Goal: Transaction & Acquisition: Purchase product/service

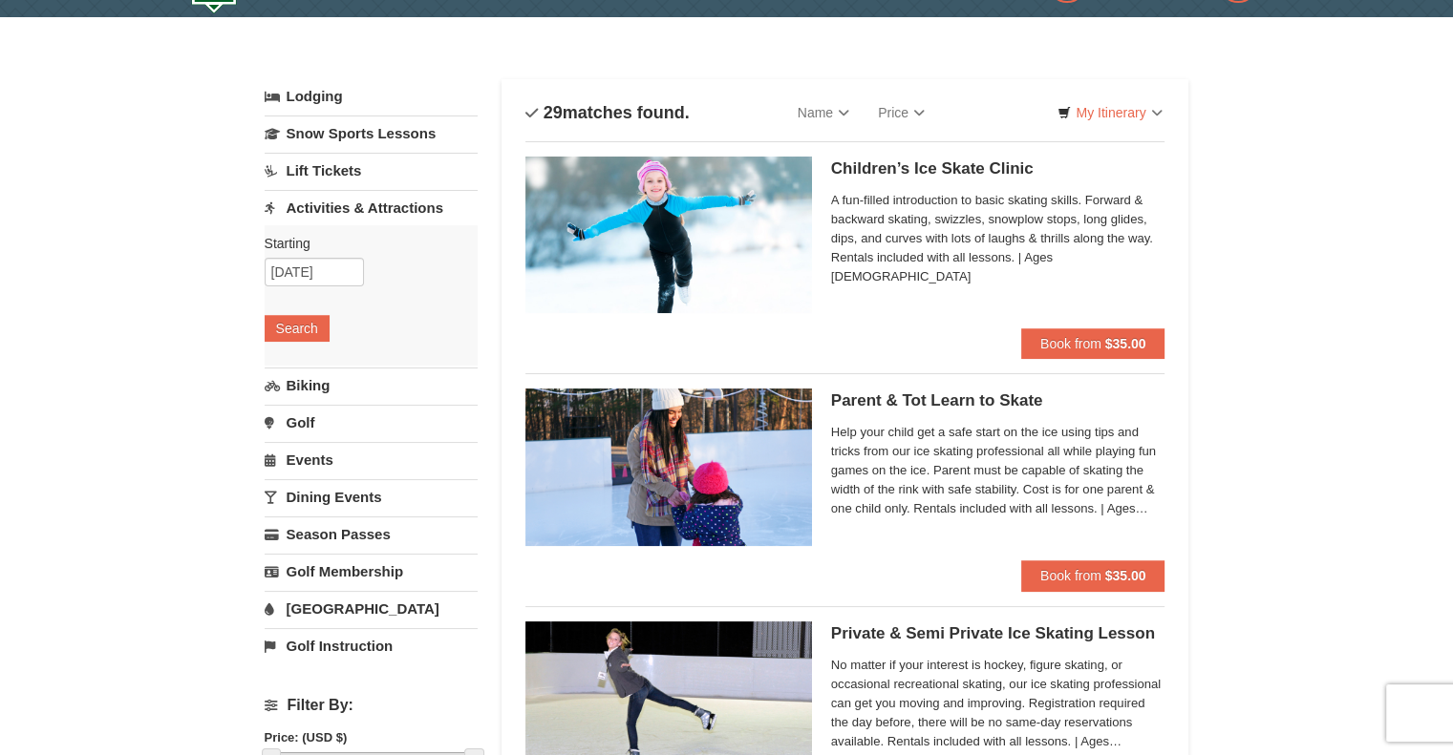
scroll to position [42, 0]
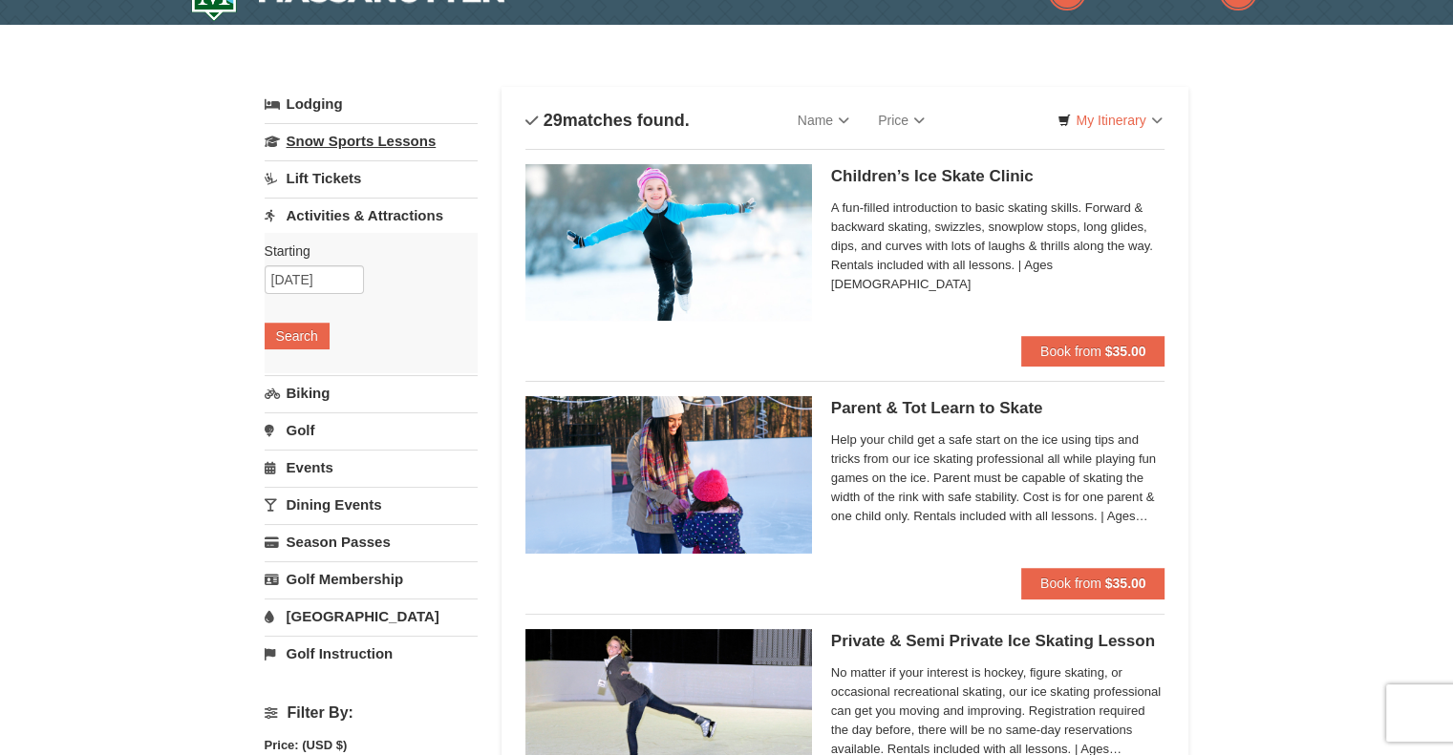
click at [366, 138] on link "Snow Sports Lessons" at bounding box center [371, 140] width 213 height 35
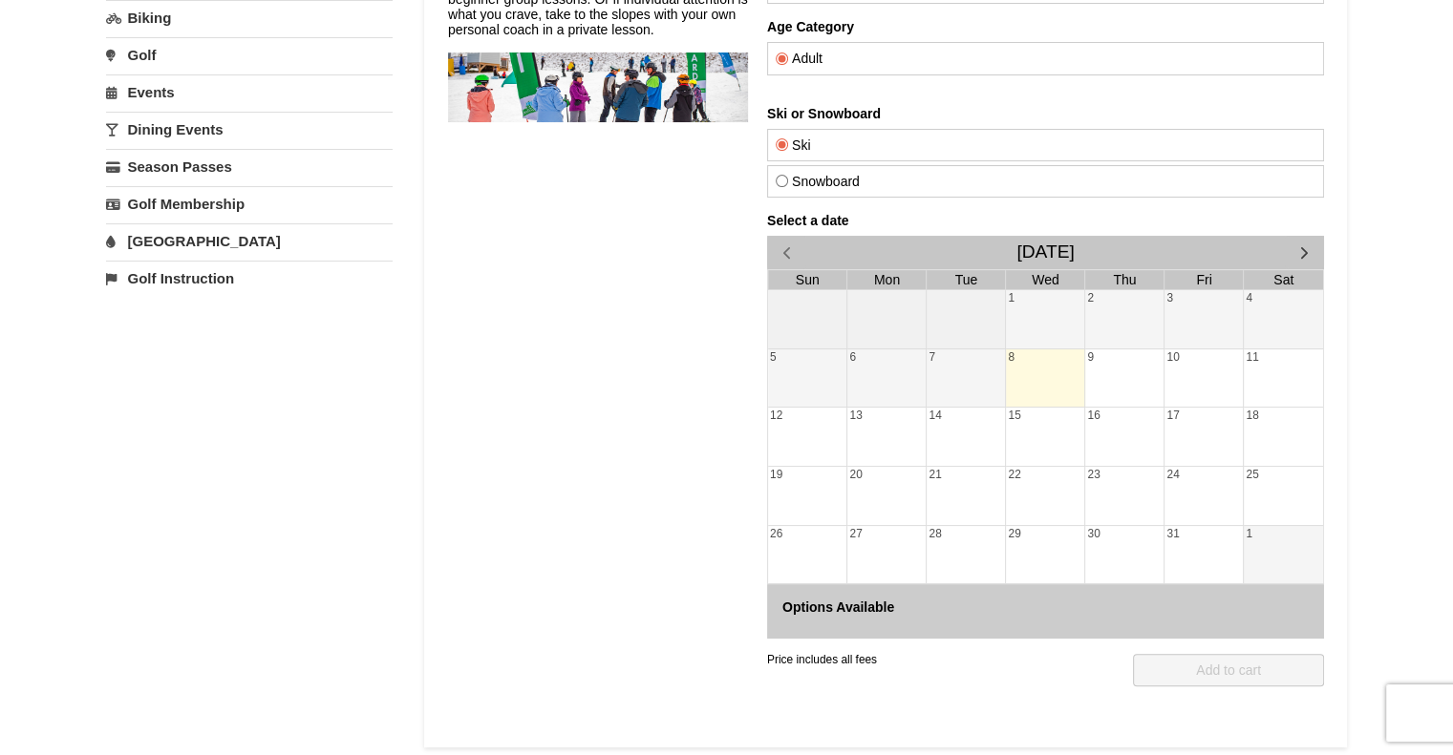
scroll to position [279, 0]
click at [1028, 486] on div "22" at bounding box center [1044, 494] width 78 height 58
click at [1035, 384] on div "8" at bounding box center [1044, 377] width 78 height 58
click at [1308, 237] on button "button" at bounding box center [1303, 250] width 39 height 33
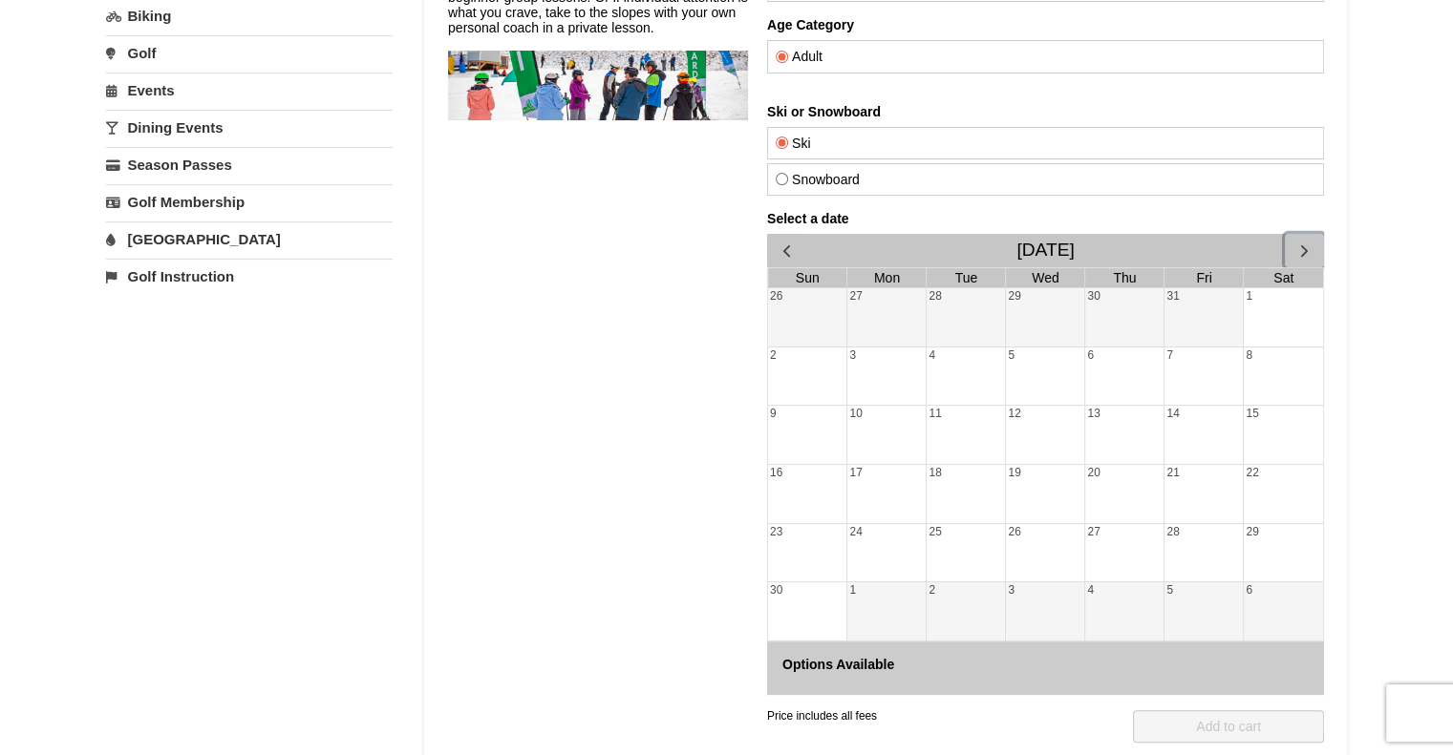
click at [1308, 237] on button "button" at bounding box center [1303, 250] width 39 height 33
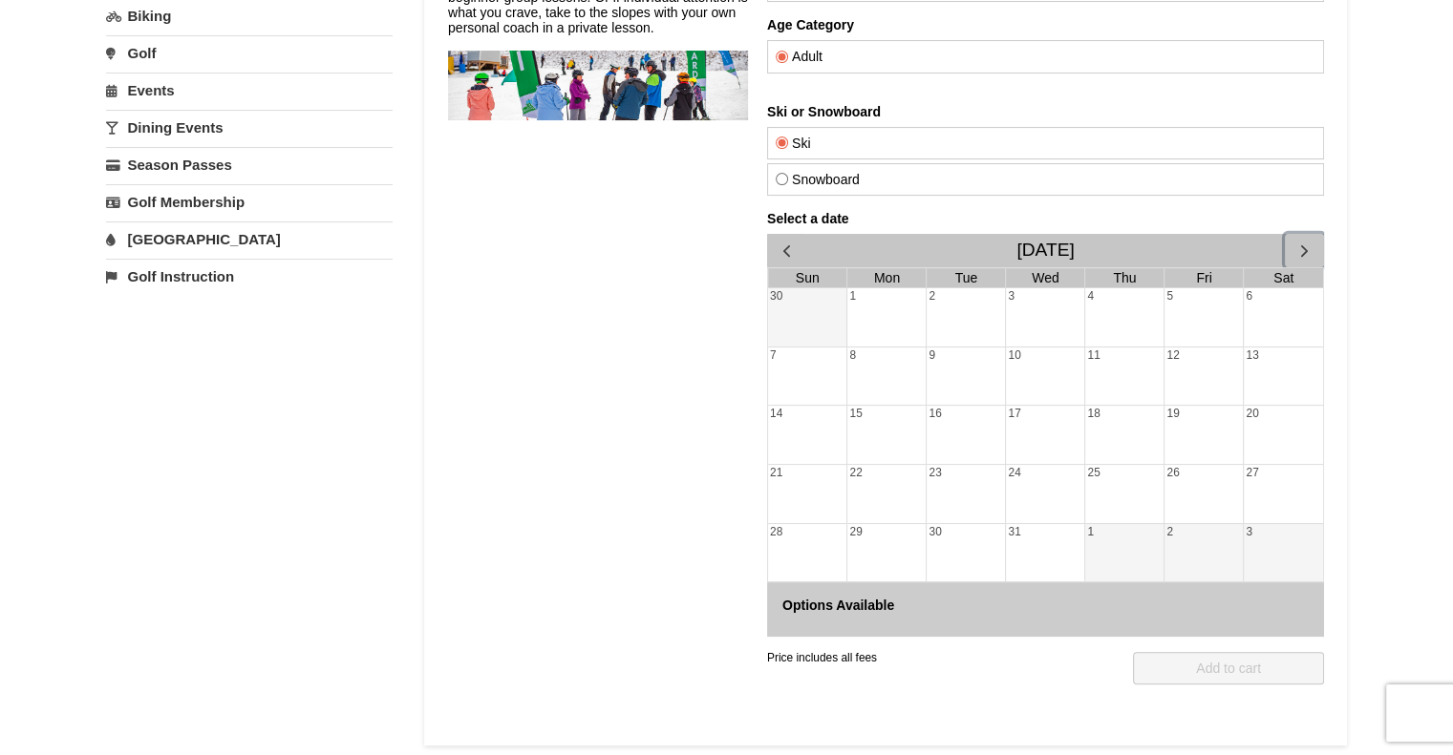
click at [1188, 436] on div "19" at bounding box center [1202, 435] width 78 height 58
click at [1179, 480] on div "26" at bounding box center [1202, 494] width 78 height 58
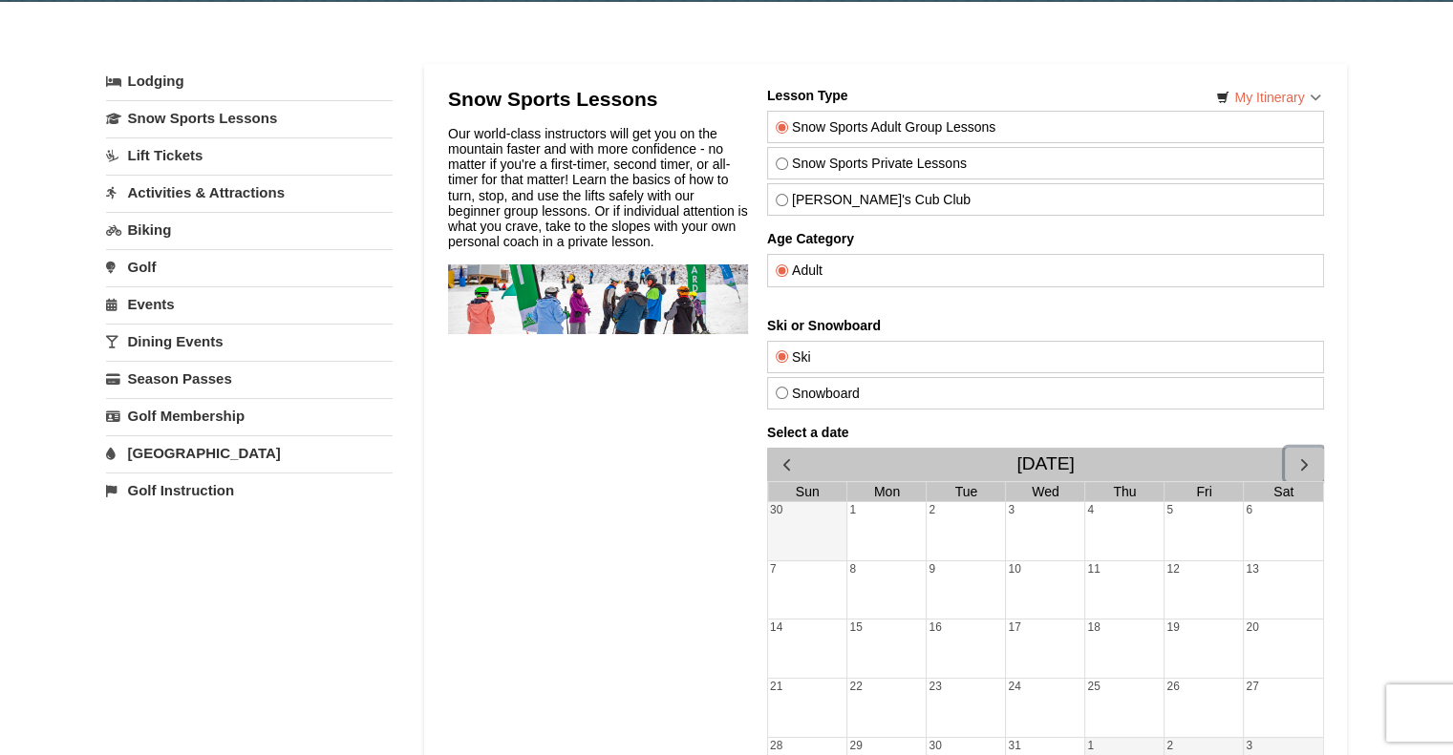
scroll to position [41, 0]
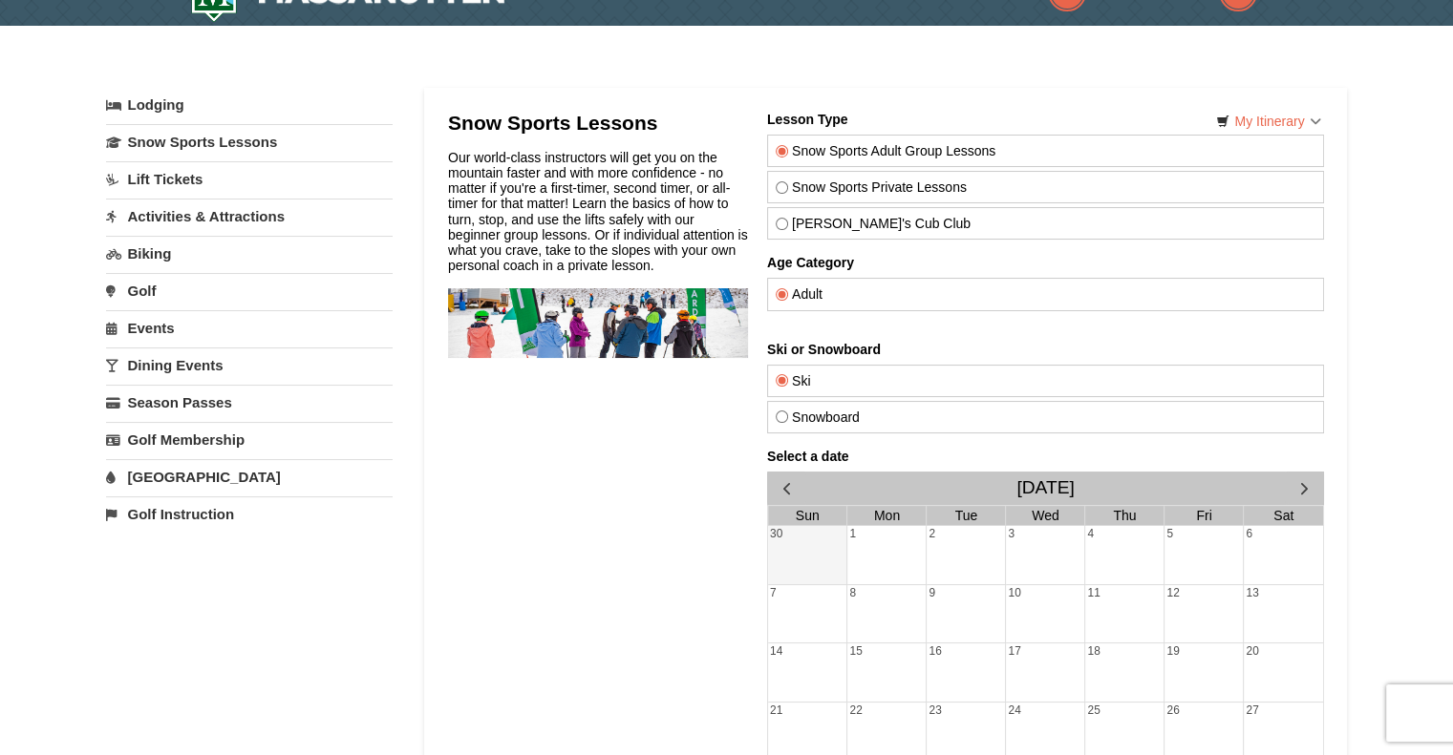
click at [849, 197] on div "Snow Sports Private Lessons" at bounding box center [1044, 187] width 557 height 32
click at [802, 229] on label "Theo's Cub Club" at bounding box center [1045, 223] width 540 height 15
click at [787, 229] on input "Theo's Cub Club" at bounding box center [781, 224] width 12 height 12
radio input "true"
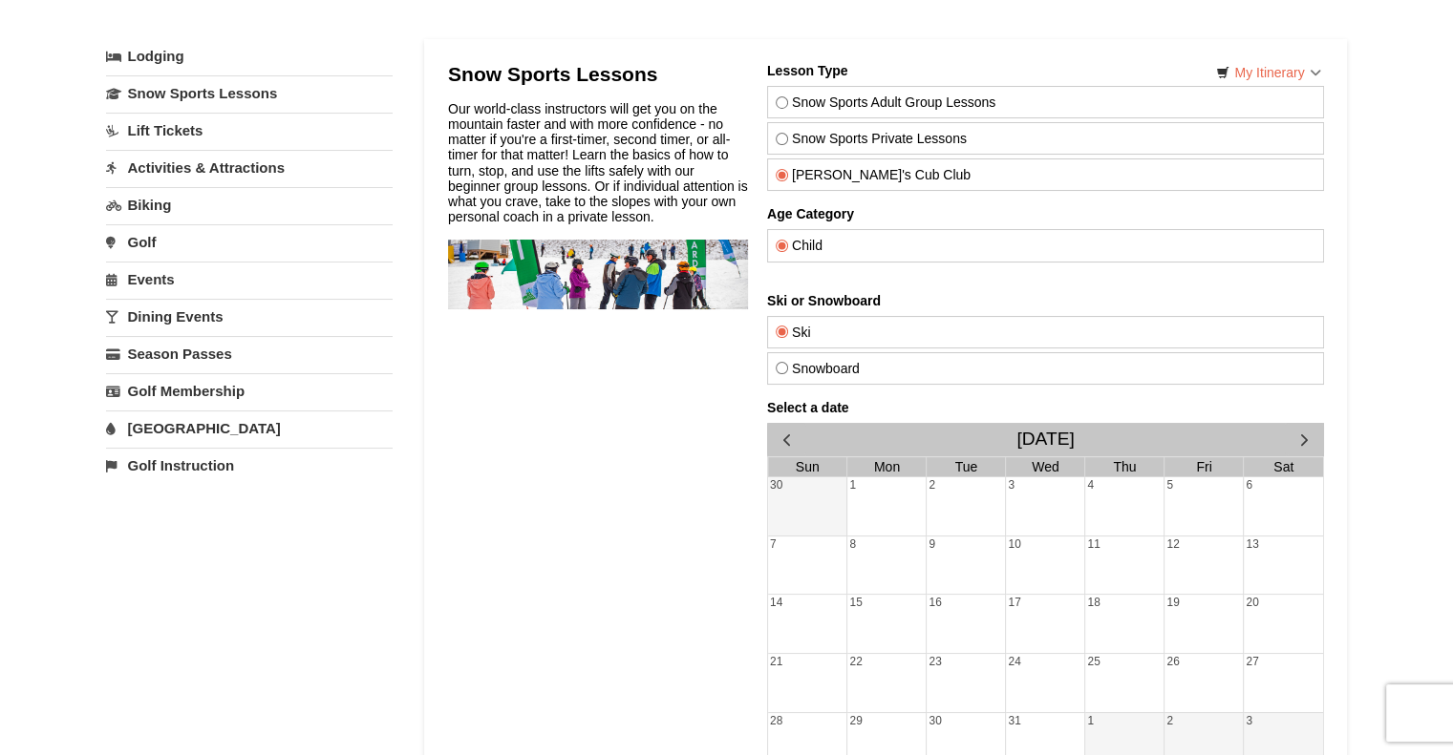
scroll to position [88, 0]
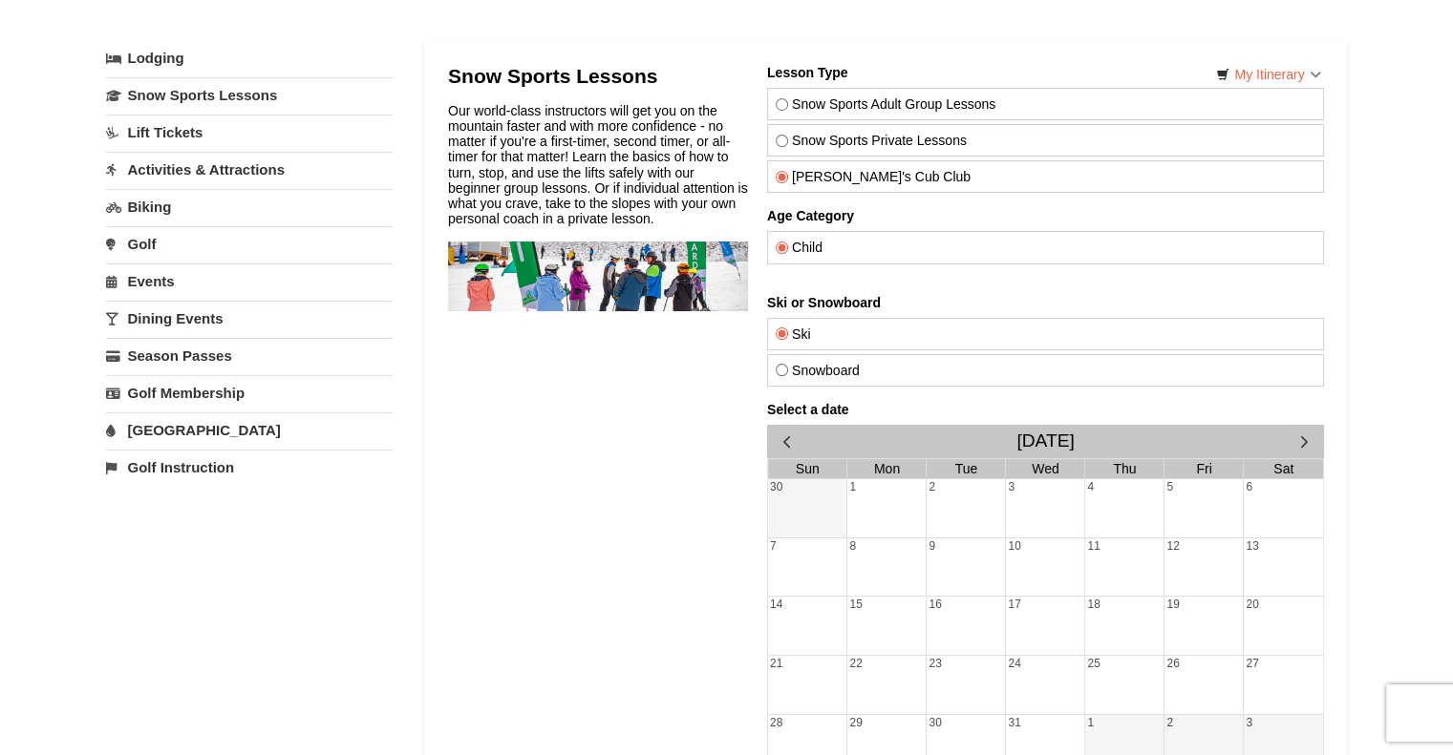
click at [806, 133] on label "Snow Sports Private Lessons" at bounding box center [1045, 140] width 540 height 15
click at [787, 135] on input "Snow Sports Private Lessons" at bounding box center [781, 141] width 12 height 12
radio input "true"
click at [814, 363] on label "Snowboard" at bounding box center [1045, 370] width 540 height 15
click at [787, 364] on input "Snowboard" at bounding box center [781, 370] width 12 height 12
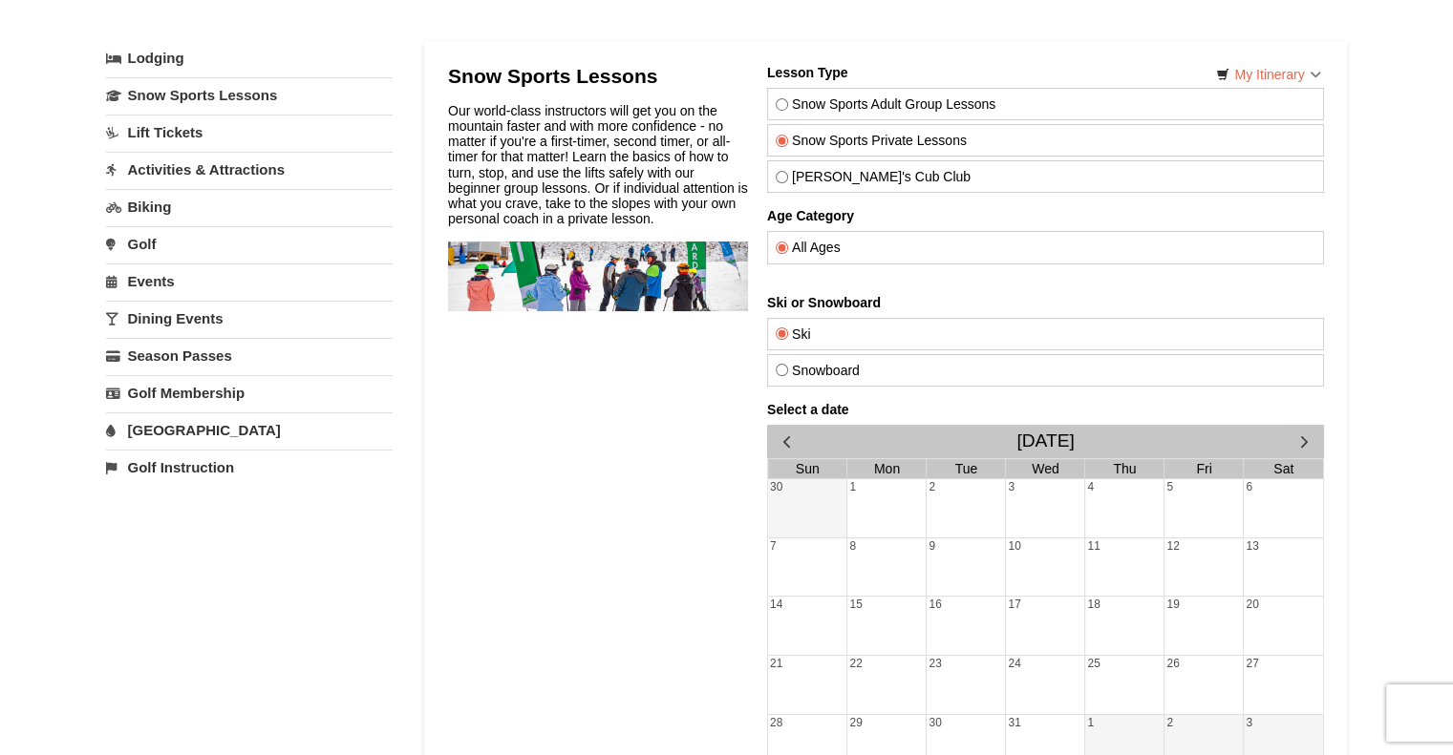
radio input "true"
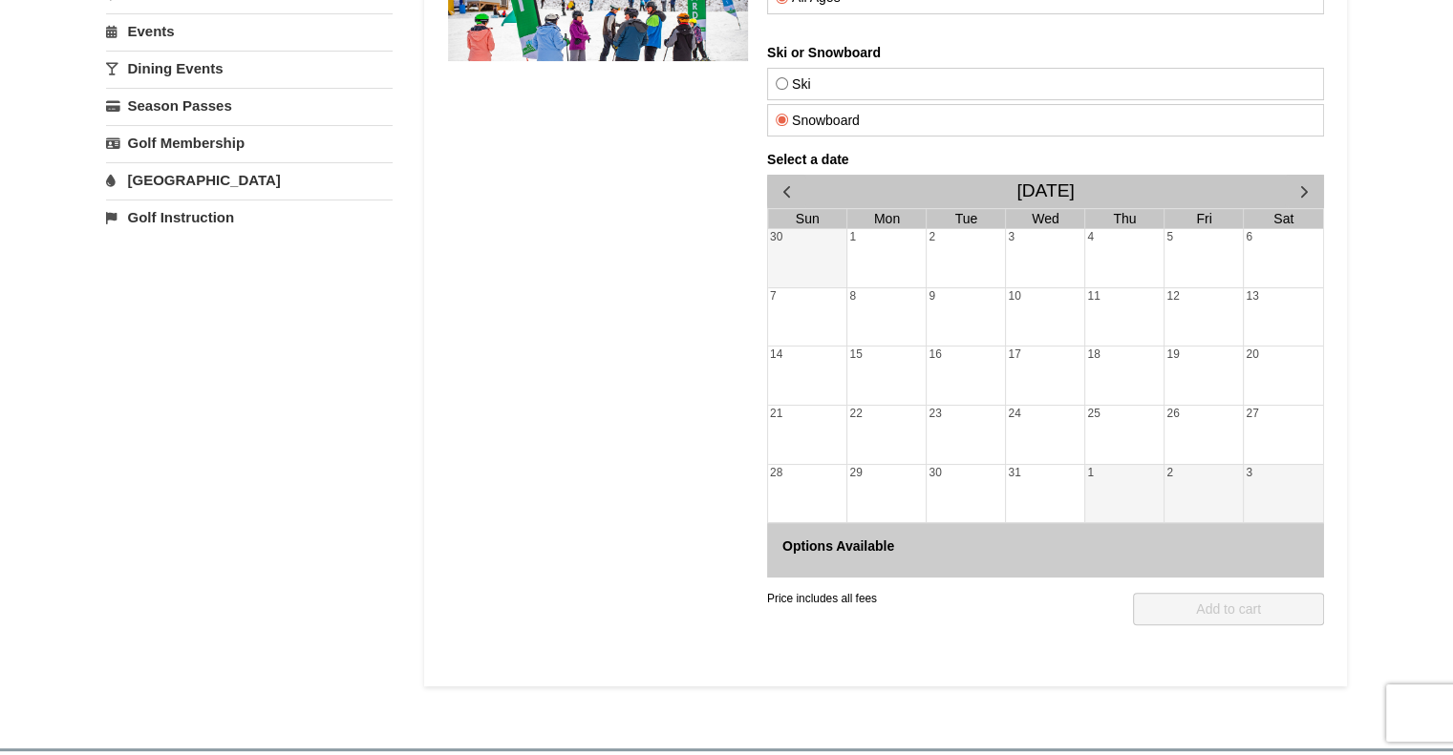
scroll to position [370, 0]
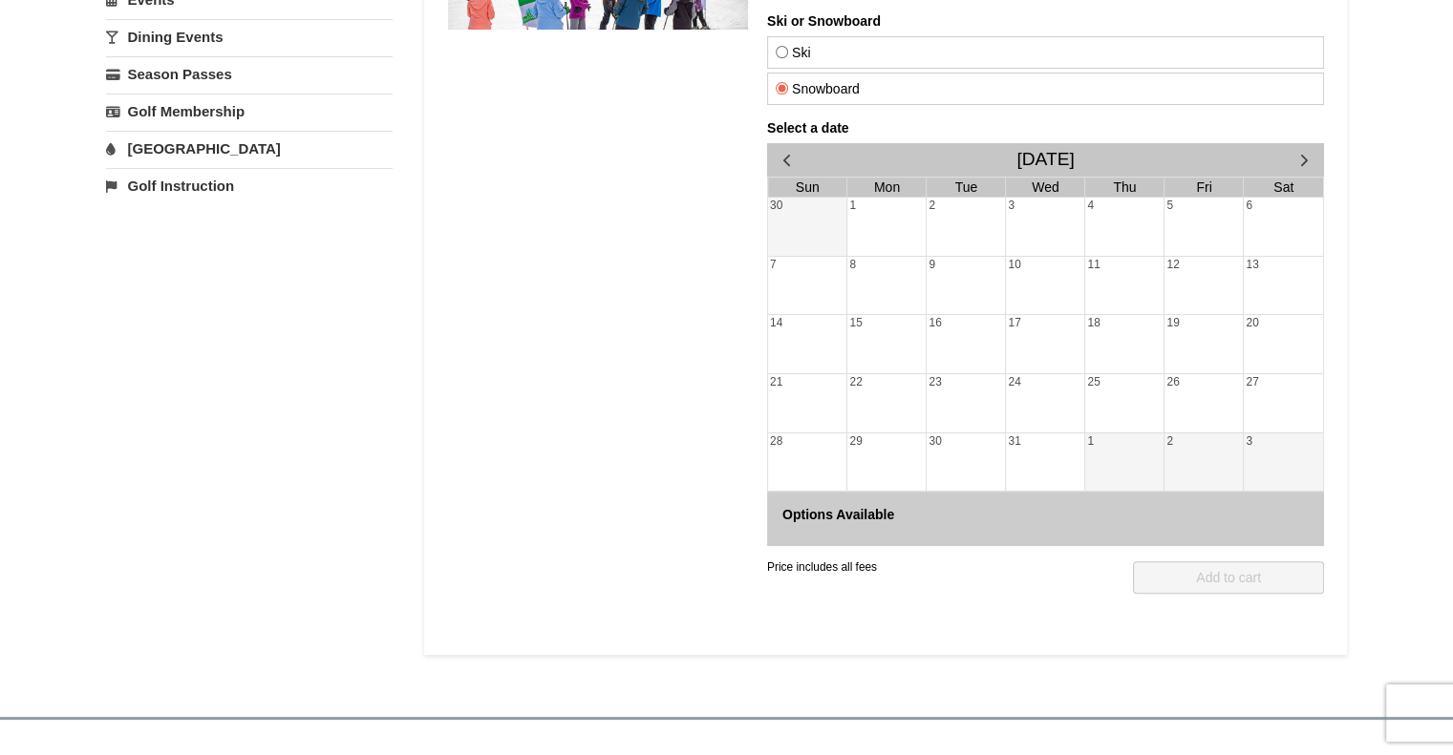
click at [857, 509] on h4 "Options Available" at bounding box center [1044, 514] width 526 height 15
click at [894, 566] on div "Price includes all fees QTY: 1 Add to cart" at bounding box center [1044, 578] width 557 height 32
click at [1140, 470] on div "1" at bounding box center [1123, 463] width 78 height 58
click at [1170, 158] on div "December 2025" at bounding box center [1044, 159] width 557 height 33
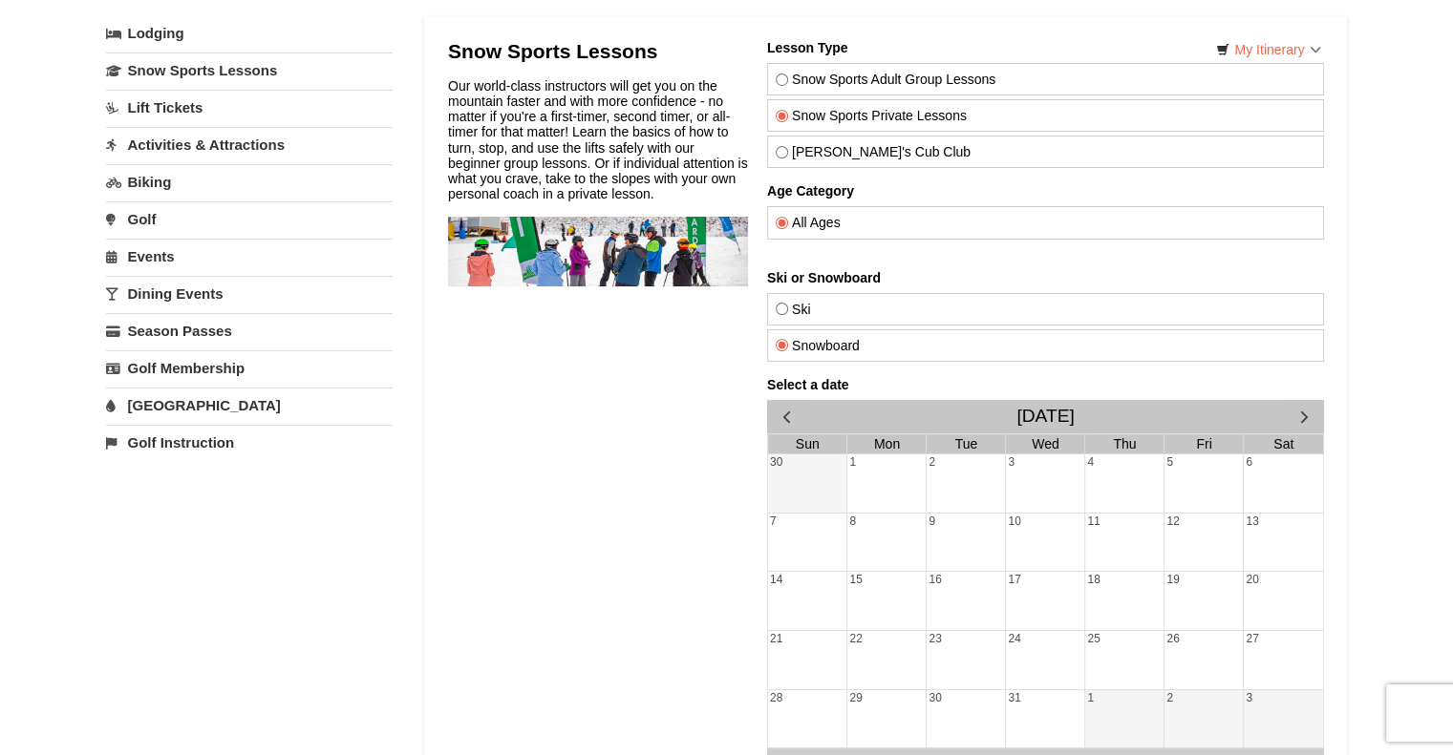
scroll to position [102, 0]
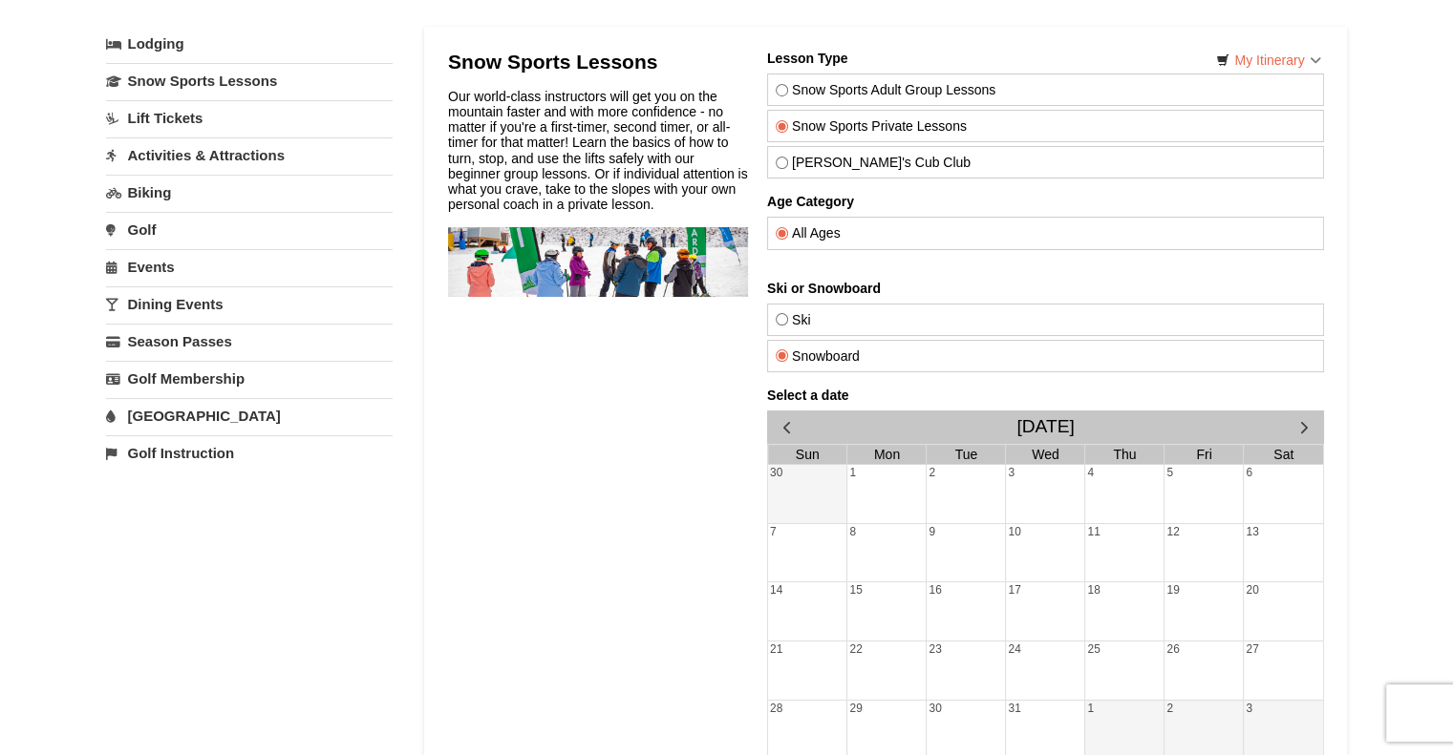
click at [802, 309] on div "Ski" at bounding box center [1044, 320] width 557 height 32
click at [819, 315] on label "Ski" at bounding box center [1045, 319] width 540 height 15
click at [787, 315] on input "Ski" at bounding box center [781, 319] width 12 height 12
radio input "true"
click at [837, 91] on label "Snow Sports Adult Group Lessons" at bounding box center [1045, 89] width 540 height 15
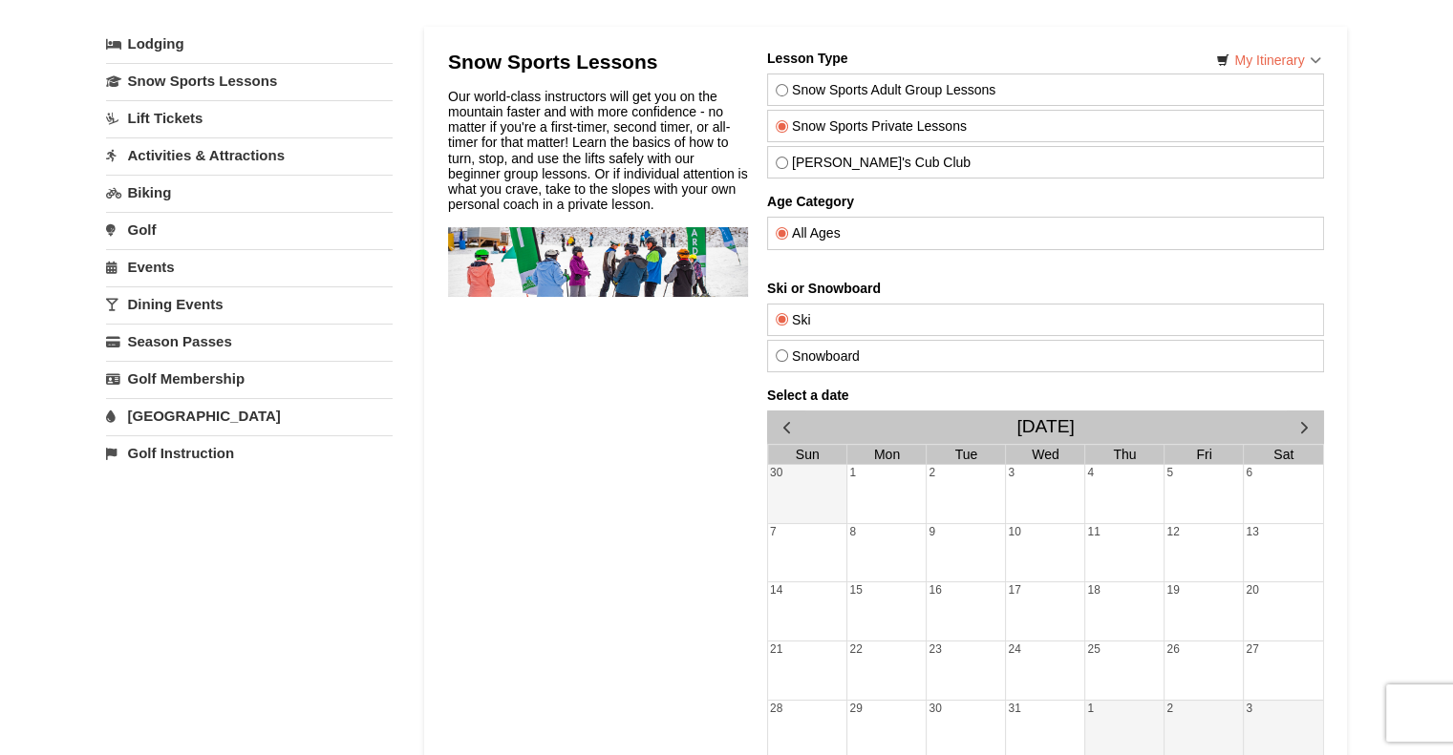
click at [787, 91] on input "Snow Sports Adult Group Lessons" at bounding box center [781, 90] width 12 height 12
radio input "true"
click at [1093, 557] on div "11" at bounding box center [1123, 553] width 78 height 58
click at [1127, 595] on div "18" at bounding box center [1123, 612] width 78 height 58
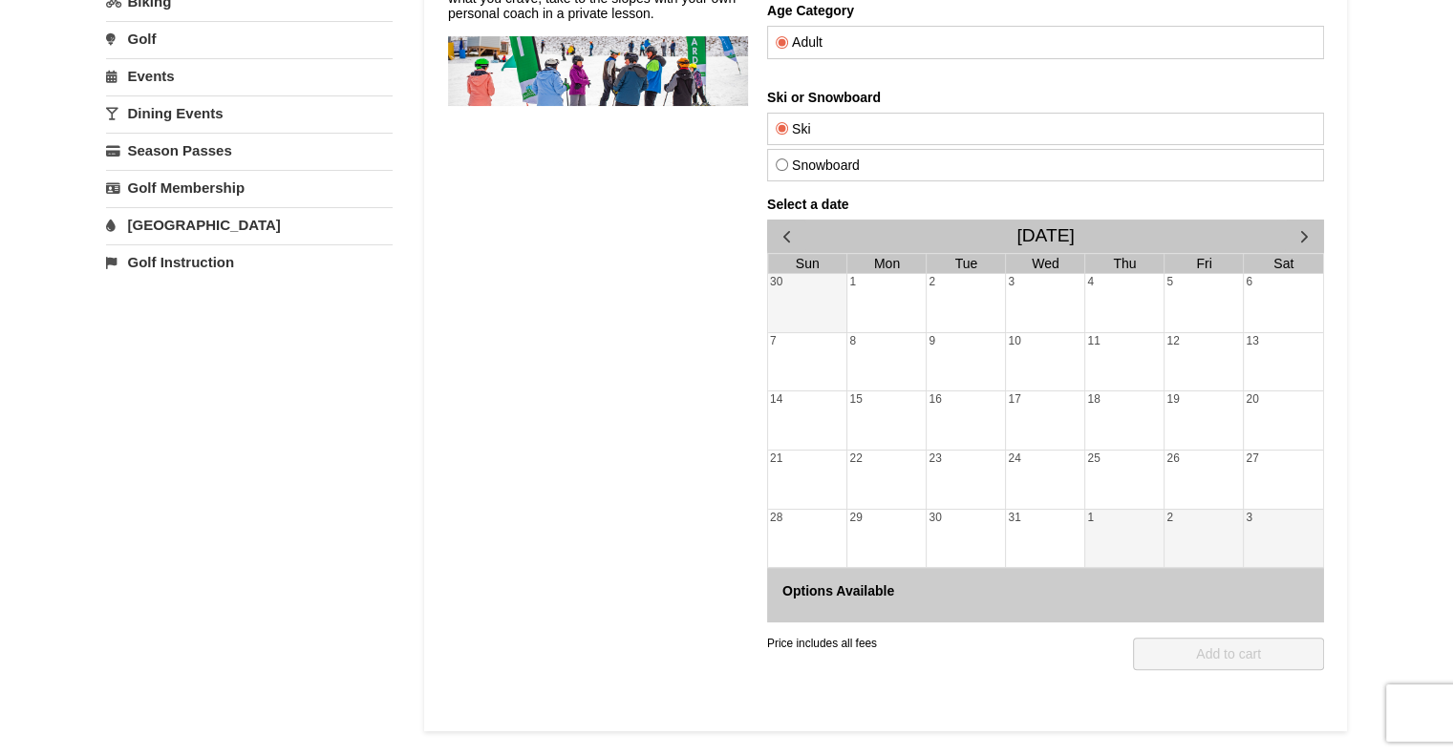
click at [1095, 534] on div "1" at bounding box center [1123, 539] width 78 height 58
click at [1299, 233] on span "button" at bounding box center [1303, 236] width 20 height 20
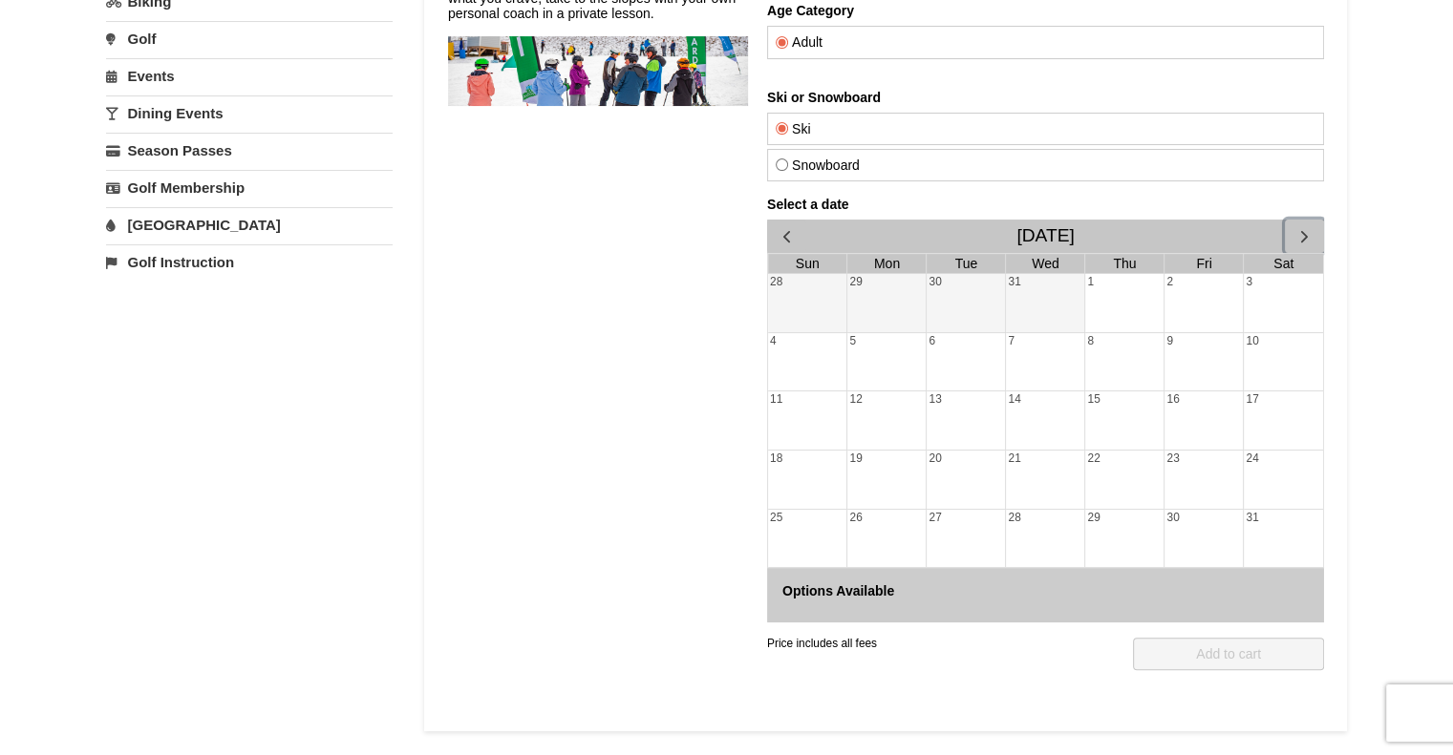
click at [1299, 233] on span "button" at bounding box center [1303, 236] width 20 height 20
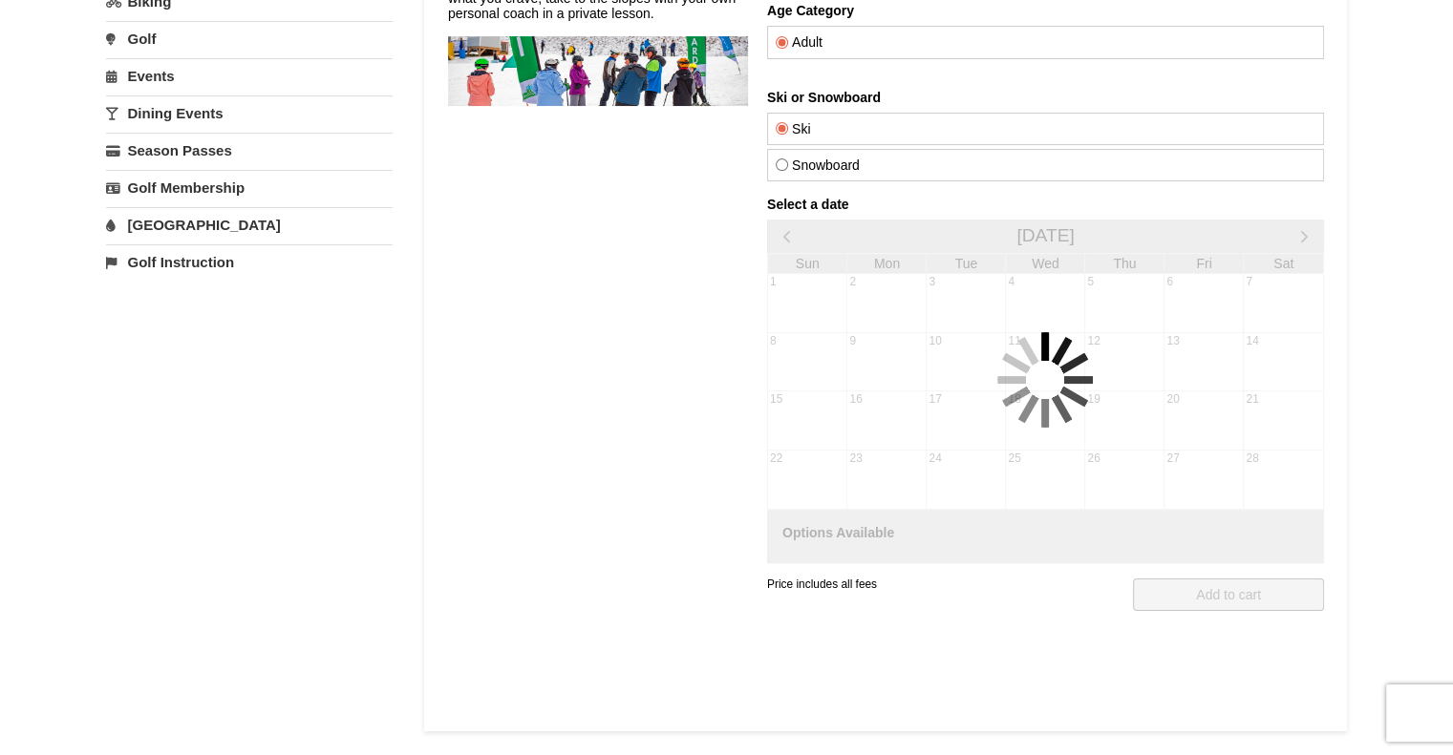
click at [1299, 233] on div "Select a date February 2026 Sun Mon Tue Wed Thu Fri Sat 1 2 3 4 5 6 7 8 9 10 11…" at bounding box center [1044, 380] width 557 height 367
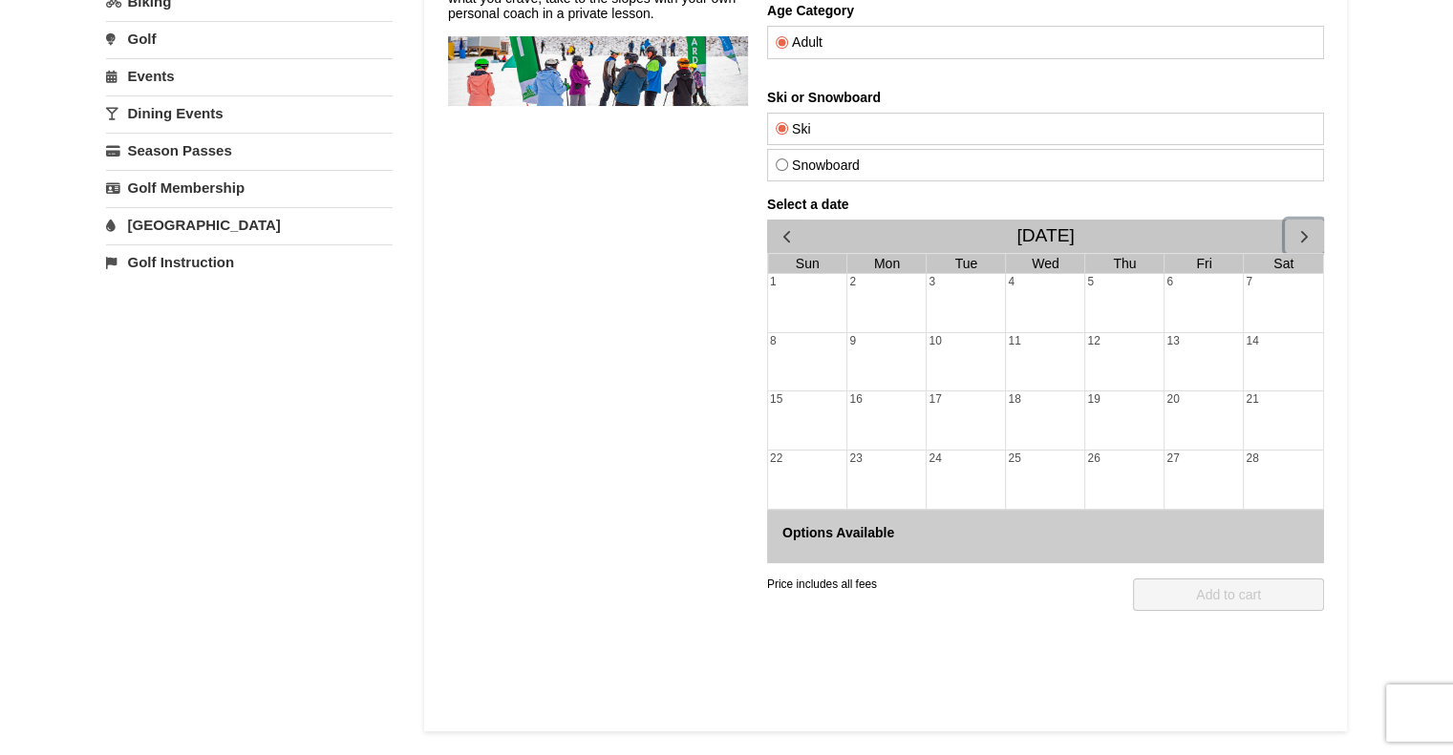
click at [1299, 233] on span "button" at bounding box center [1303, 236] width 20 height 20
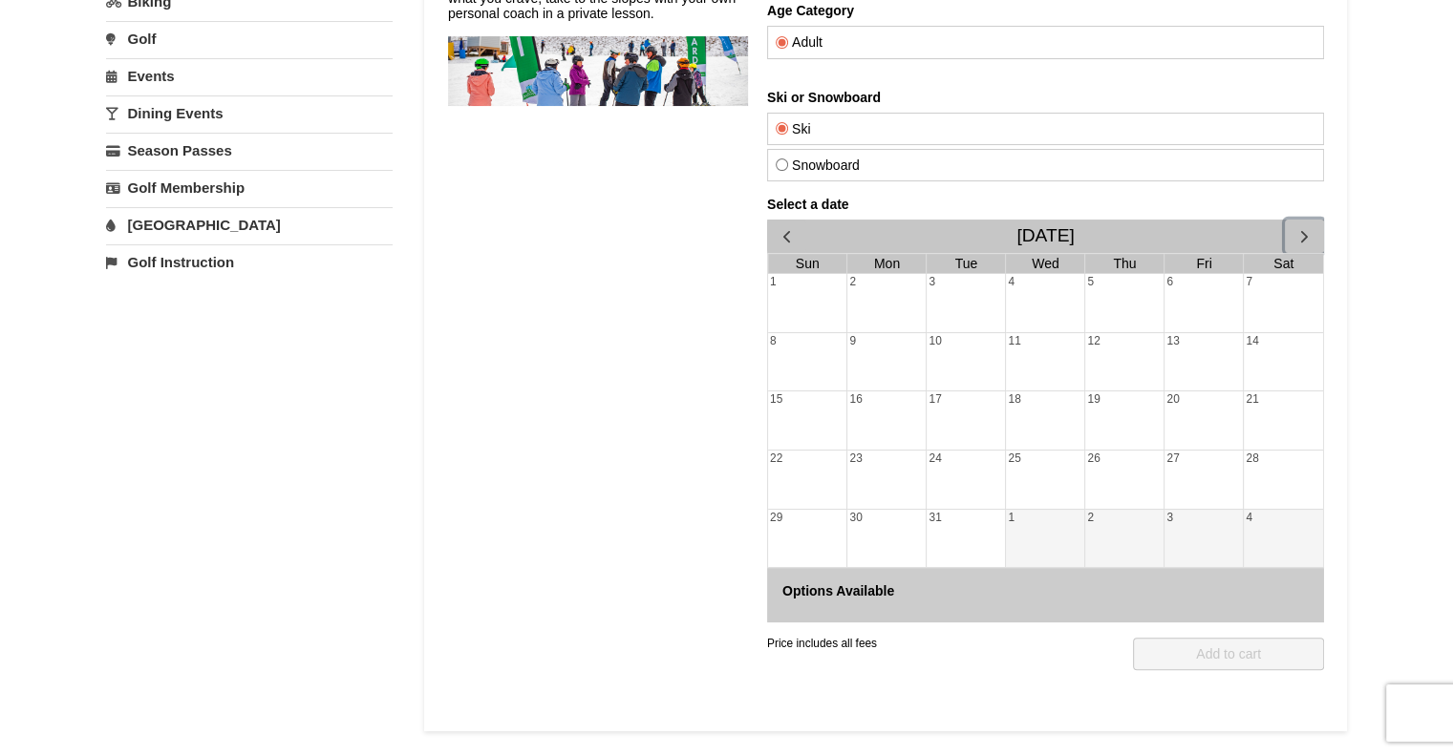
click at [1121, 373] on div "12" at bounding box center [1123, 362] width 78 height 58
click at [783, 226] on span "button" at bounding box center [785, 236] width 20 height 20
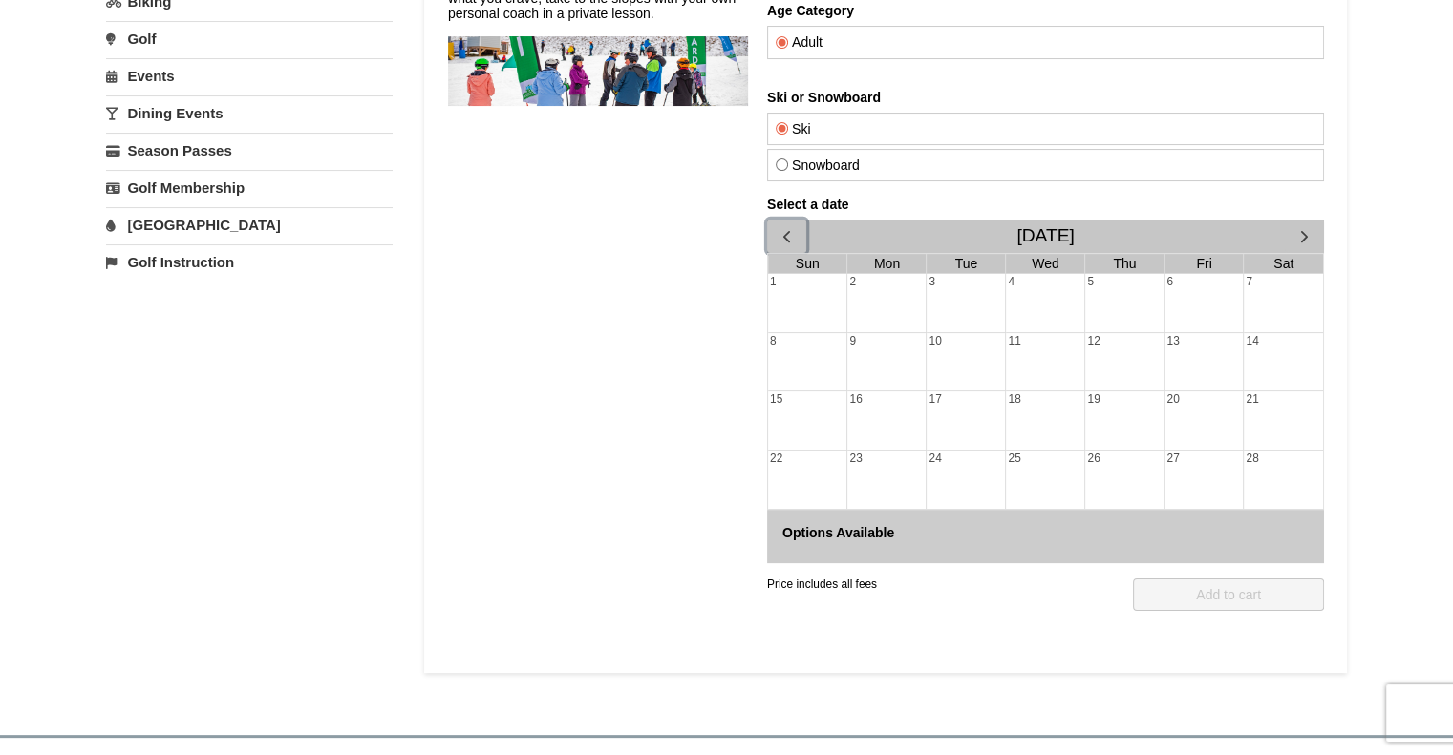
click at [1091, 445] on div "19" at bounding box center [1123, 421] width 78 height 58
click at [1300, 232] on span "button" at bounding box center [1303, 236] width 20 height 20
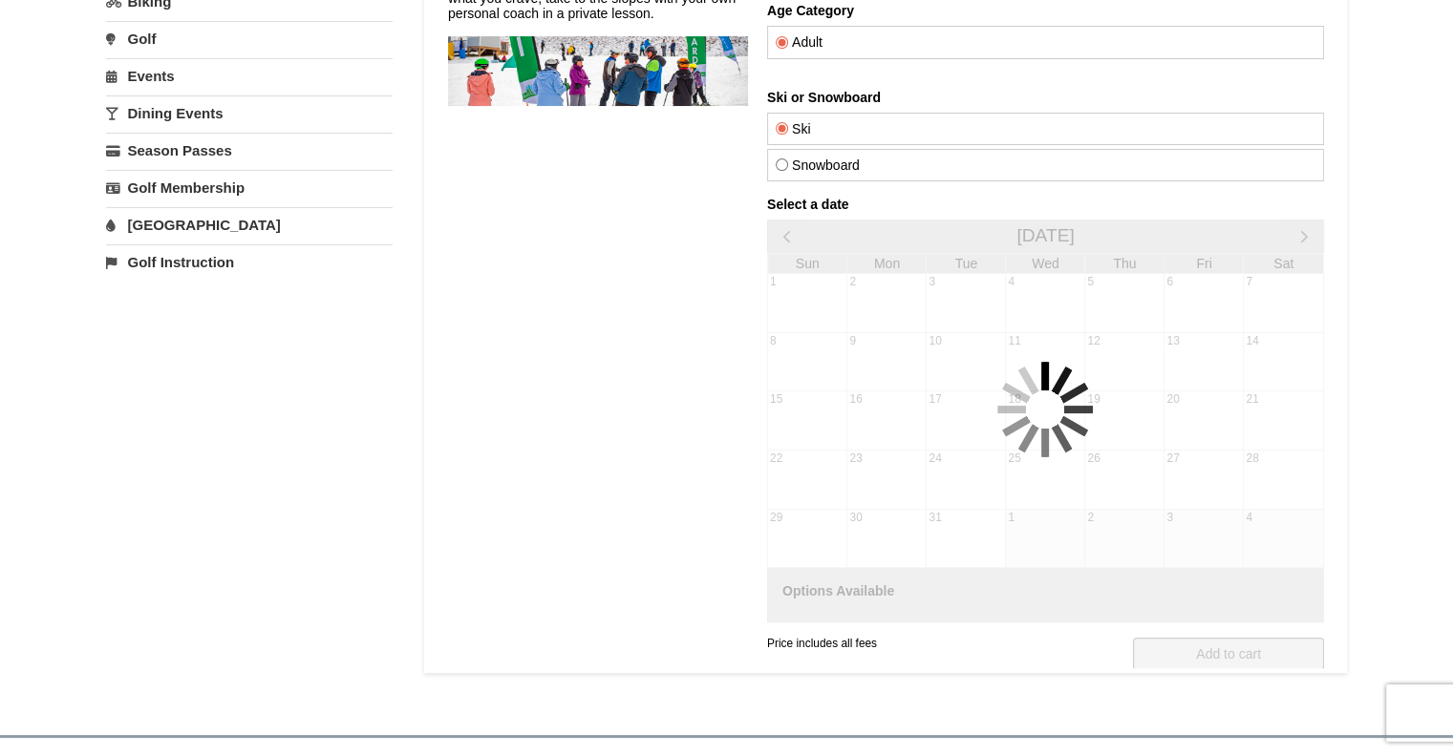
click at [1300, 232] on div at bounding box center [1044, 410] width 557 height 426
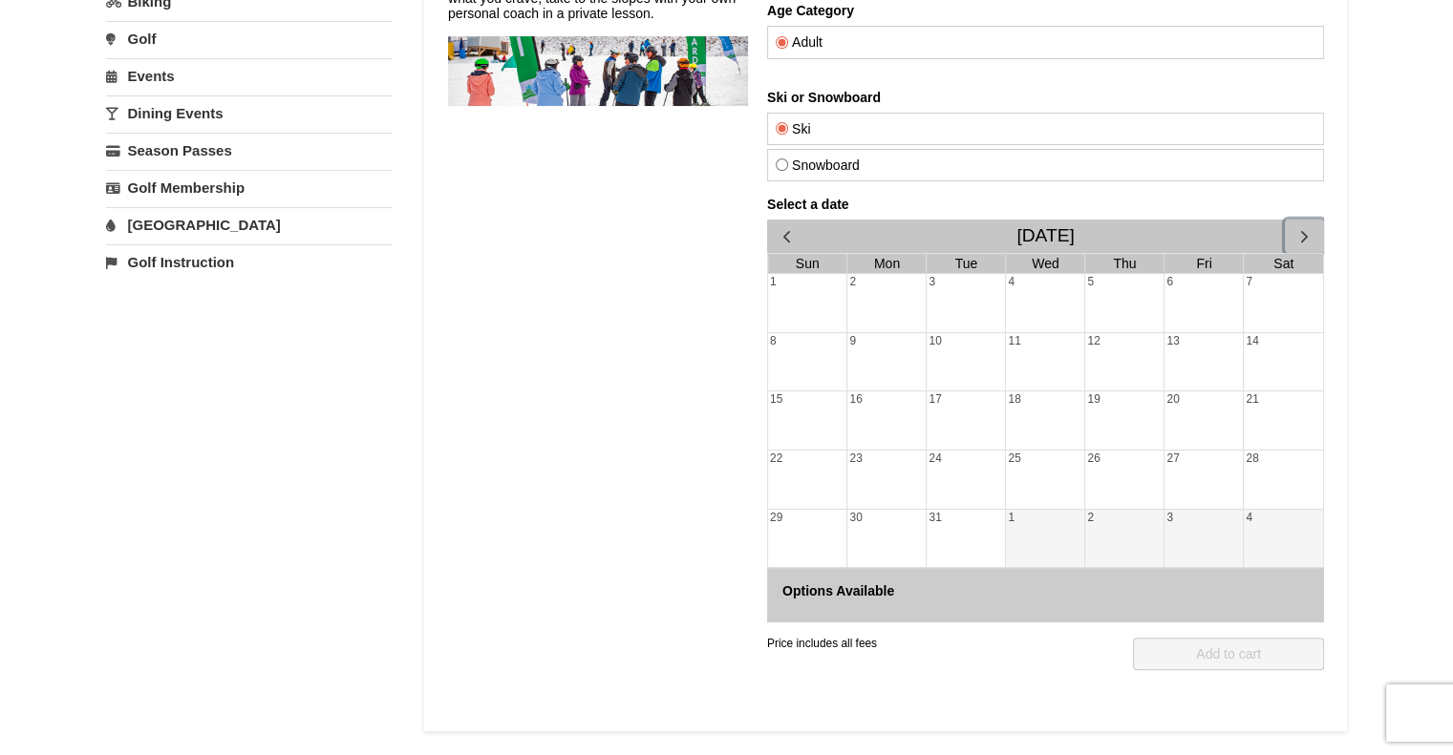
click at [1300, 232] on span "button" at bounding box center [1303, 236] width 20 height 20
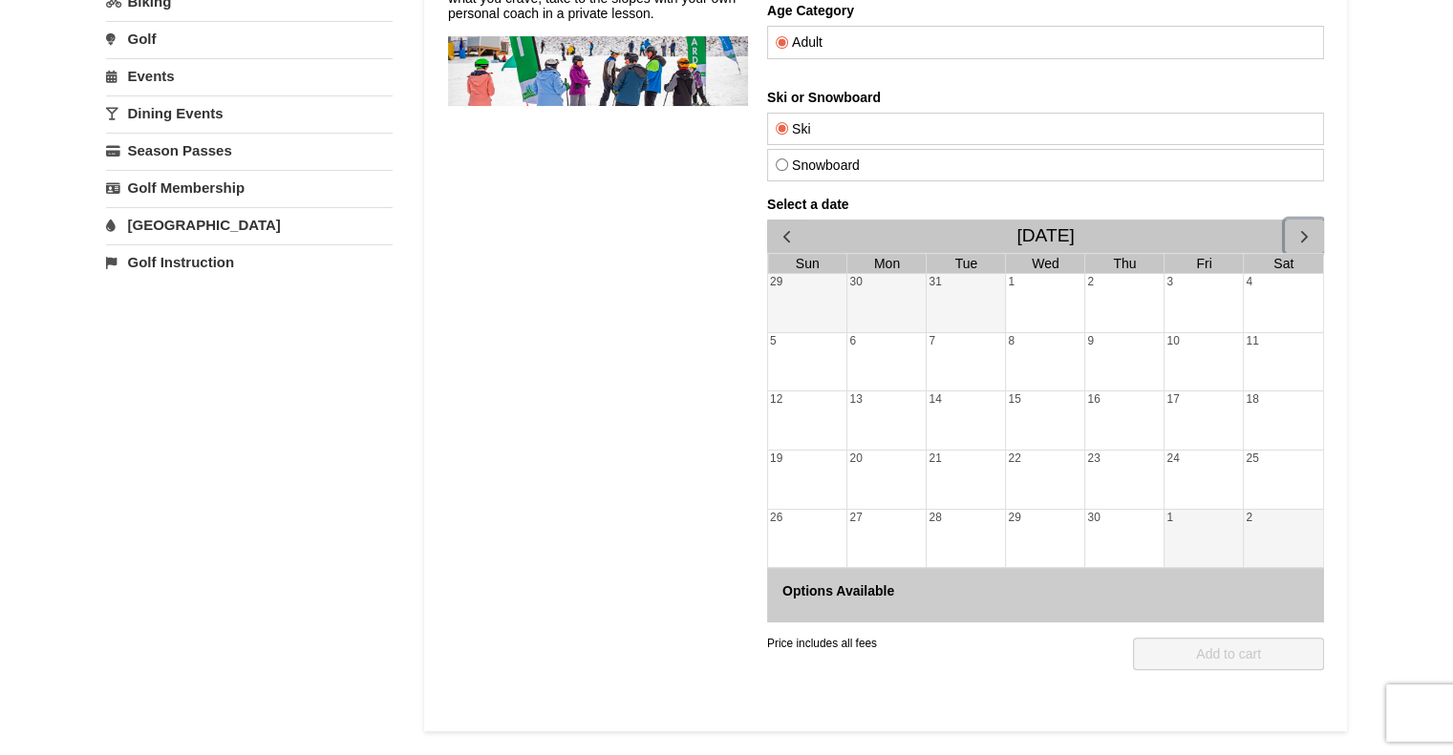
click at [1300, 232] on span "button" at bounding box center [1303, 236] width 20 height 20
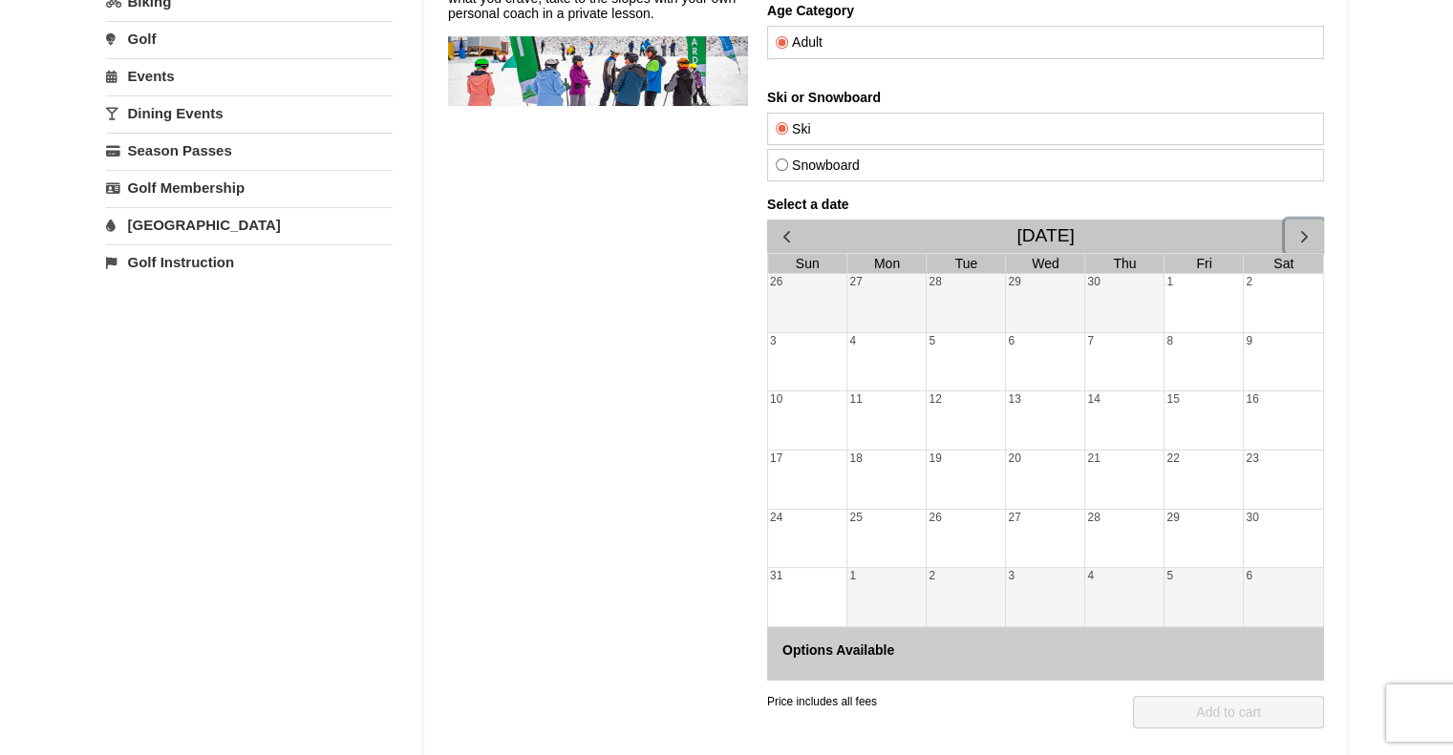
click at [1300, 232] on span "button" at bounding box center [1303, 236] width 20 height 20
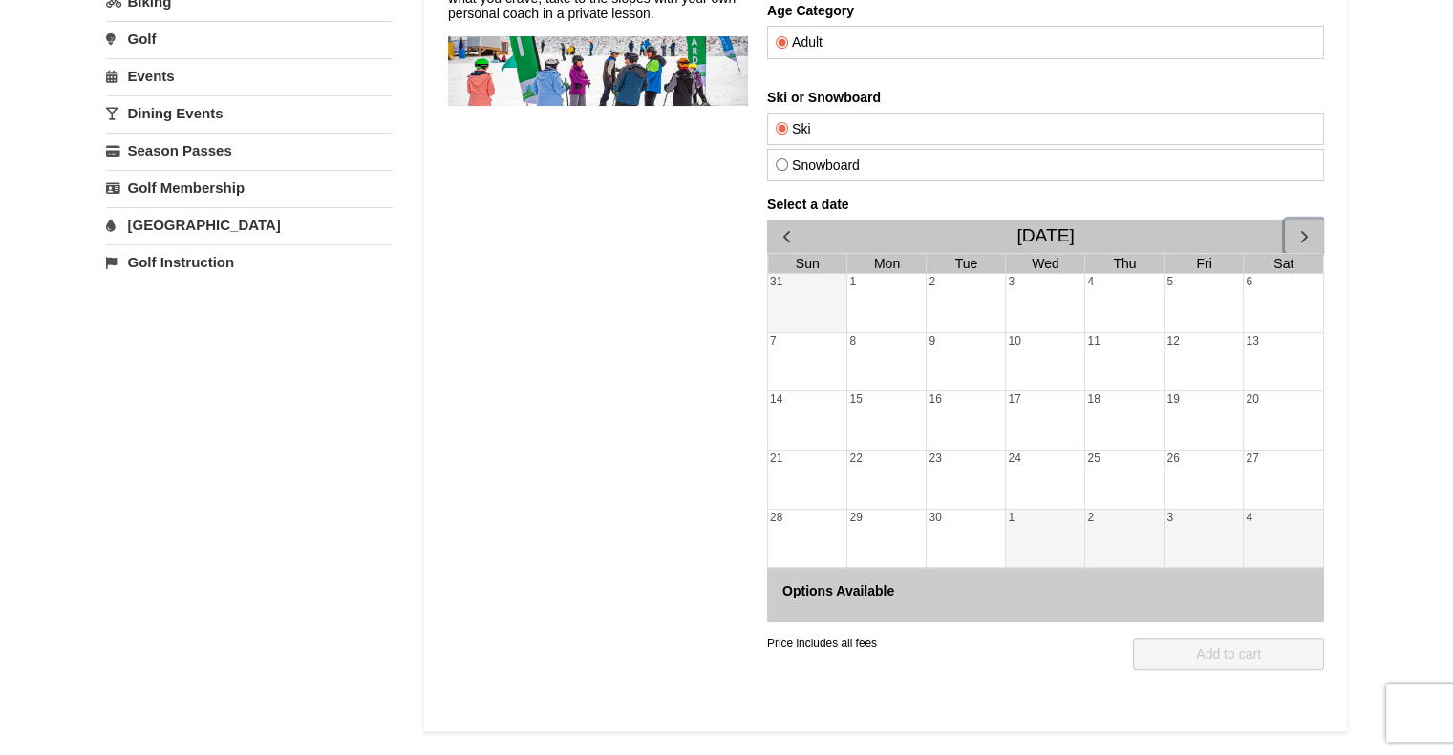
click at [1300, 232] on span "button" at bounding box center [1303, 236] width 20 height 20
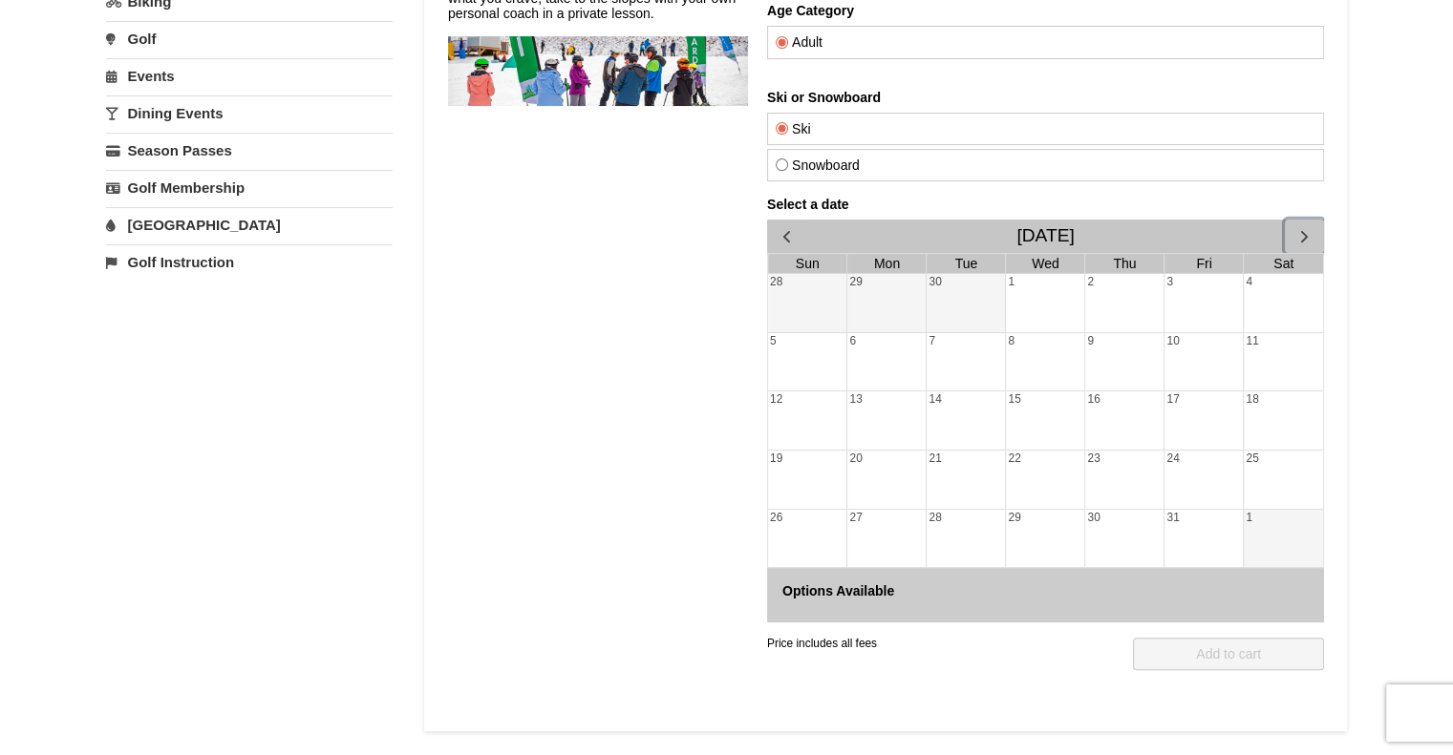
click at [1300, 232] on span "button" at bounding box center [1303, 236] width 20 height 20
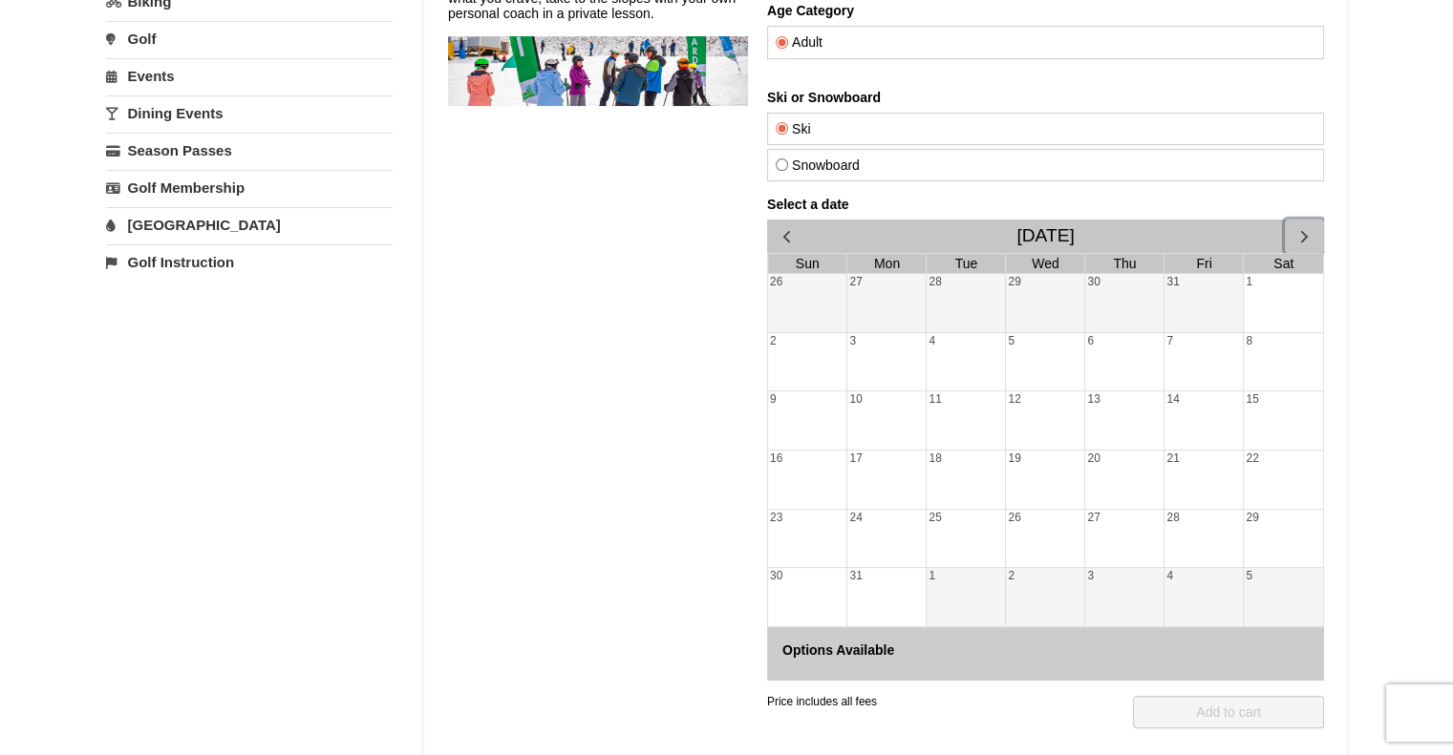
click at [1300, 232] on span "button" at bounding box center [1303, 236] width 20 height 20
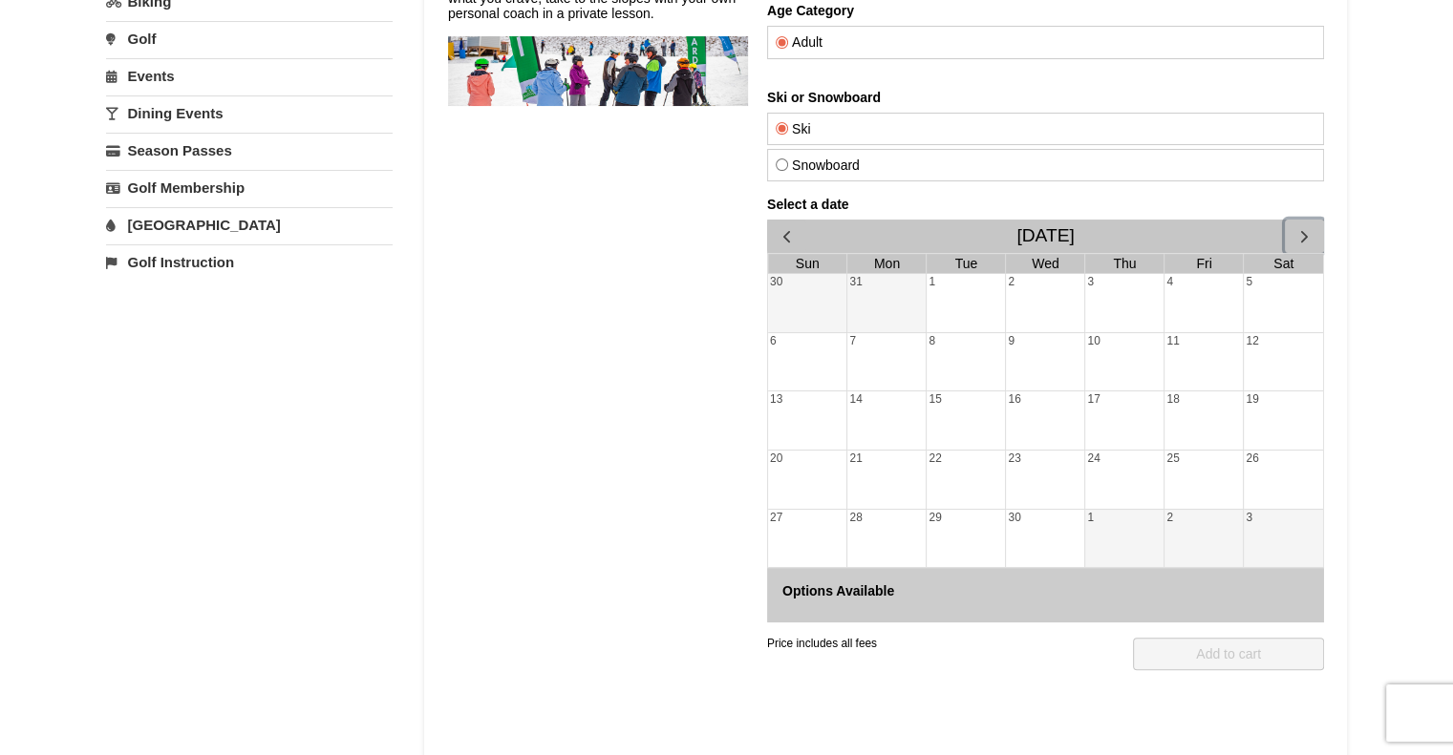
click at [1300, 232] on span "button" at bounding box center [1303, 236] width 20 height 20
click at [1300, 232] on div "Select a date December 2026 Sun Mon Tue Wed Thu Fri Sat 29 30 1 2 3 4 5 6 7 8 9…" at bounding box center [1044, 410] width 557 height 426
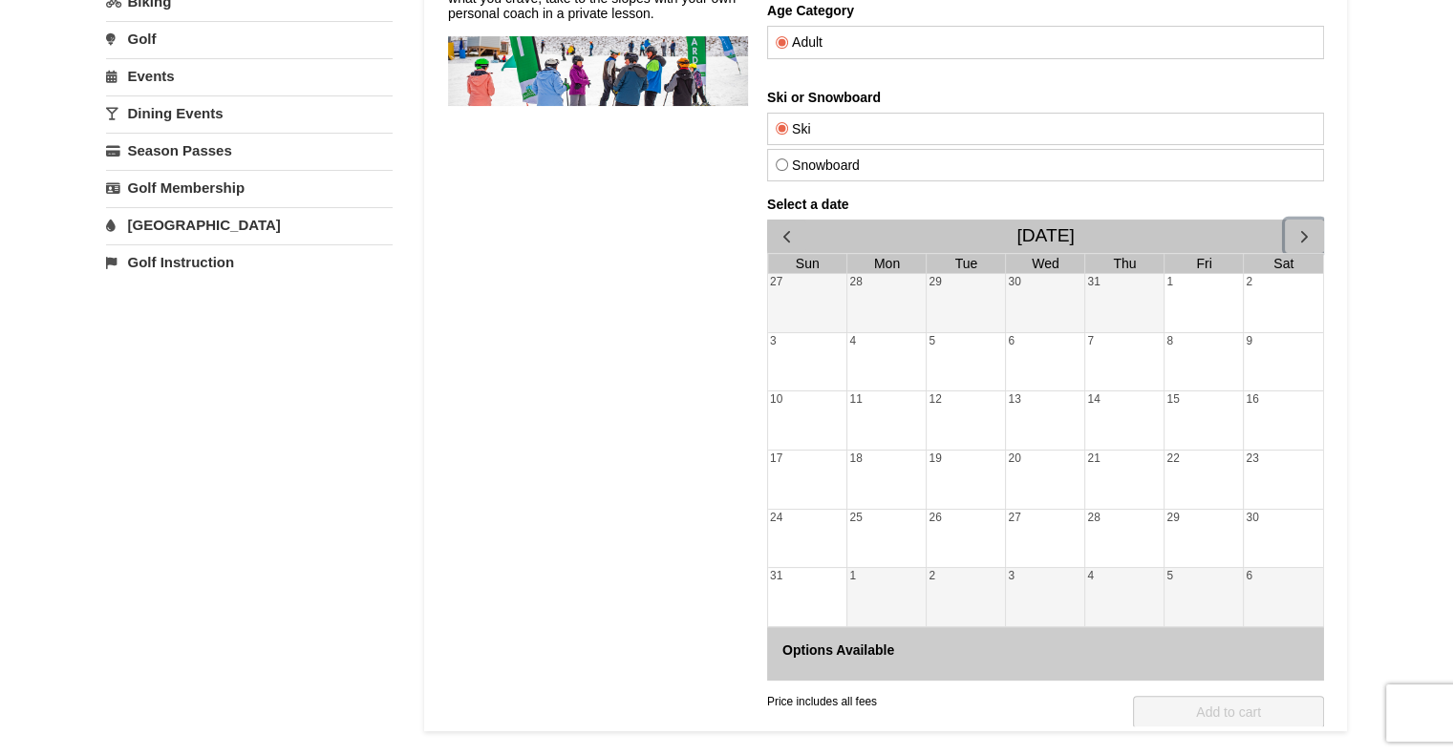
click at [1300, 232] on span "button" at bounding box center [1303, 236] width 20 height 20
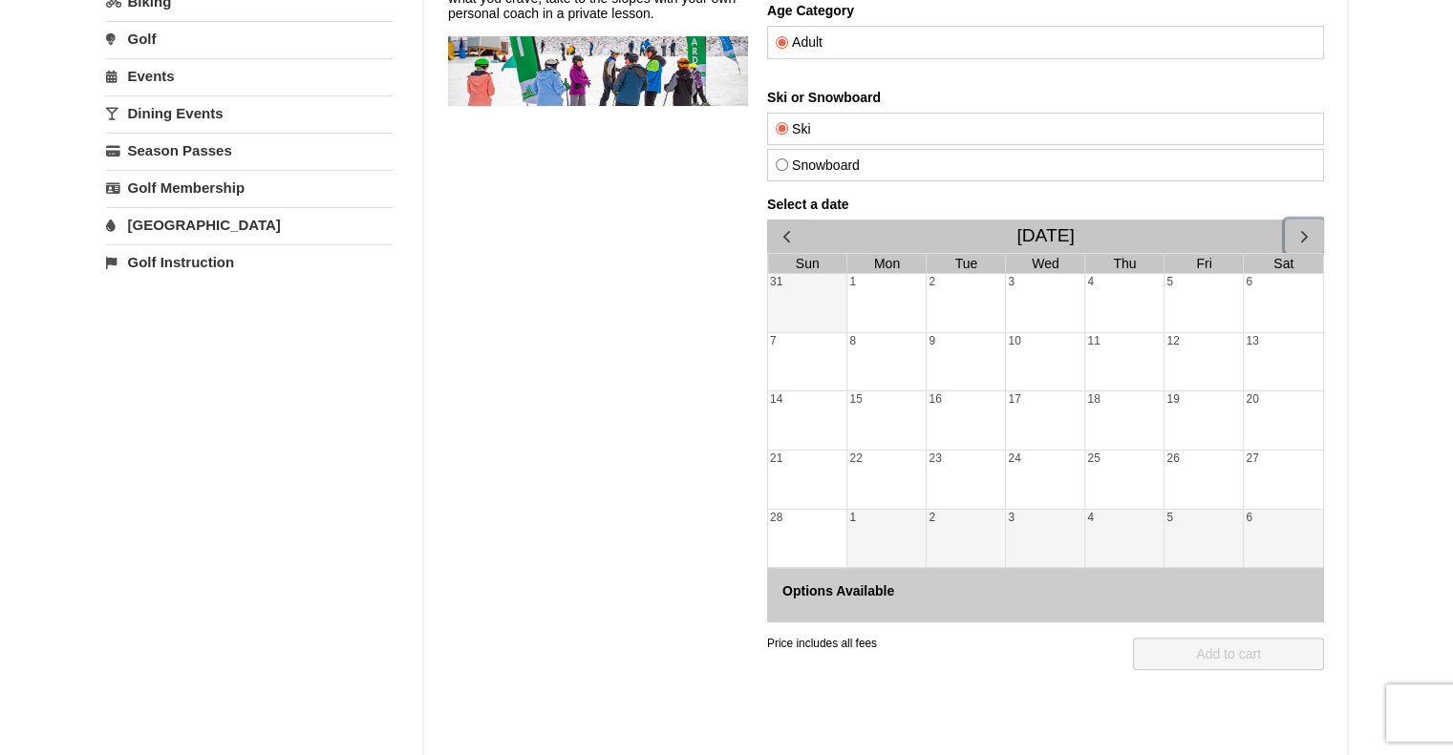
click at [1300, 232] on span "button" at bounding box center [1303, 236] width 20 height 20
click at [1300, 232] on div "Select a date February 2027 Sun Mon Tue Wed Thu Fri Sat 31 1 2 3 4 5 6 7 8 9 10…" at bounding box center [1044, 410] width 557 height 426
click at [1300, 232] on span "button" at bounding box center [1303, 236] width 20 height 20
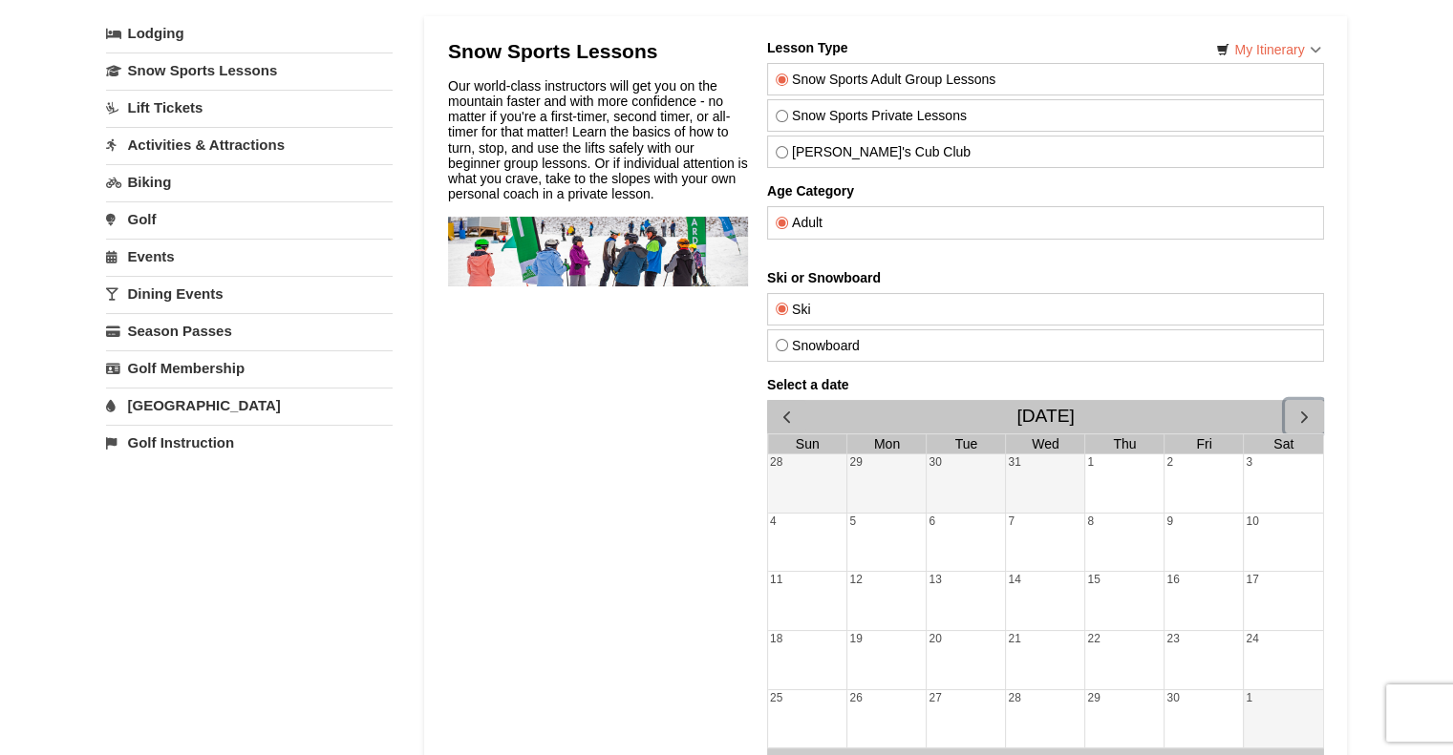
scroll to position [111, 0]
click at [1055, 556] on div "7" at bounding box center [1044, 545] width 78 height 58
click at [195, 106] on link "Lift Tickets" at bounding box center [249, 109] width 287 height 35
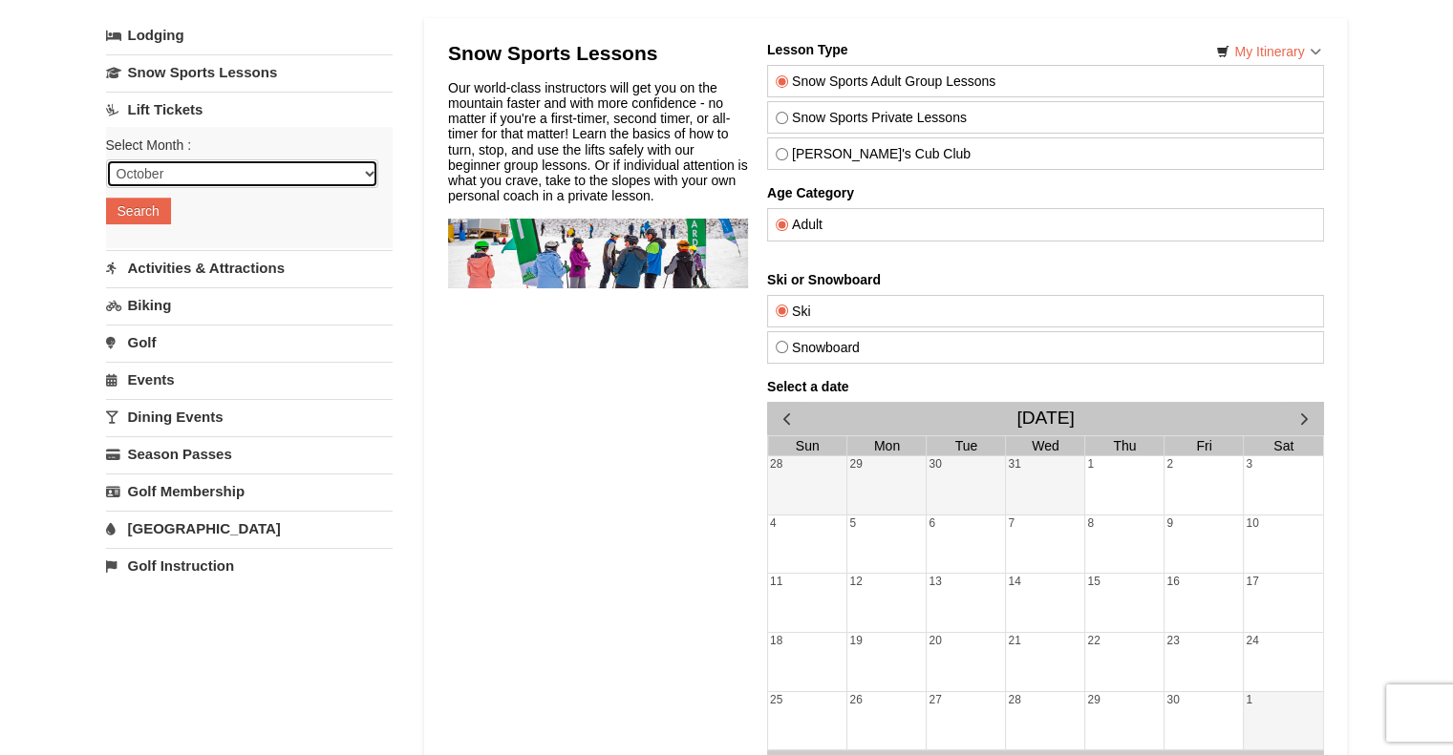
click at [161, 175] on select "October November December January February March April May June July August Sep…" at bounding box center [242, 173] width 272 height 29
select select "1"
click at [106, 159] on select "October November December January February March April May June July August Sep…" at bounding box center [242, 173] width 272 height 29
click at [154, 218] on button "Search" at bounding box center [138, 211] width 65 height 27
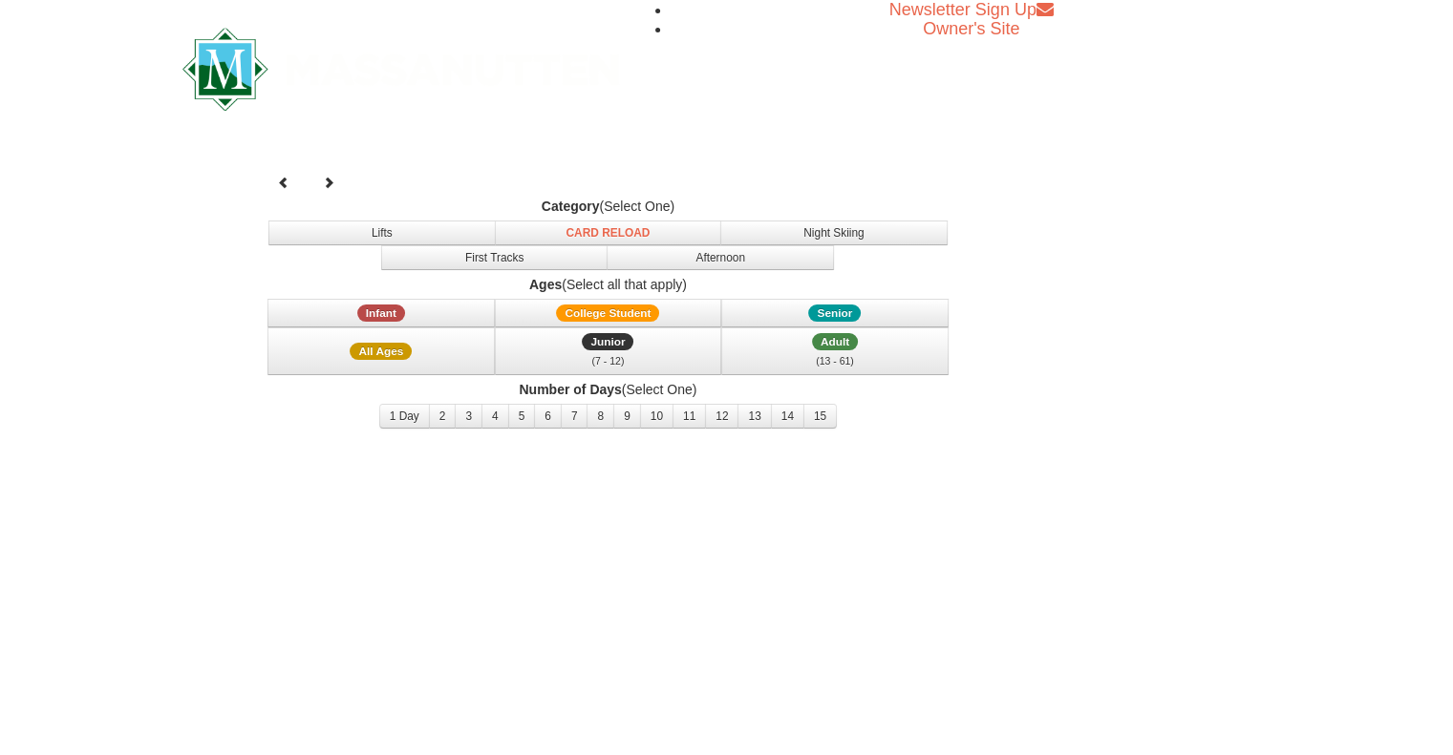
select select "1"
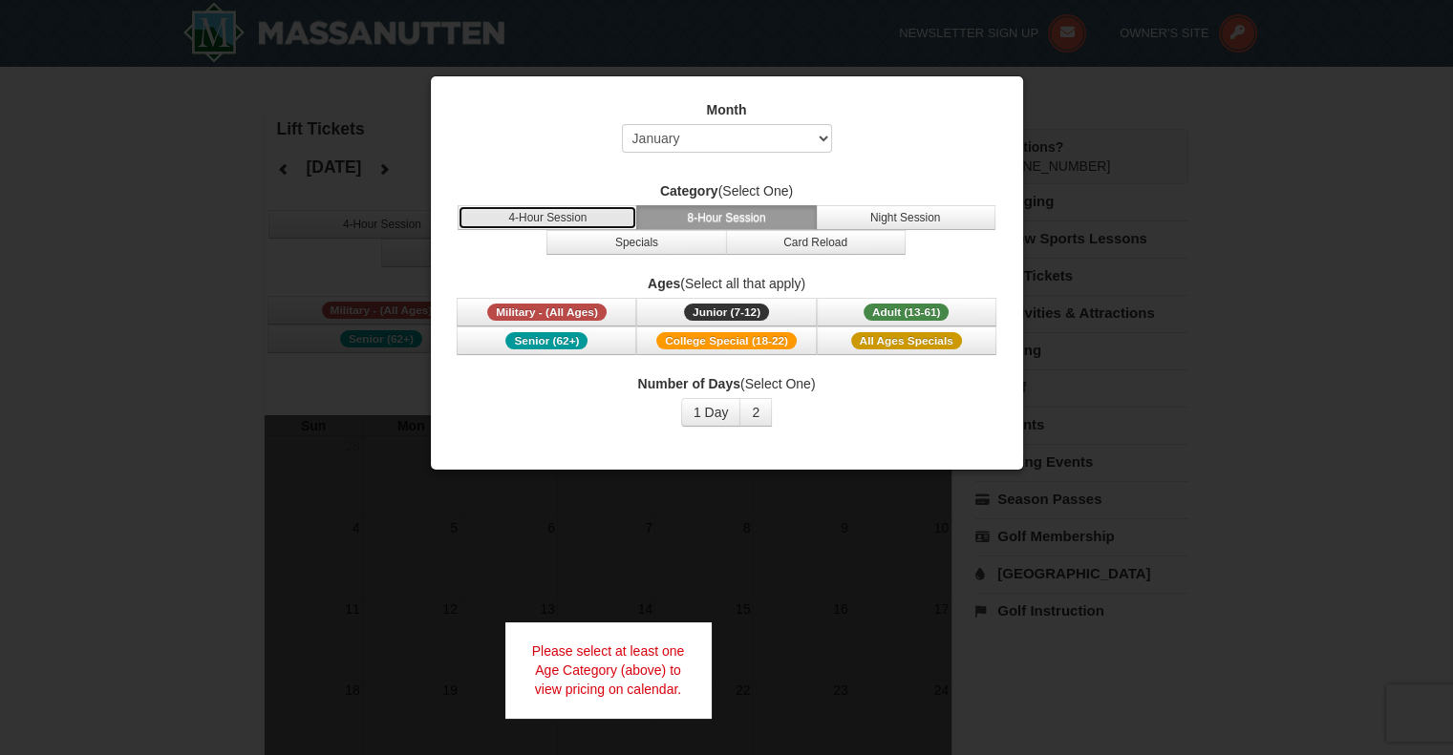
click at [567, 210] on button "4-Hour Session" at bounding box center [547, 217] width 180 height 25
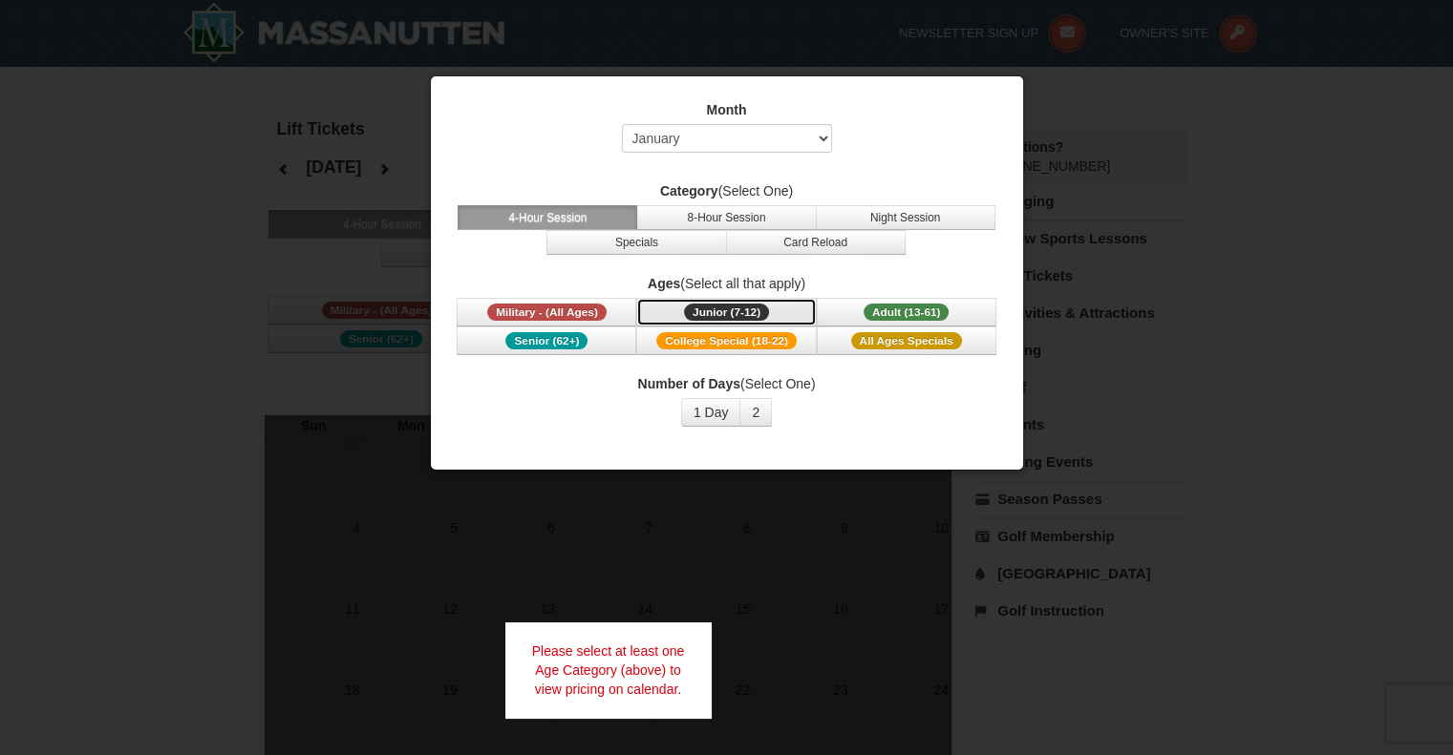
click at [701, 312] on span "Junior (7-12)" at bounding box center [726, 312] width 85 height 17
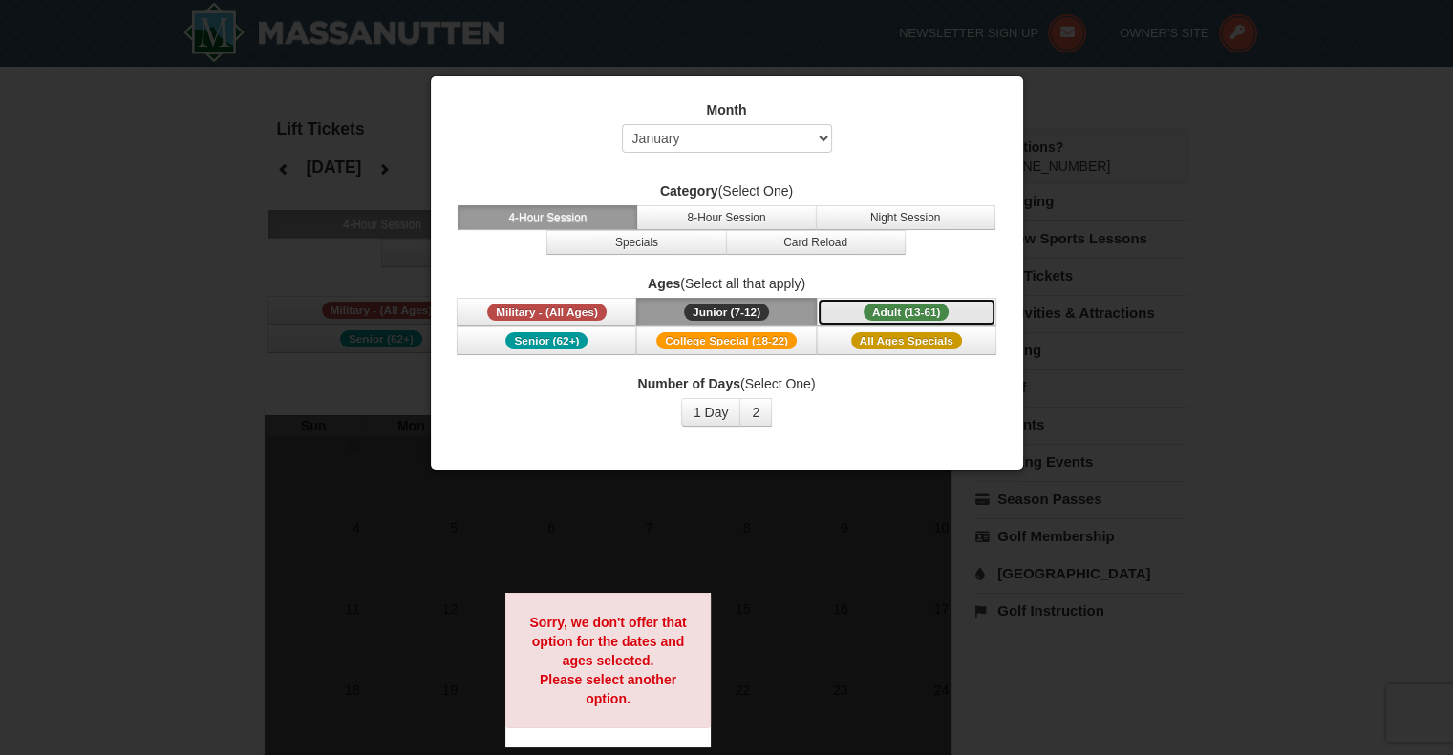
click at [890, 310] on span "Adult (13-61)" at bounding box center [906, 312] width 86 height 17
click at [894, 332] on span "All Ages Specials" at bounding box center [906, 340] width 111 height 17
click at [730, 419] on button "1 Day" at bounding box center [711, 412] width 60 height 29
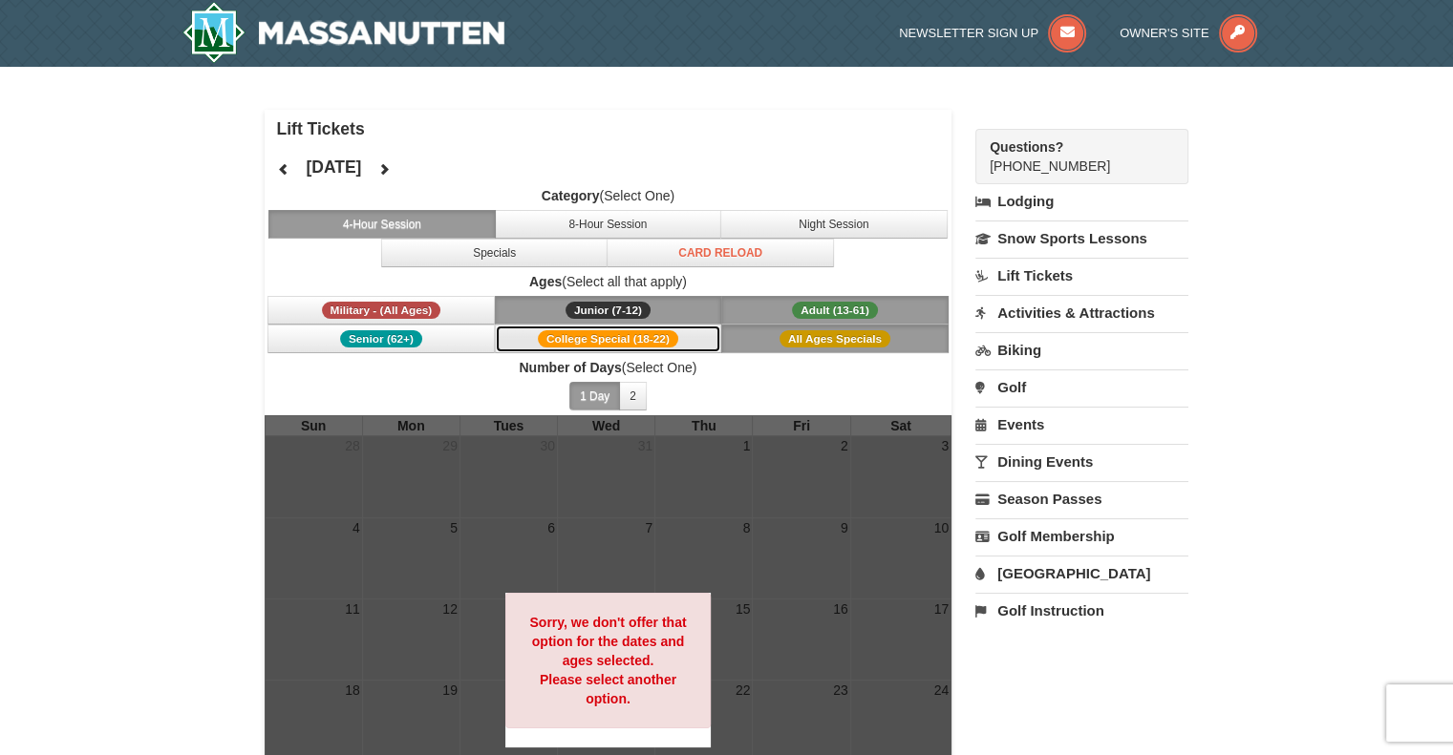
click at [611, 343] on span "College Special (18-22)" at bounding box center [608, 338] width 140 height 17
click at [634, 398] on button "2" at bounding box center [633, 396] width 28 height 29
click at [391, 170] on icon at bounding box center [383, 168] width 13 height 13
click at [391, 169] on icon at bounding box center [383, 168] width 13 height 13
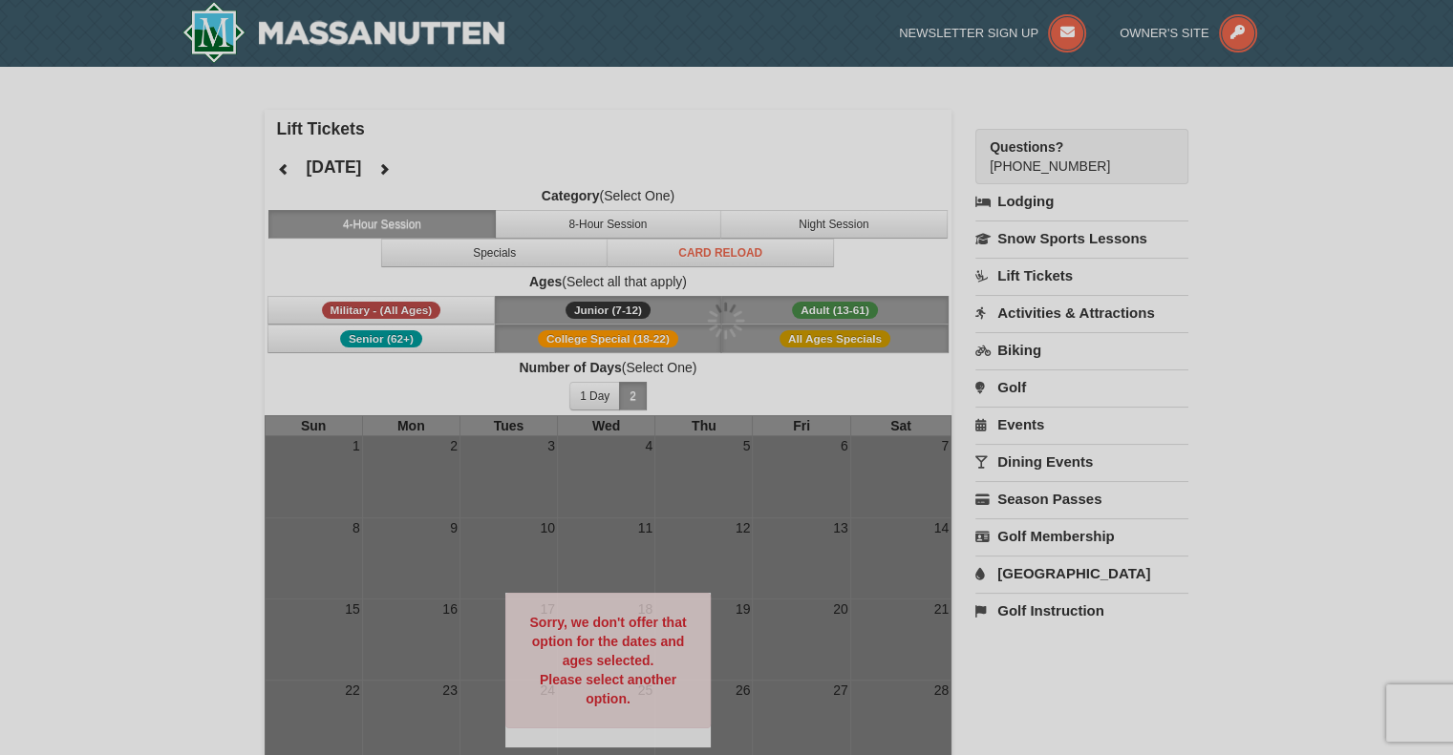
click at [435, 169] on div at bounding box center [726, 377] width 1453 height 755
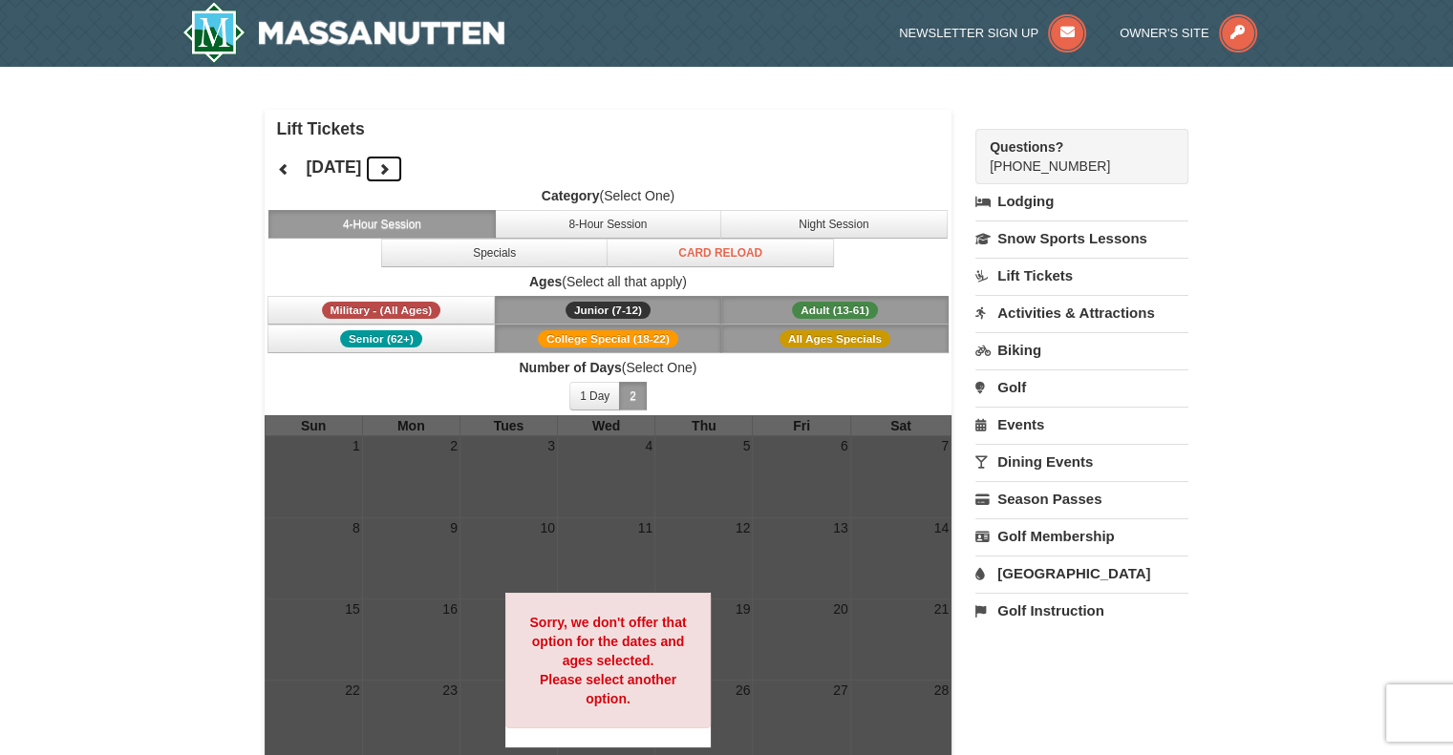
click at [403, 169] on button at bounding box center [384, 169] width 38 height 29
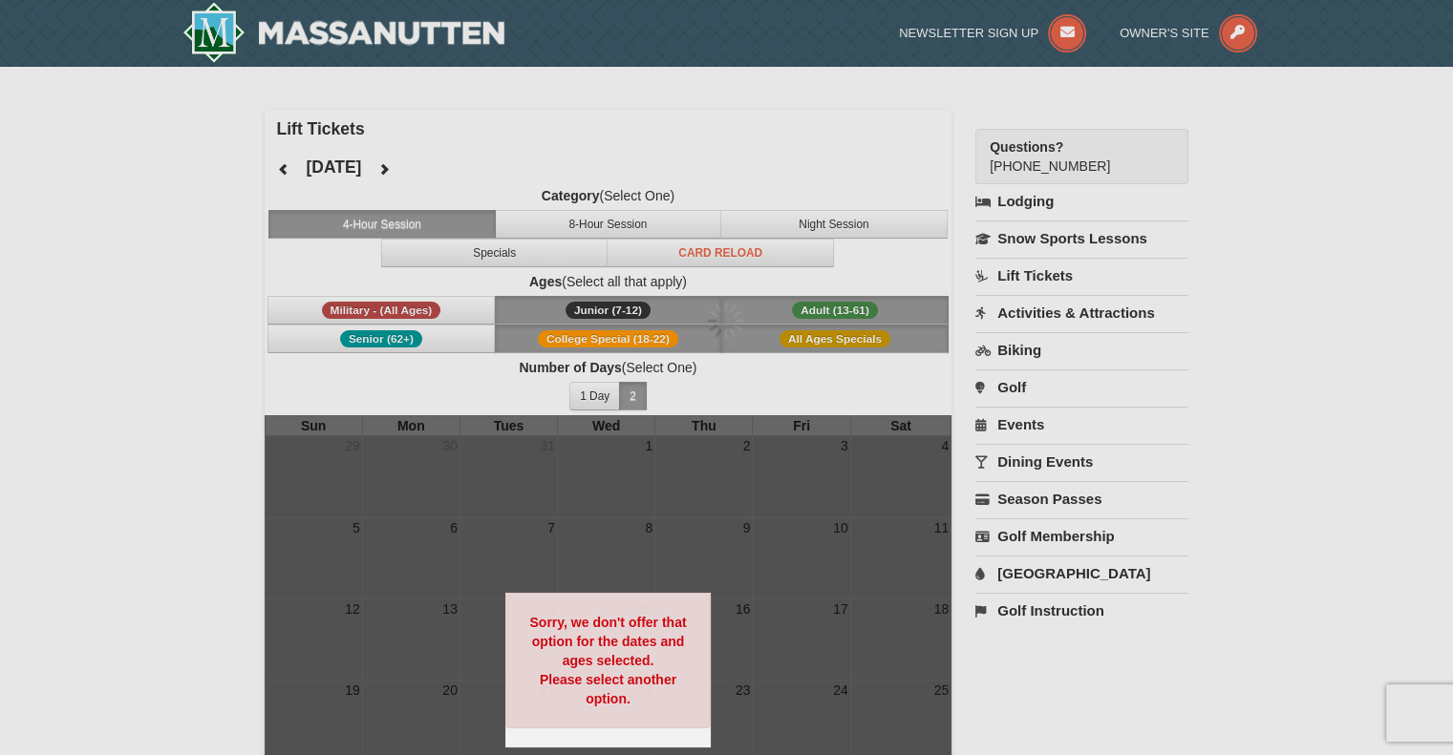
click at [435, 169] on div at bounding box center [726, 377] width 1453 height 755
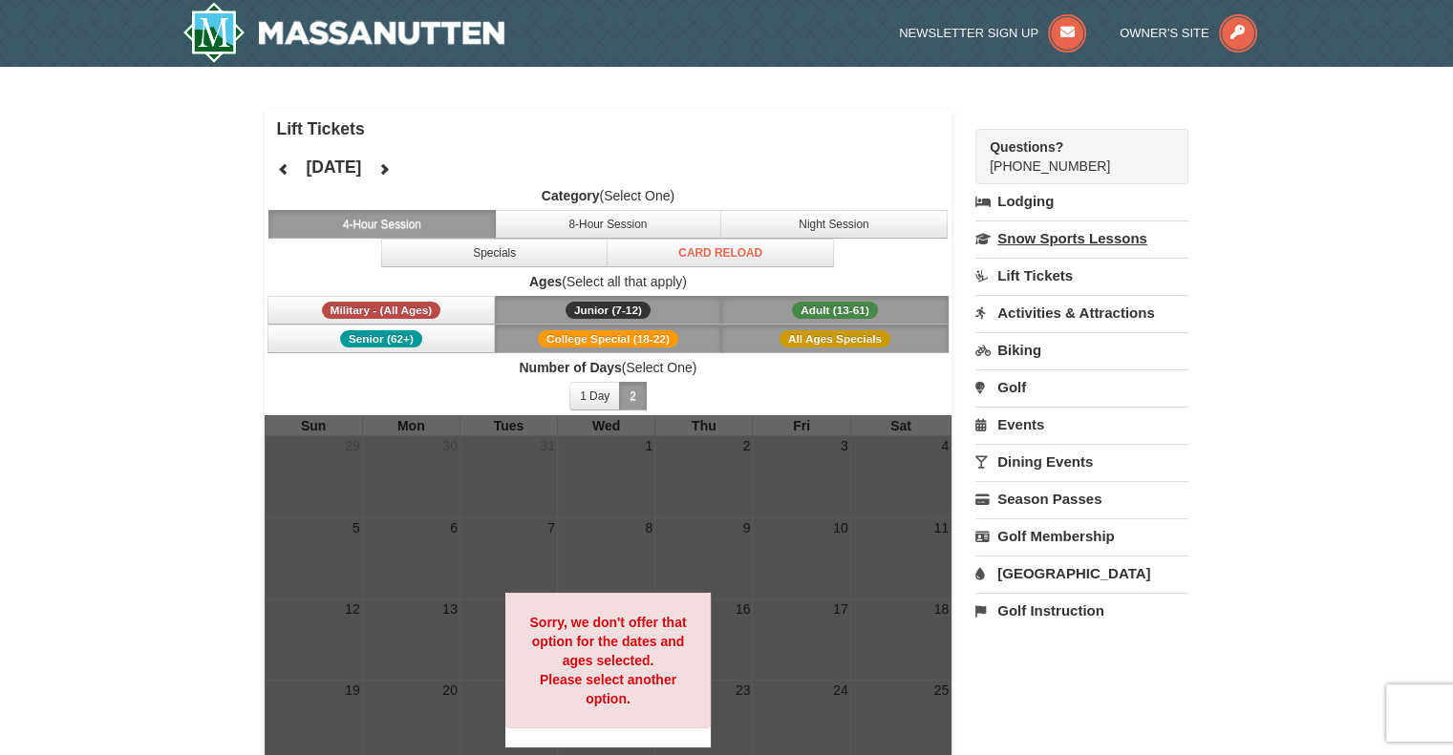
click at [1100, 235] on link "Snow Sports Lessons" at bounding box center [1081, 238] width 213 height 35
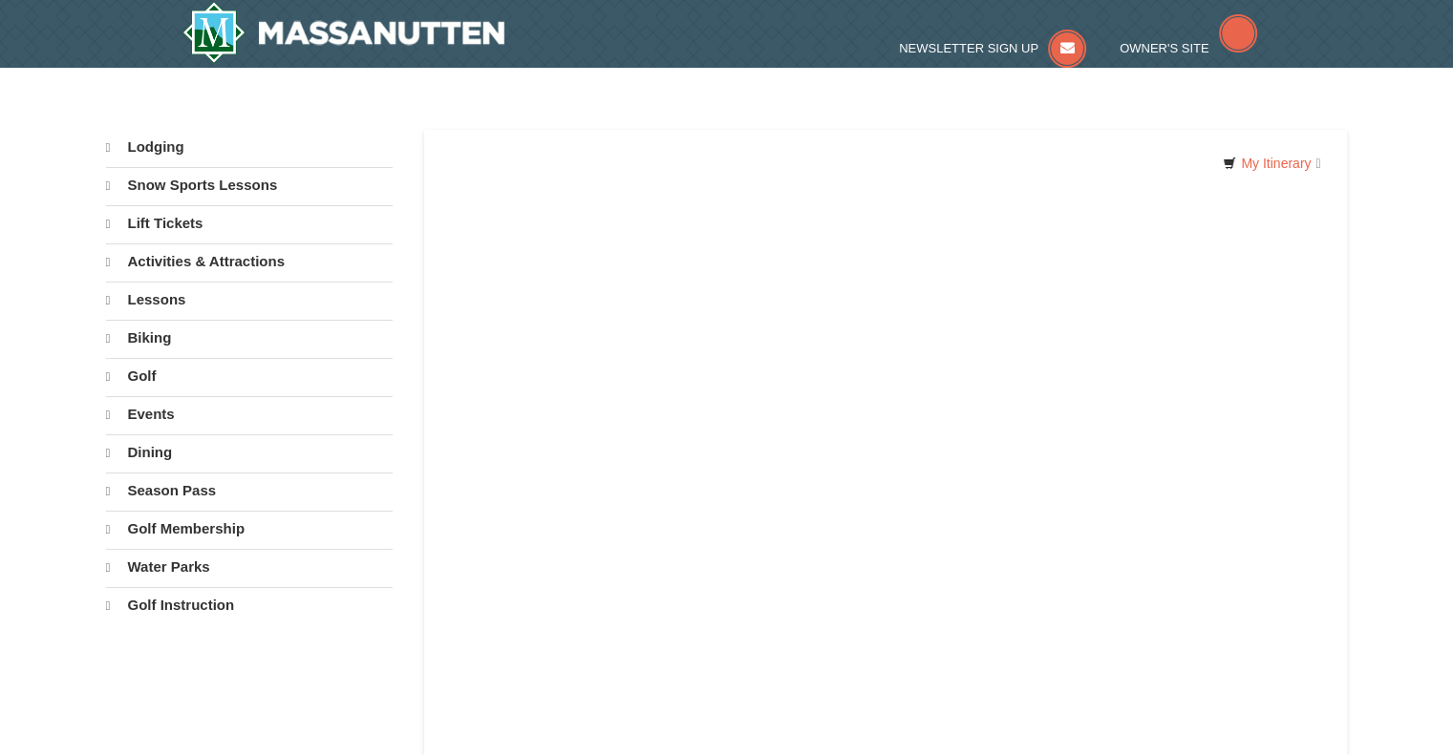
select select "10"
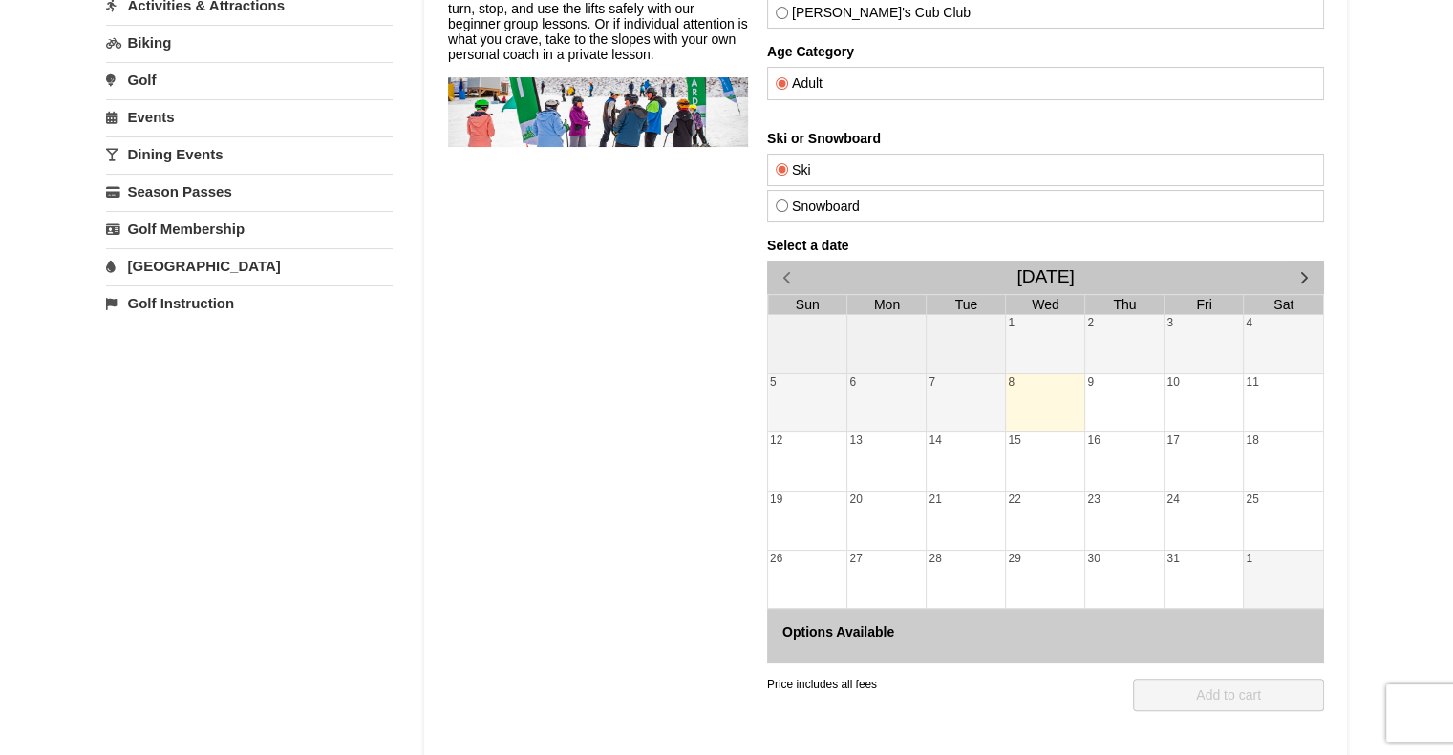
scroll to position [258, 0]
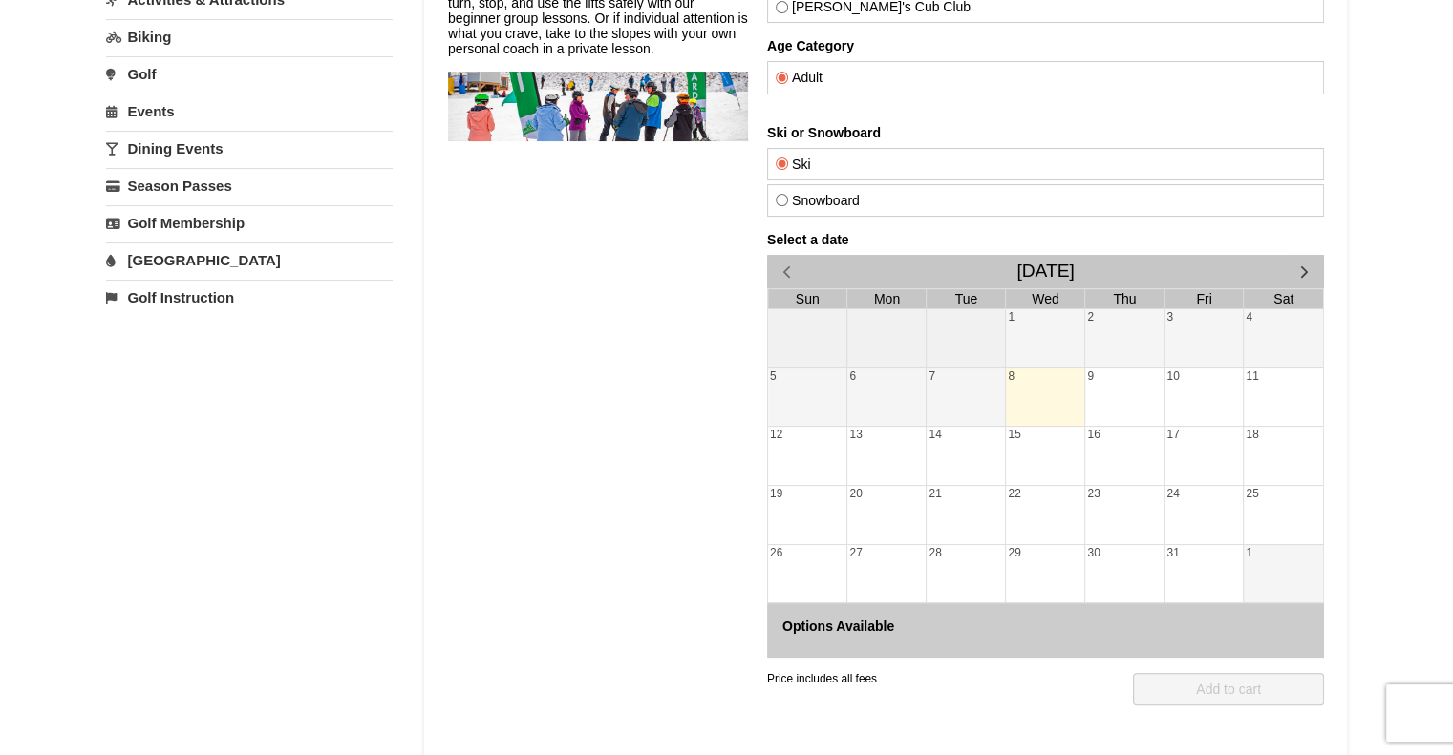
click at [955, 450] on div "14" at bounding box center [964, 456] width 78 height 58
click at [861, 624] on h4 "Options Available" at bounding box center [1044, 626] width 526 height 15
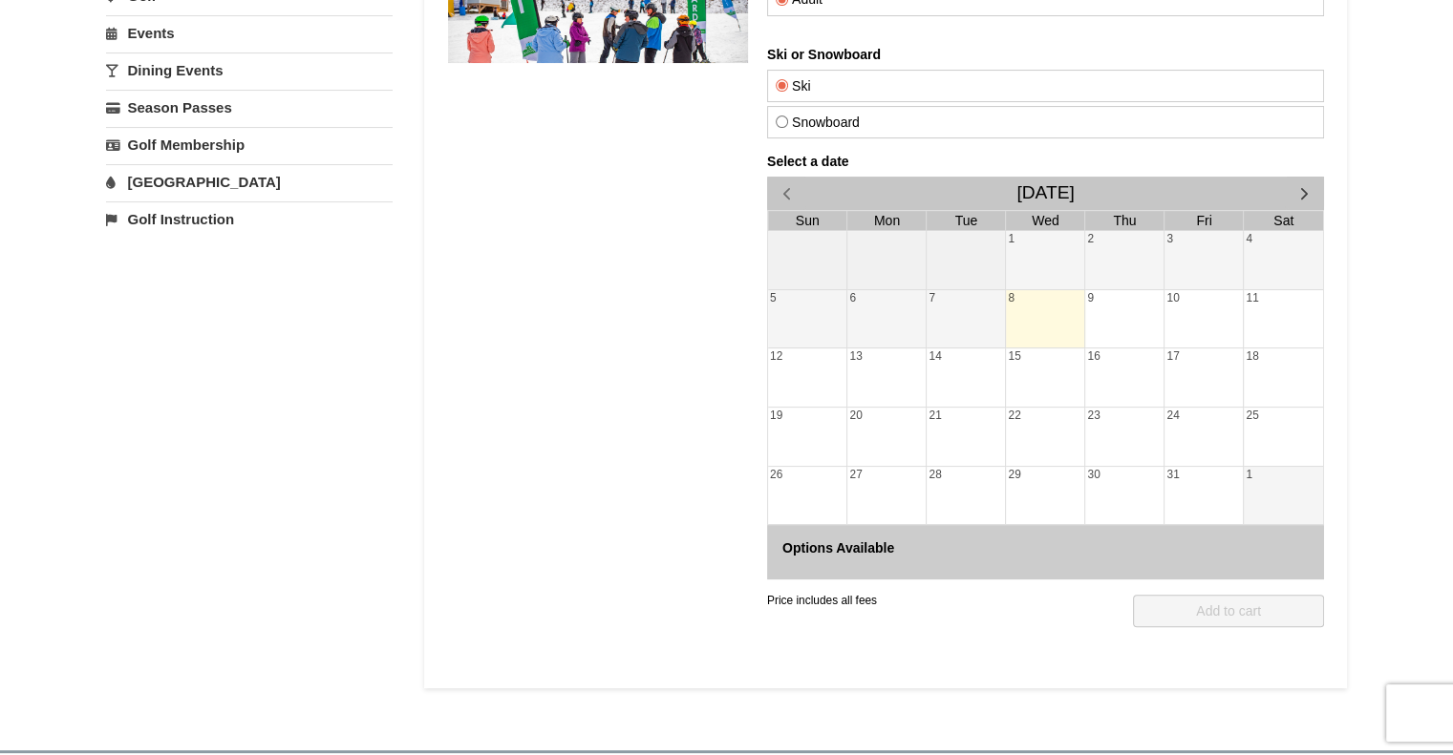
scroll to position [338, 0]
click at [1178, 256] on div "3" at bounding box center [1202, 258] width 78 height 58
click at [1302, 186] on span "button" at bounding box center [1303, 191] width 20 height 20
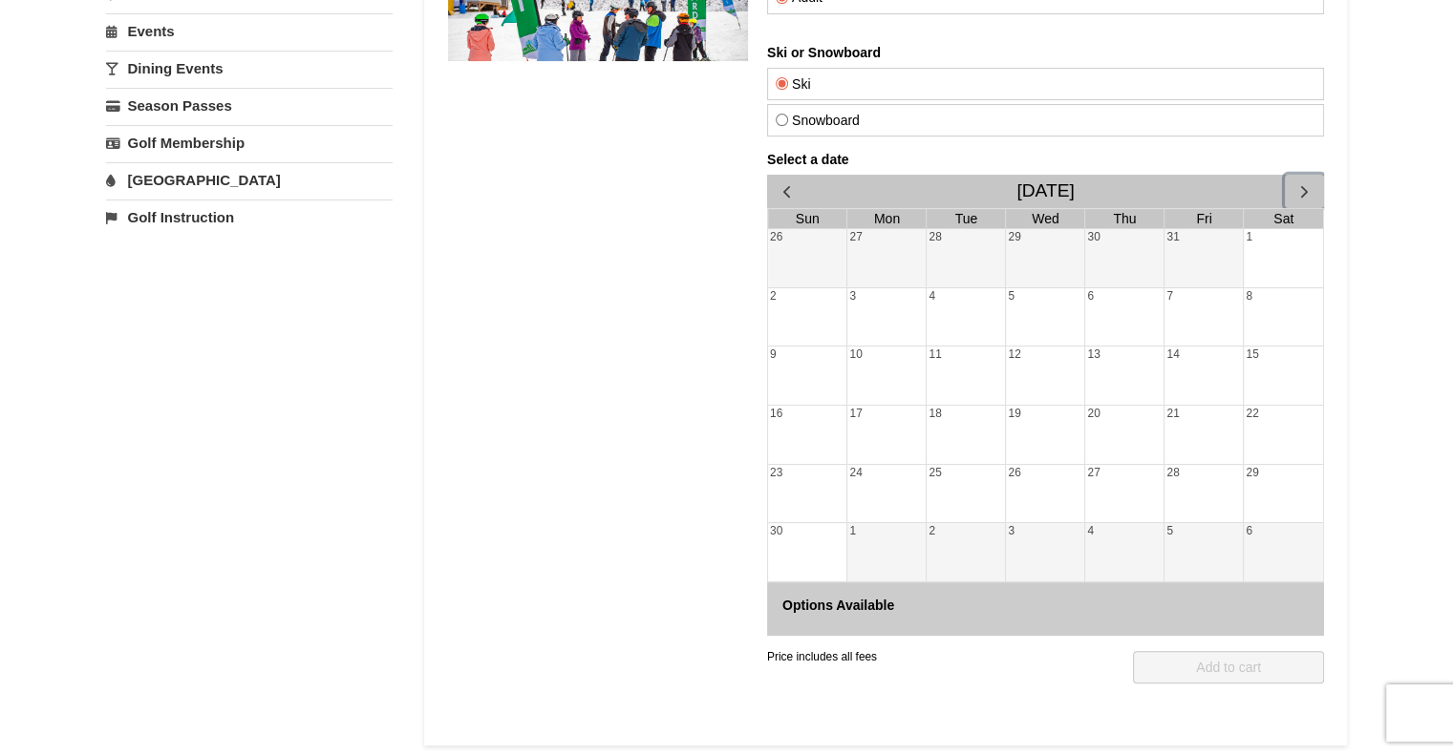
click at [1298, 184] on span "button" at bounding box center [1303, 191] width 20 height 20
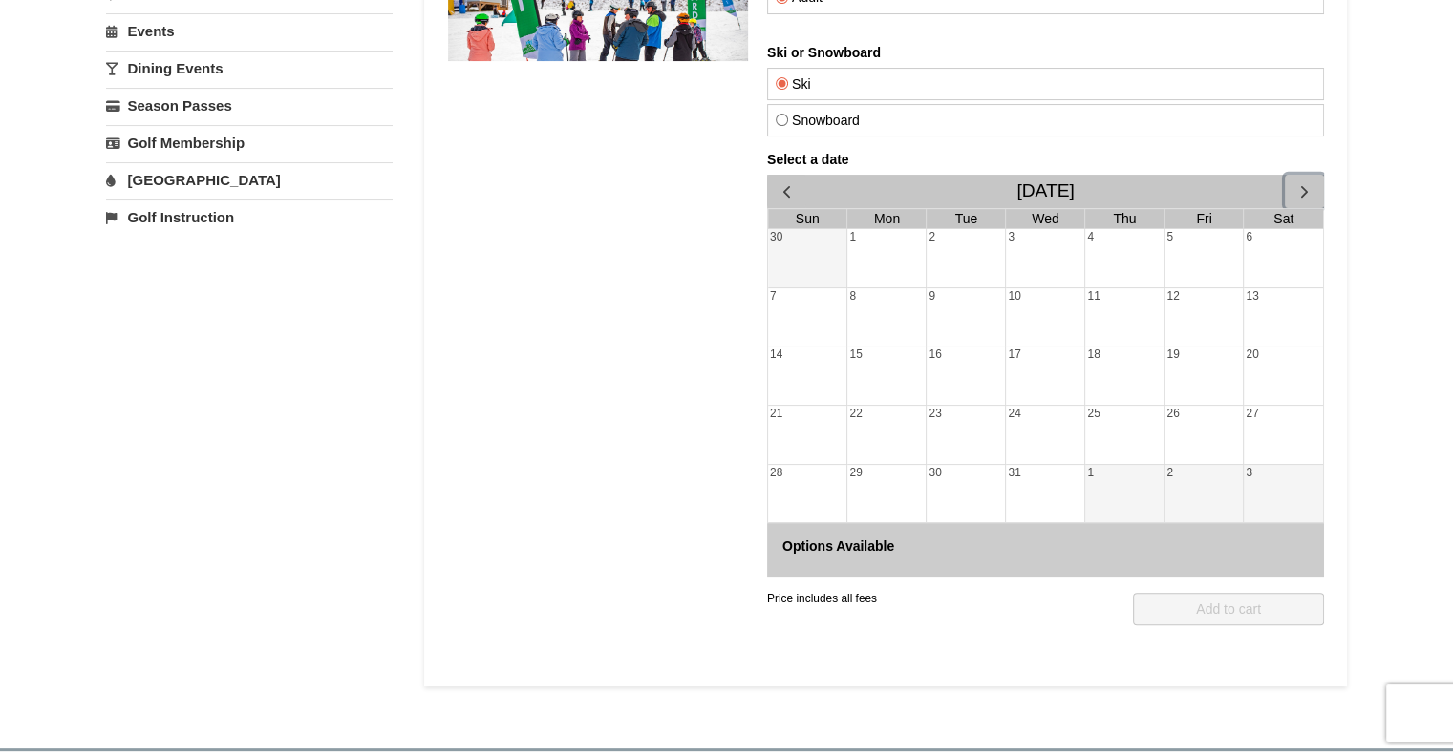
click at [1175, 482] on div "2" at bounding box center [1202, 494] width 78 height 58
click at [1158, 416] on div "25" at bounding box center [1123, 435] width 78 height 58
click at [1164, 416] on div "26" at bounding box center [1202, 435] width 78 height 58
click at [1115, 478] on div "1" at bounding box center [1123, 494] width 78 height 58
click at [1028, 480] on div "31" at bounding box center [1044, 494] width 78 height 58
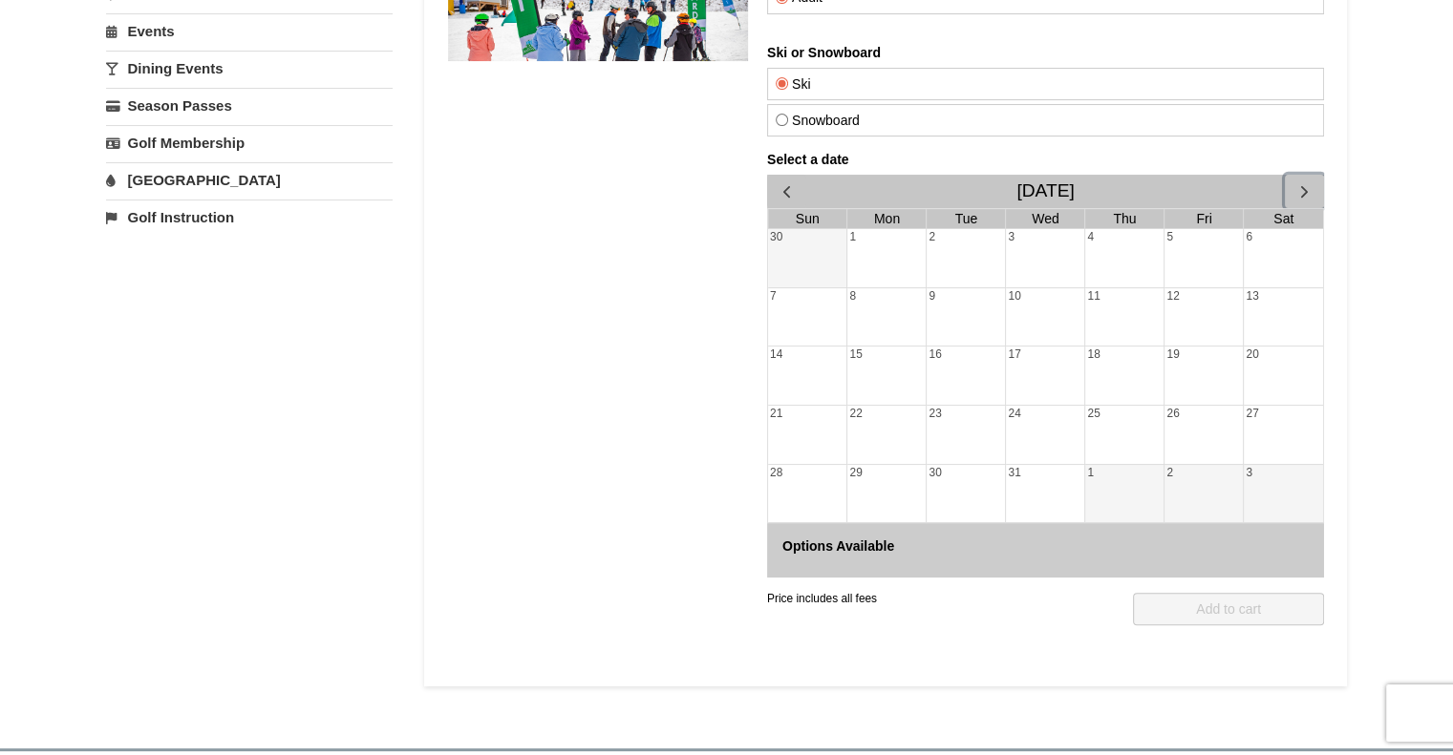
click at [1113, 296] on div "11" at bounding box center [1123, 317] width 78 height 58
click at [1291, 203] on button "button" at bounding box center [1303, 191] width 39 height 33
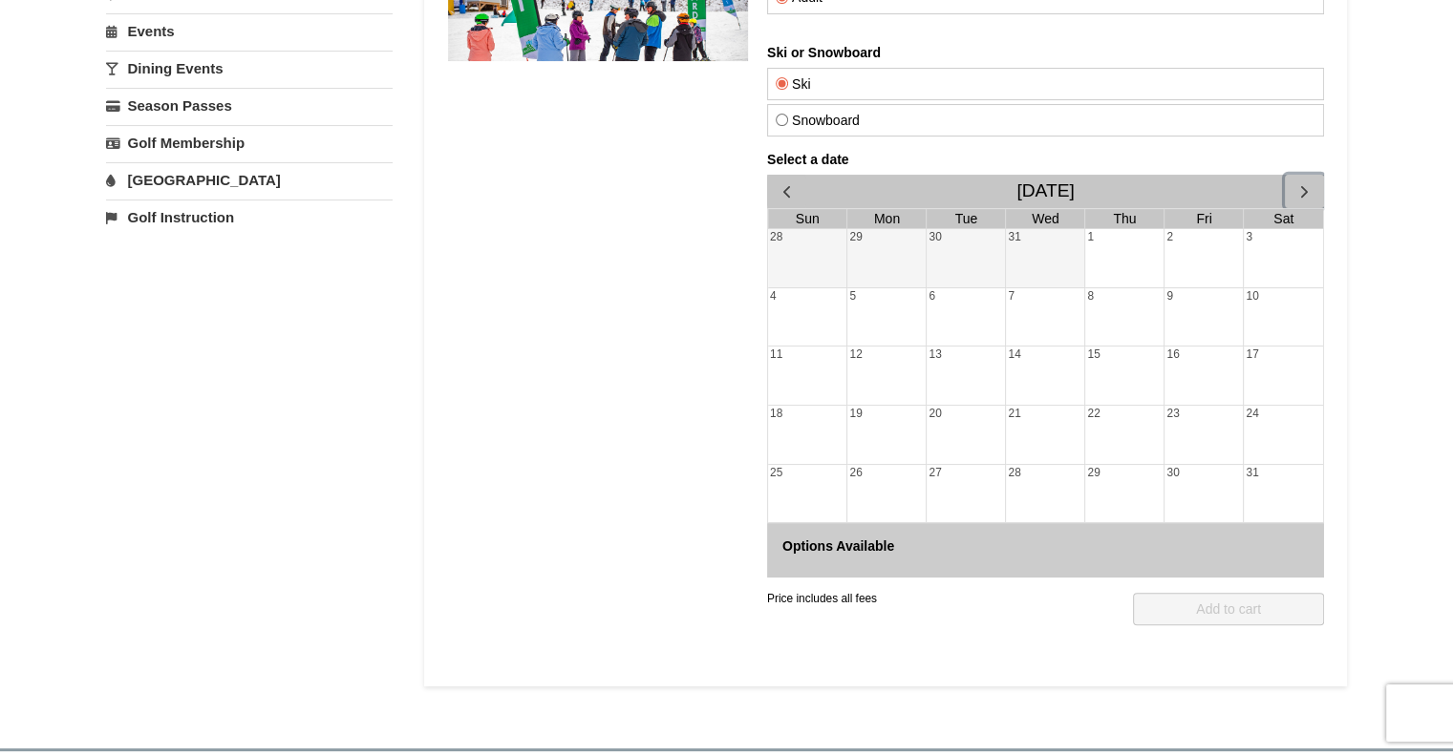
click at [1005, 341] on div "7" at bounding box center [1044, 317] width 78 height 58
click at [879, 477] on div "26" at bounding box center [885, 494] width 78 height 58
click at [796, 258] on div "28" at bounding box center [806, 258] width 79 height 58
click at [1293, 184] on span "button" at bounding box center [1303, 191] width 20 height 20
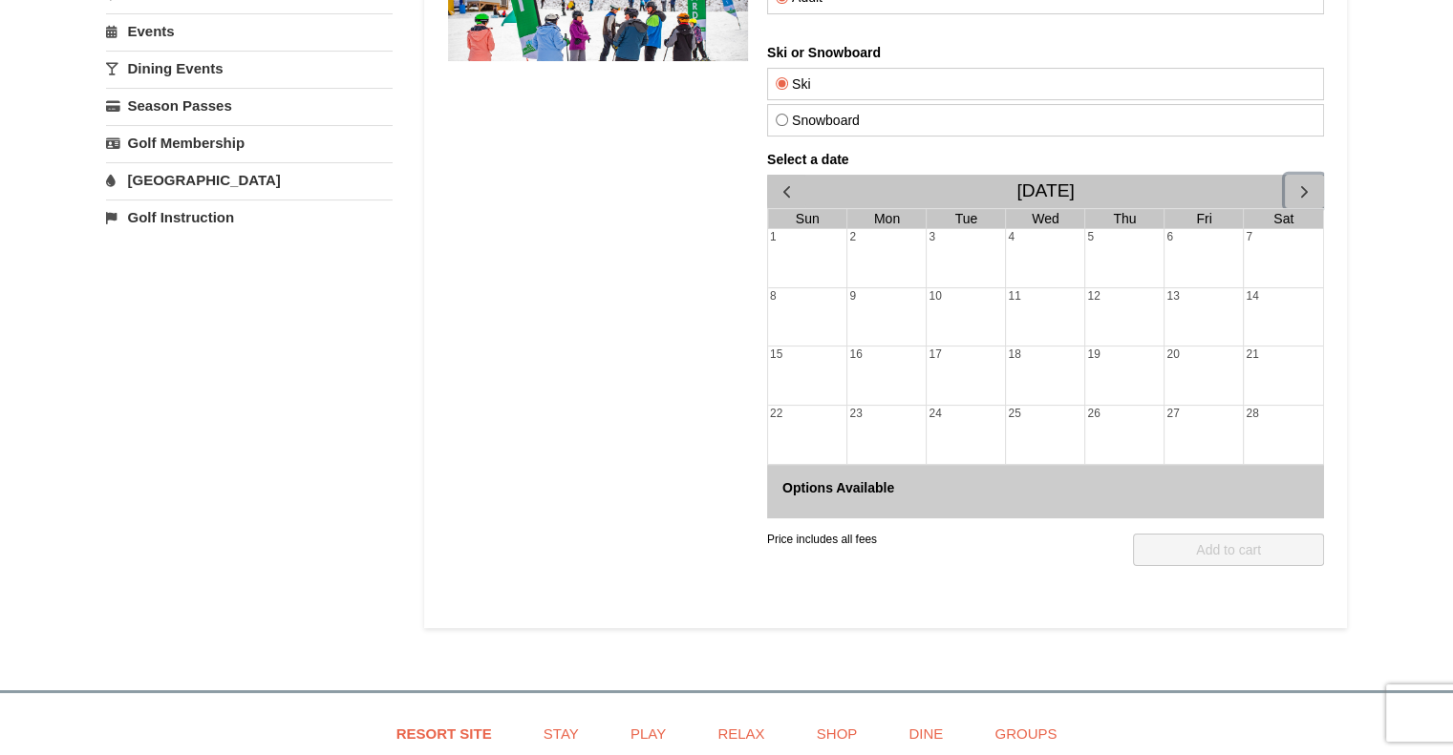
click at [1293, 184] on span "button" at bounding box center [1303, 191] width 20 height 20
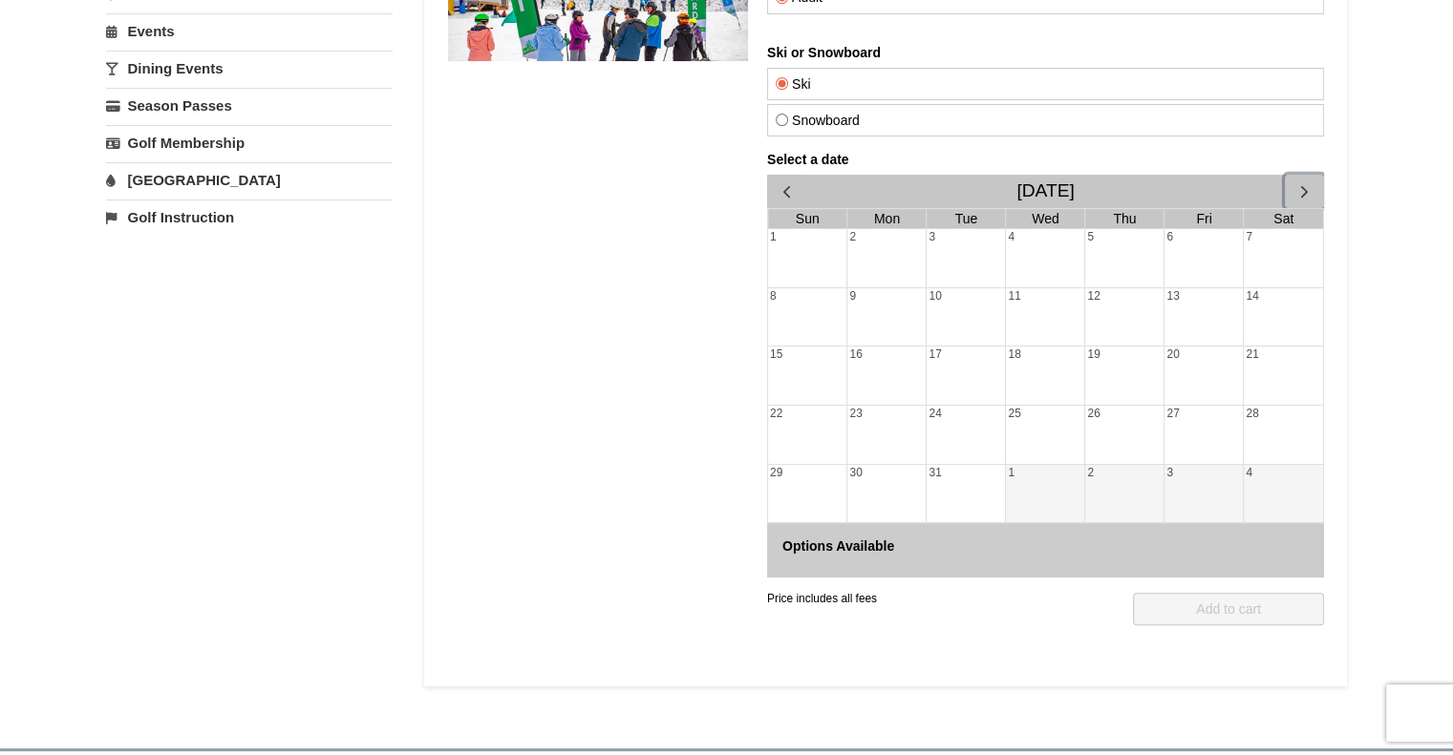
click at [1293, 184] on span "button" at bounding box center [1303, 191] width 20 height 20
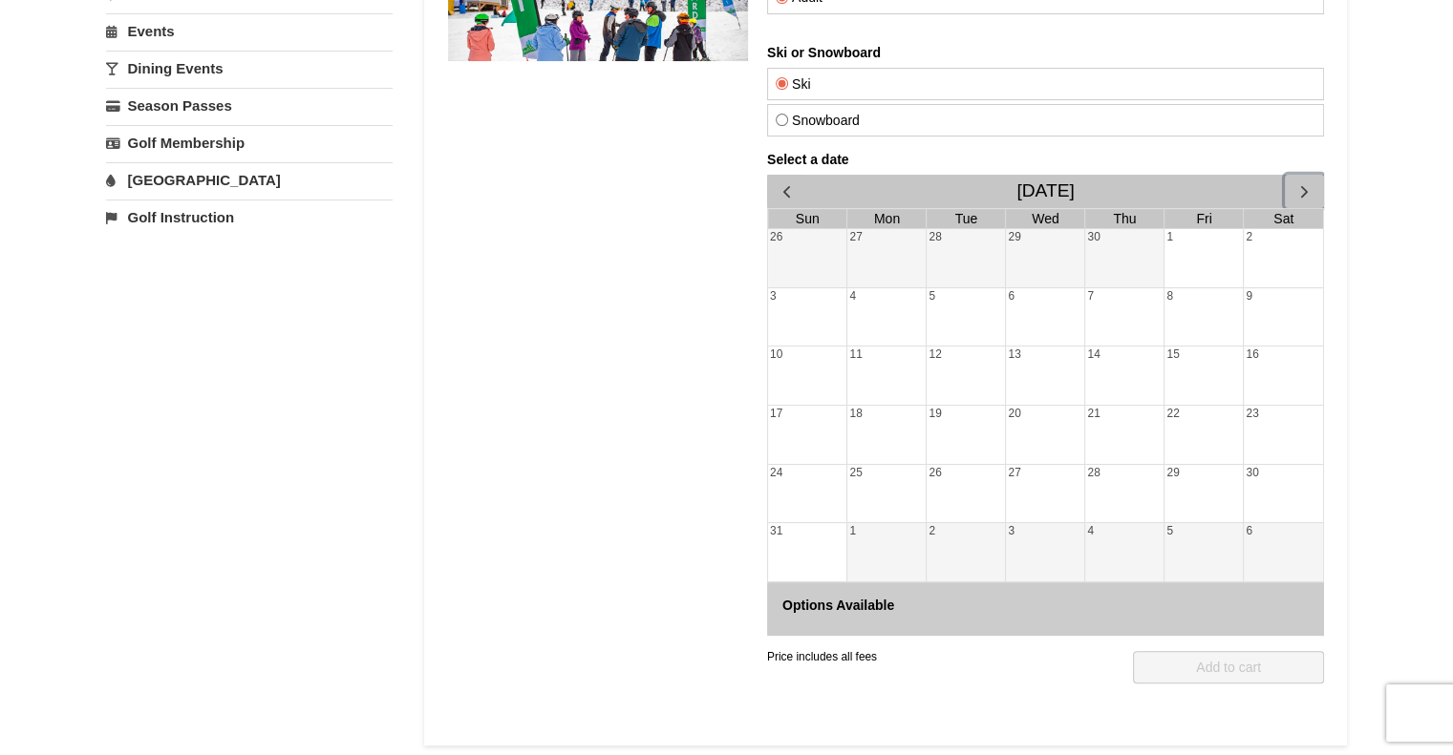
click at [1293, 184] on span "button" at bounding box center [1303, 191] width 20 height 20
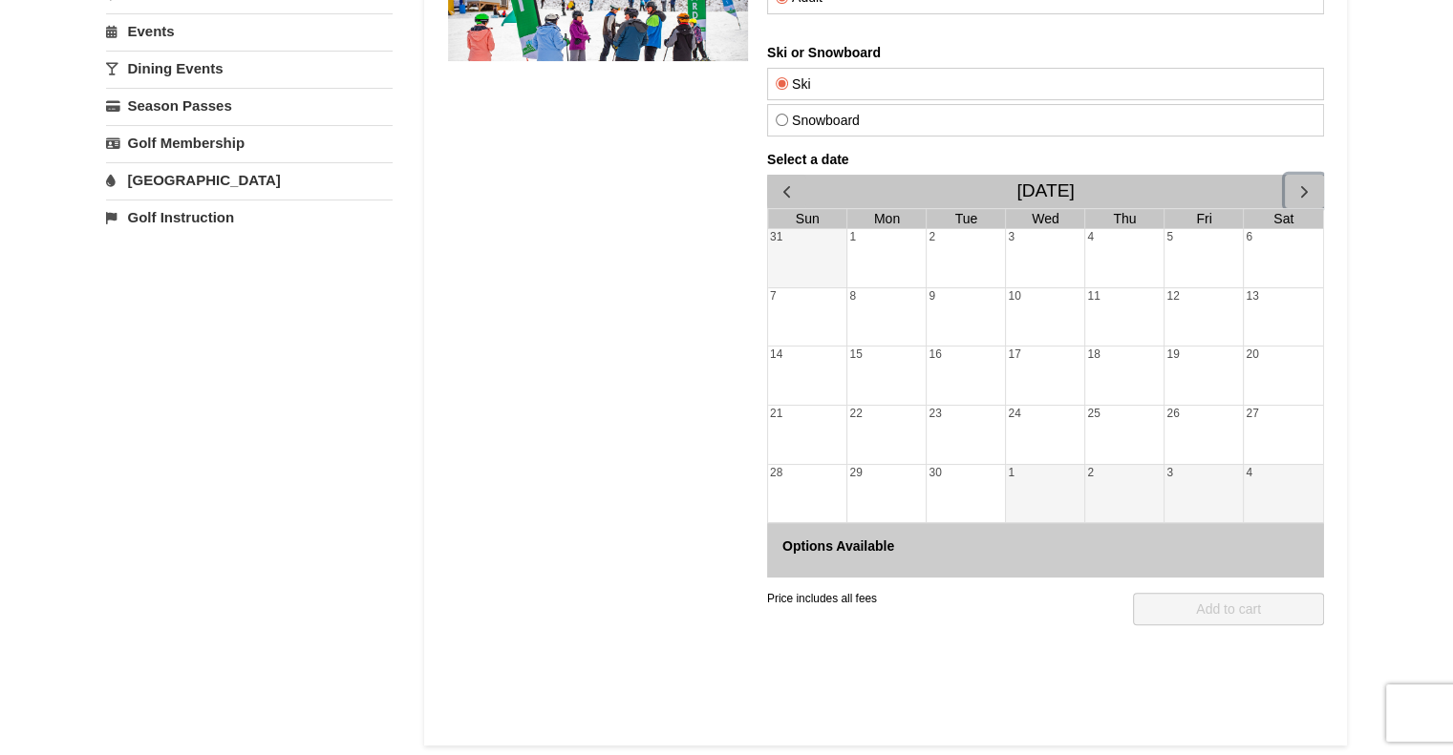
click at [1293, 184] on span "button" at bounding box center [1303, 191] width 20 height 20
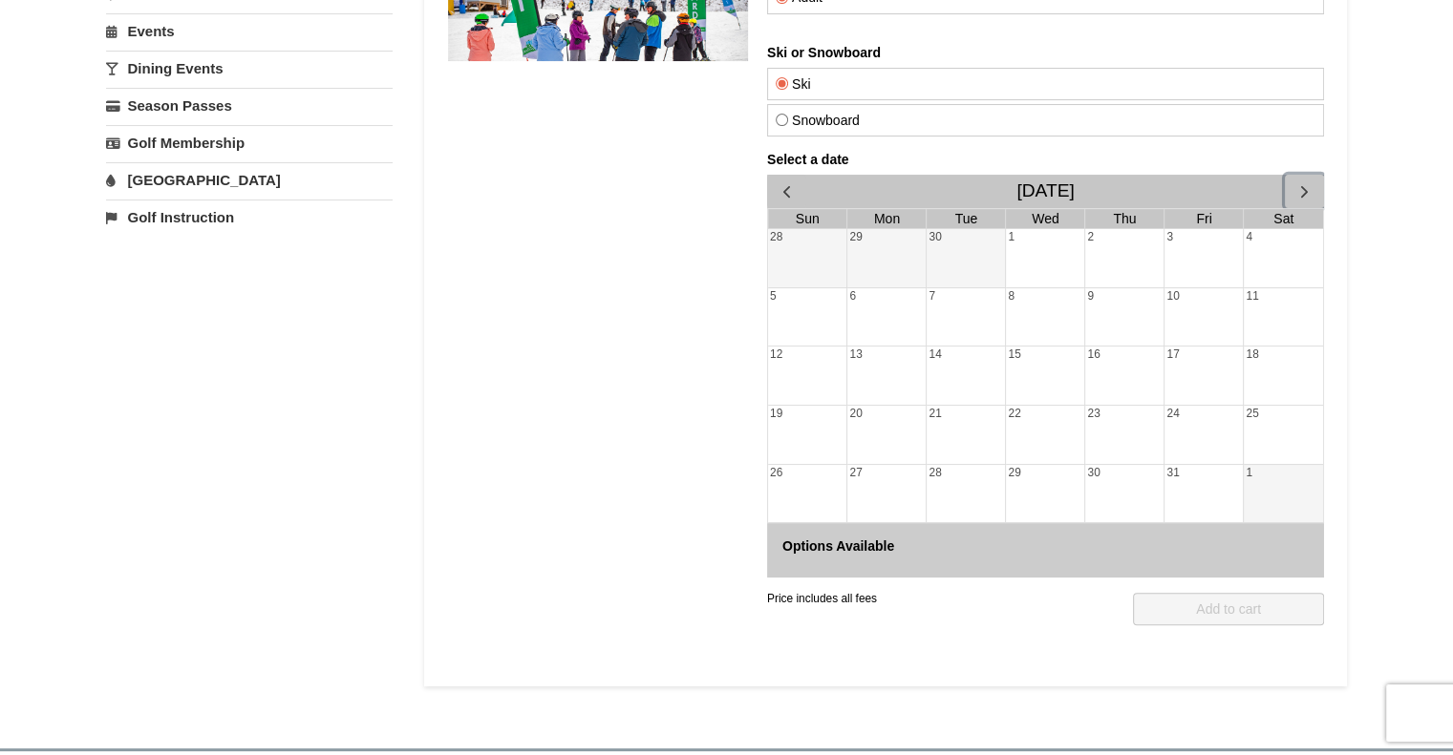
click at [1293, 184] on span "button" at bounding box center [1303, 191] width 20 height 20
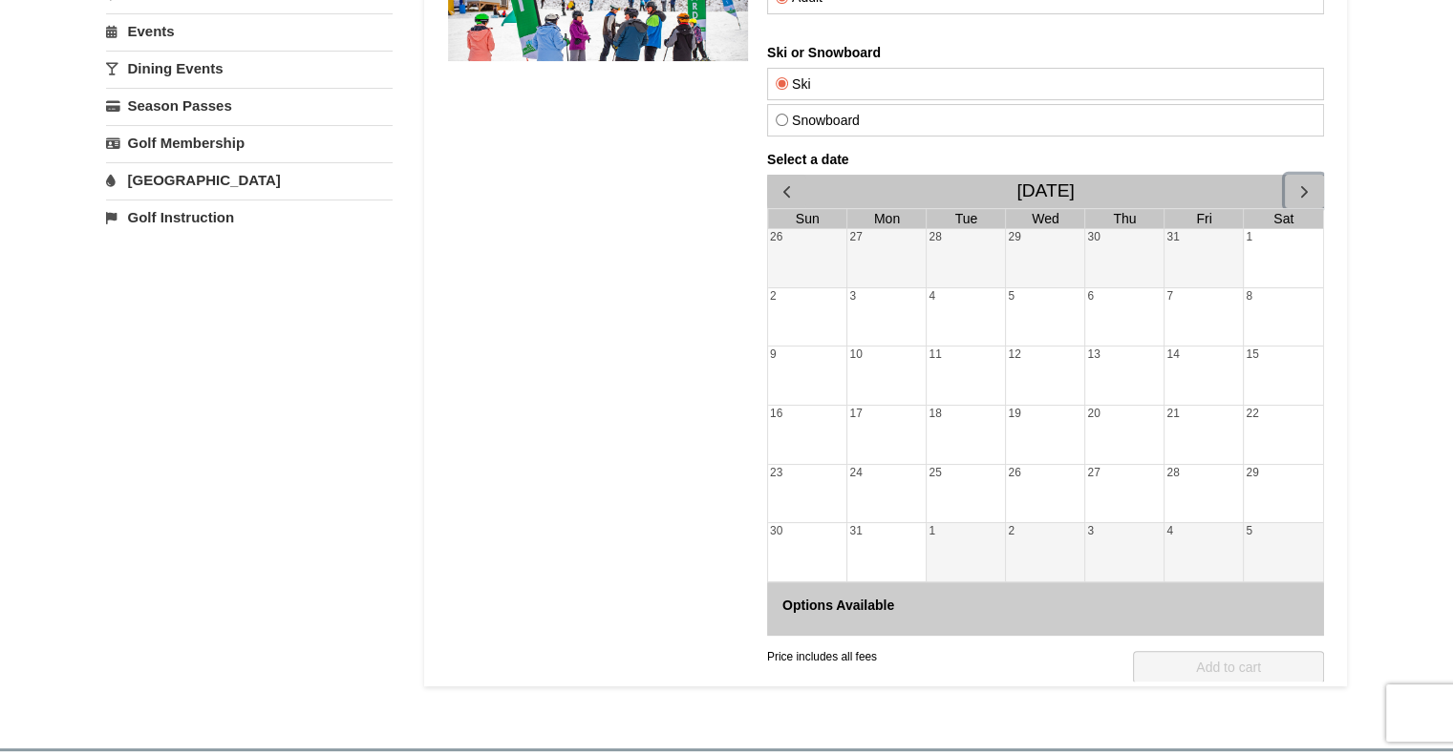
click at [1293, 184] on span "button" at bounding box center [1303, 191] width 20 height 20
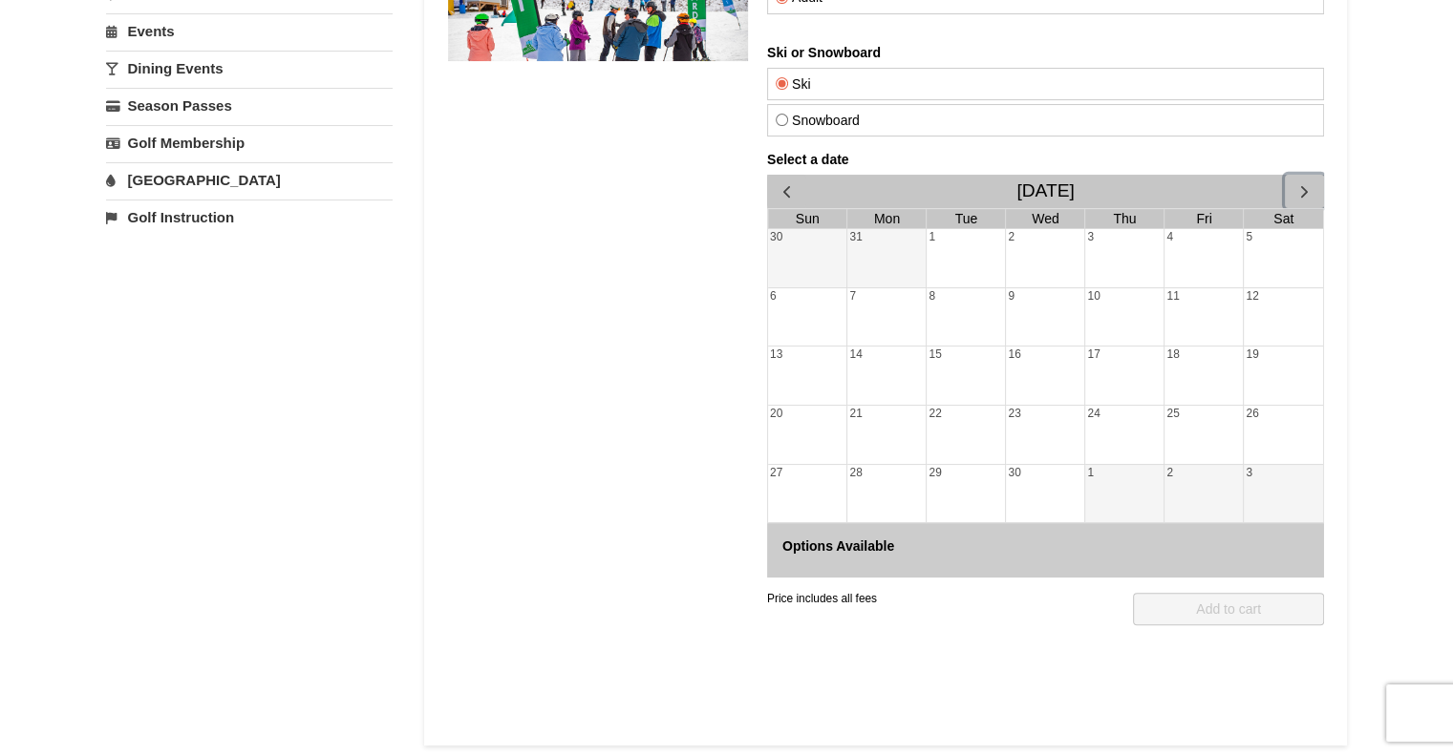
click at [1293, 184] on span "button" at bounding box center [1303, 191] width 20 height 20
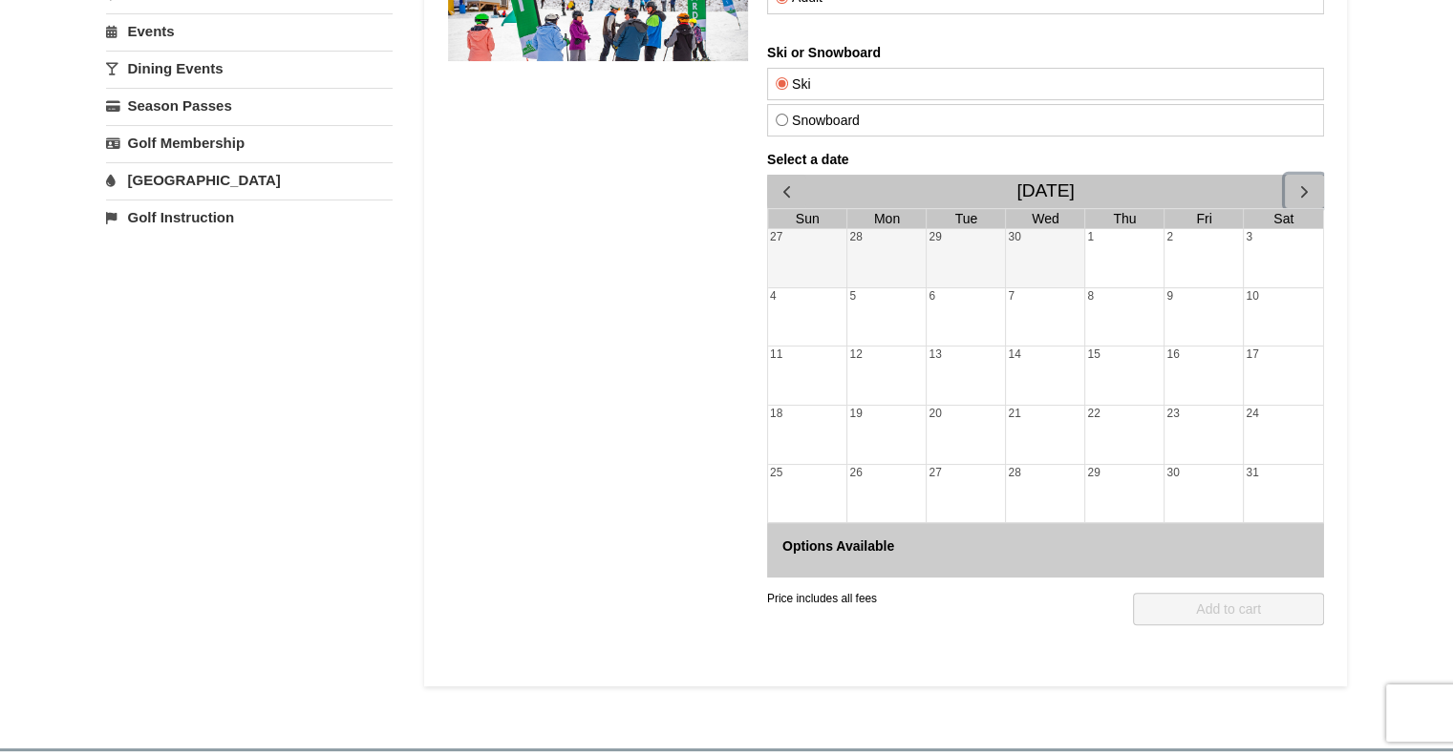
click at [1293, 184] on span "button" at bounding box center [1303, 191] width 20 height 20
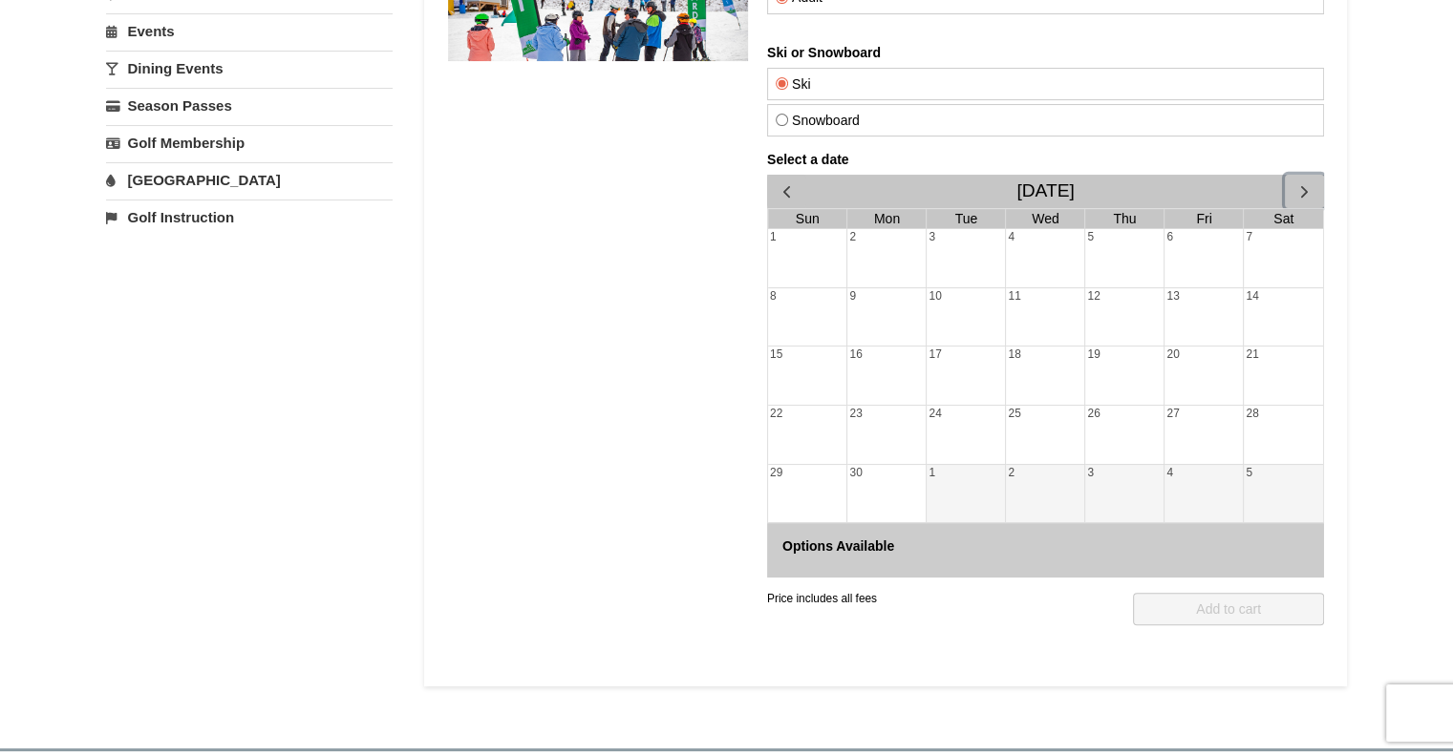
click at [1293, 184] on span "button" at bounding box center [1303, 191] width 20 height 20
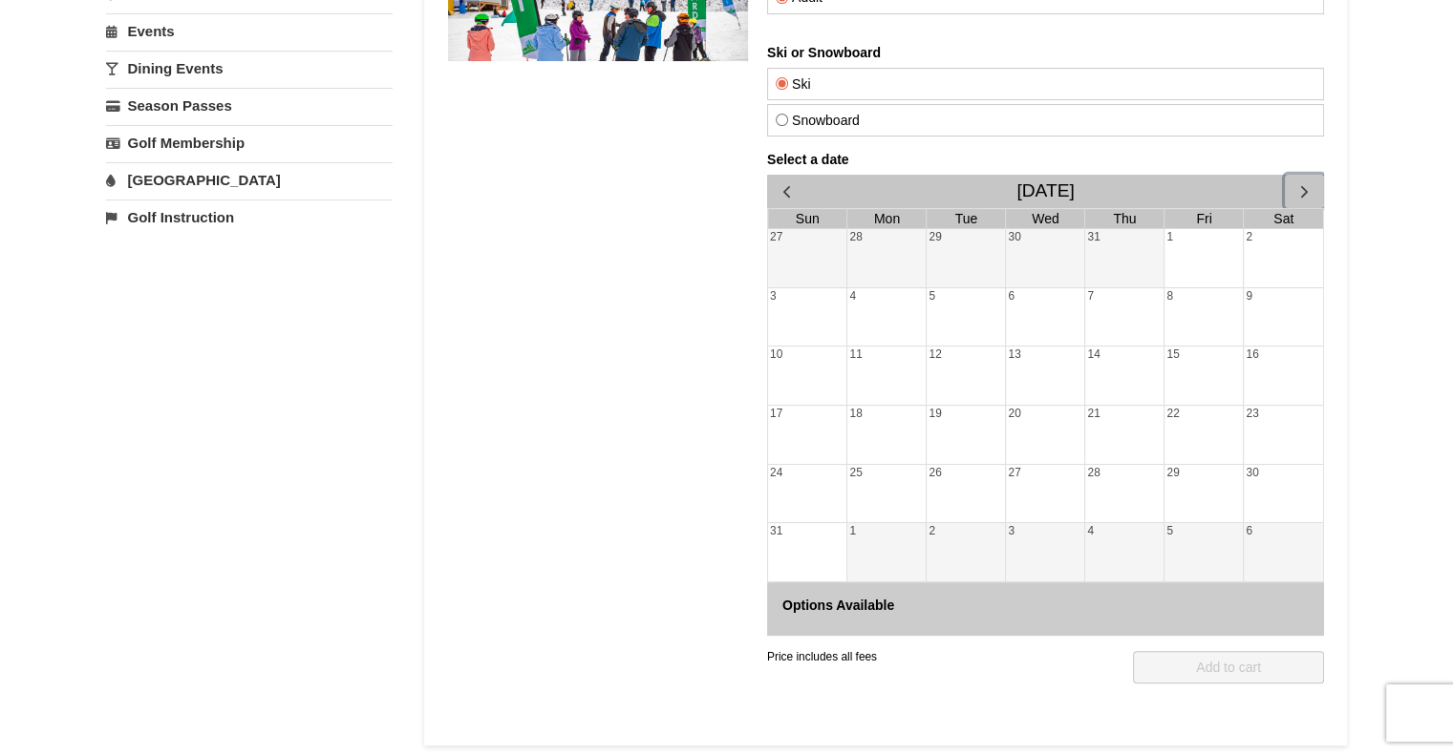
click at [1293, 184] on span "button" at bounding box center [1303, 191] width 20 height 20
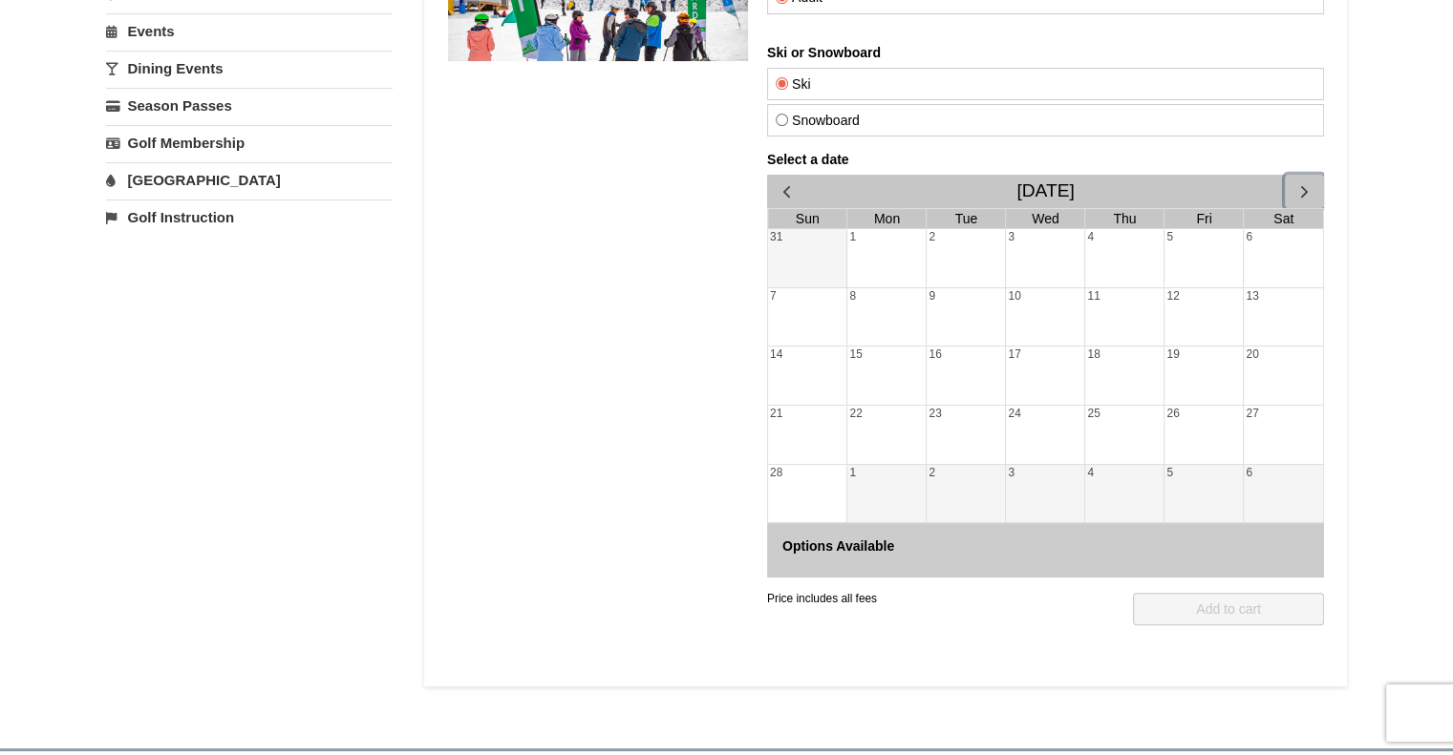
click at [1293, 184] on span "button" at bounding box center [1303, 191] width 20 height 20
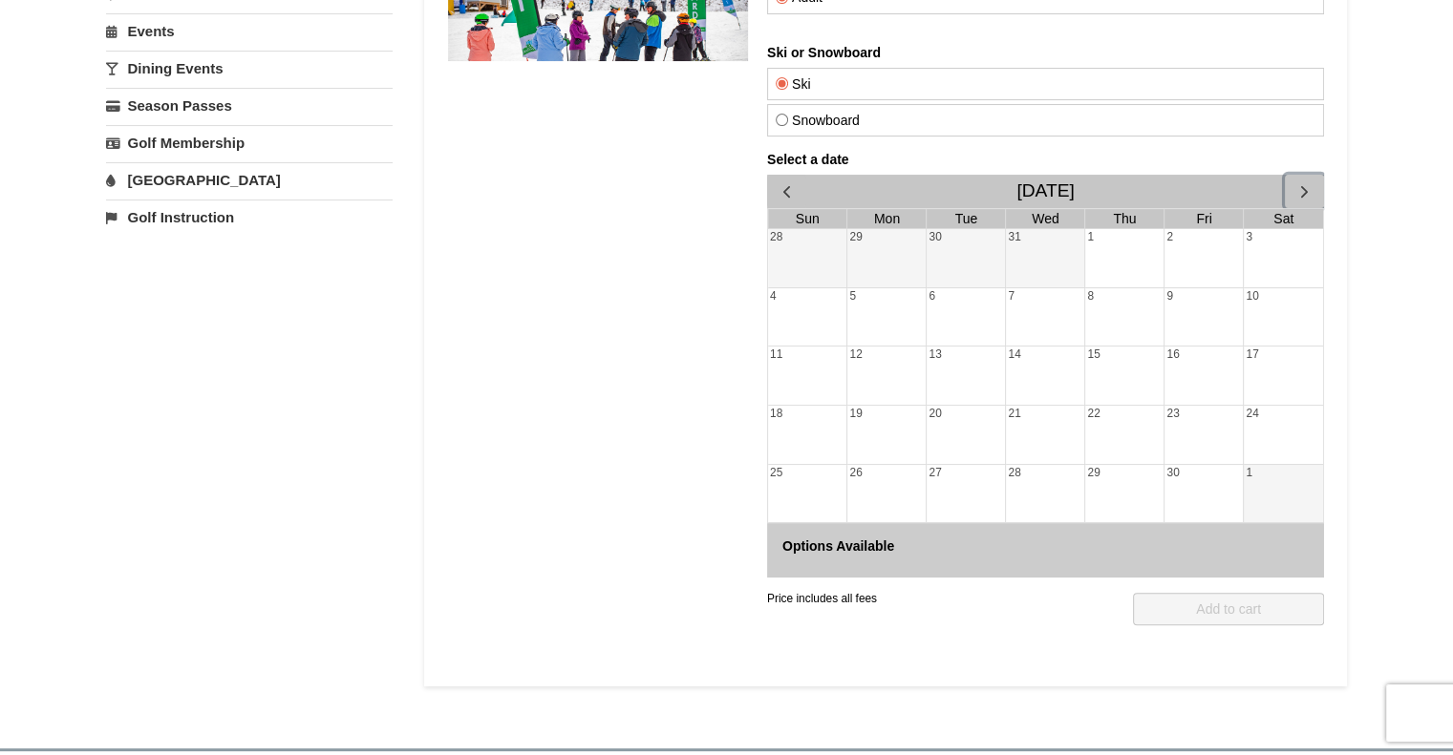
click at [1293, 184] on span "button" at bounding box center [1303, 191] width 20 height 20
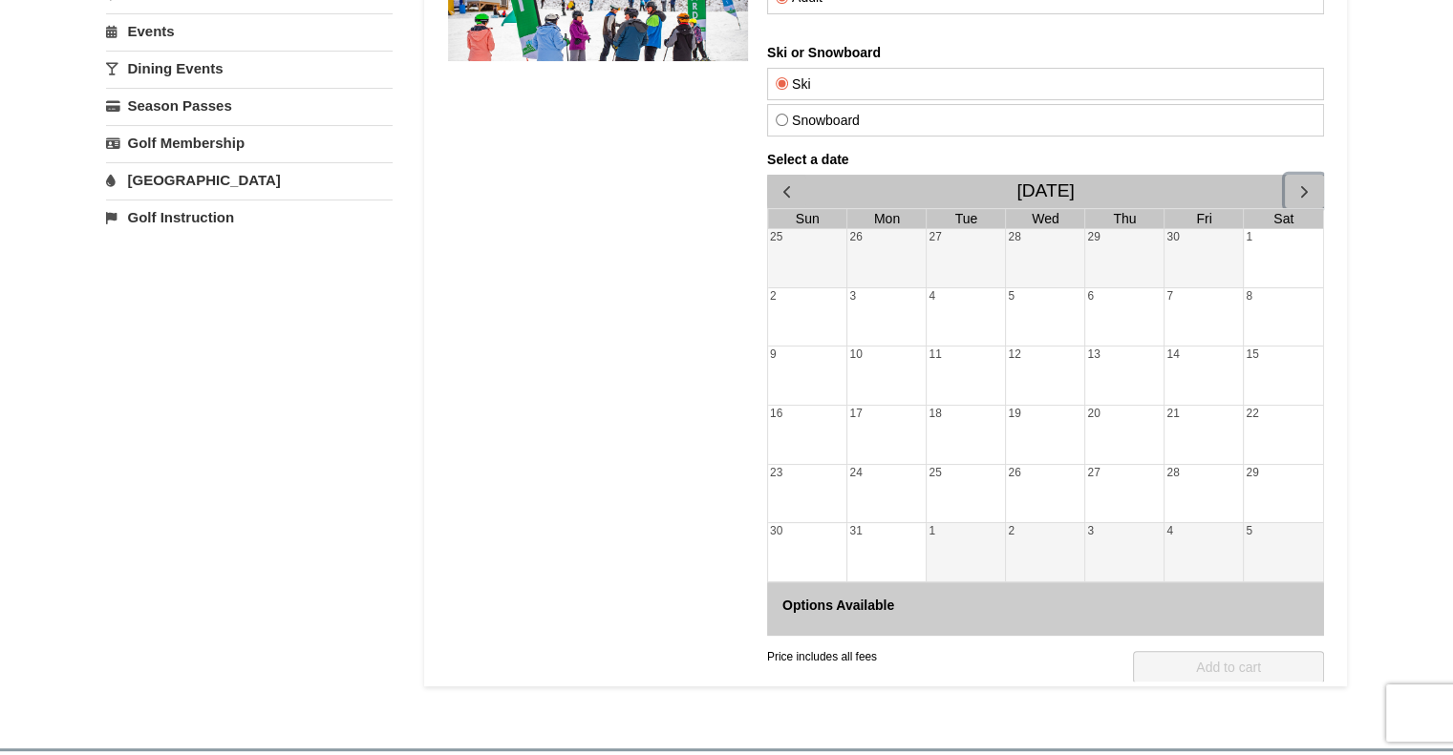
click at [1293, 184] on span "button" at bounding box center [1303, 191] width 20 height 20
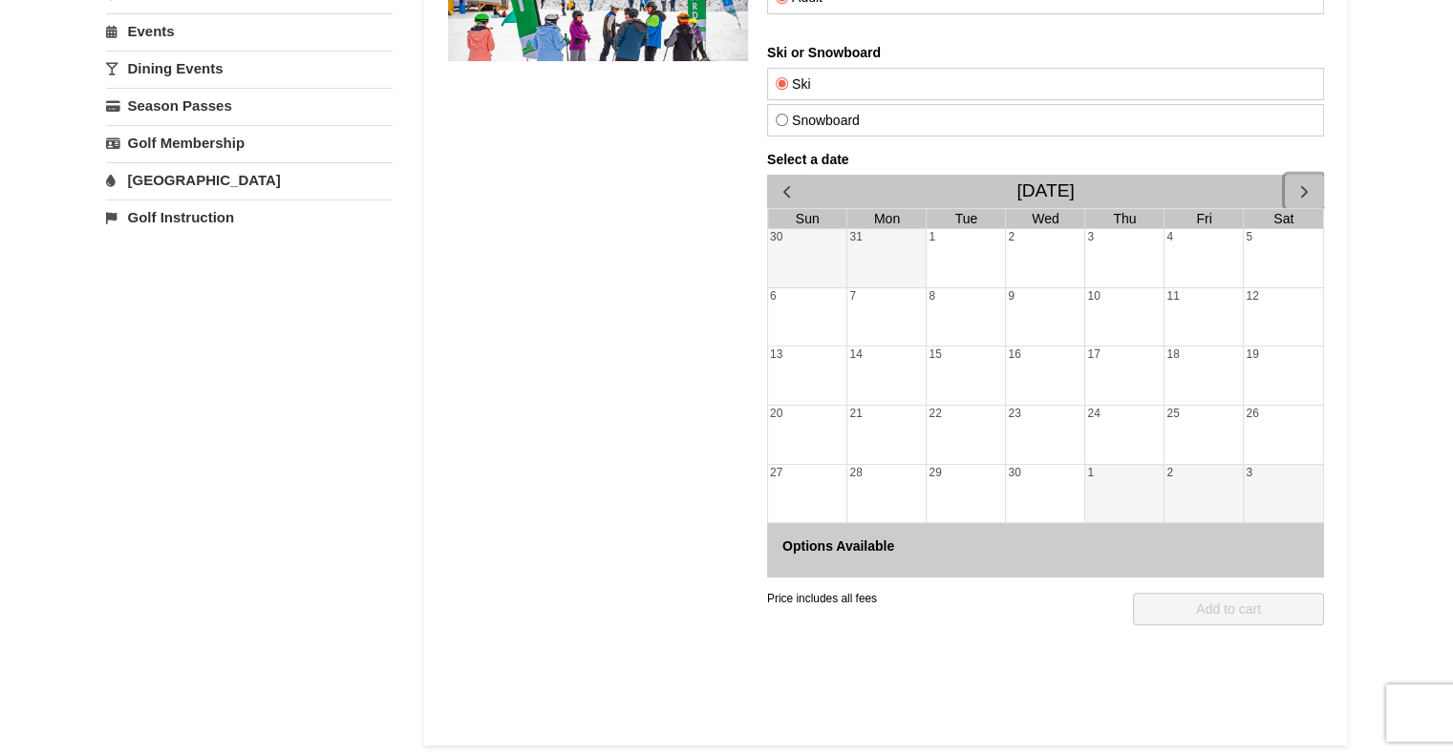
click at [1293, 184] on span "button" at bounding box center [1303, 191] width 20 height 20
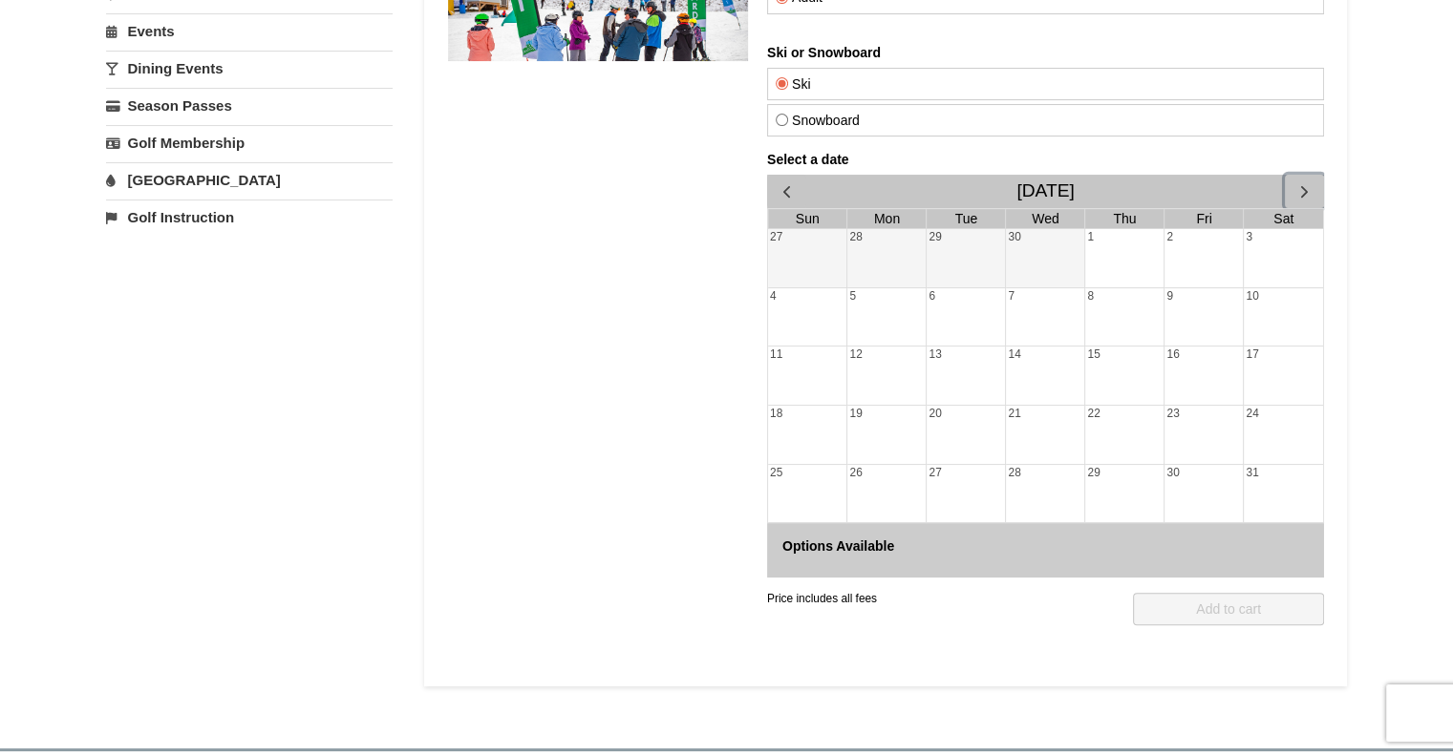
click at [1293, 184] on span "button" at bounding box center [1303, 191] width 20 height 20
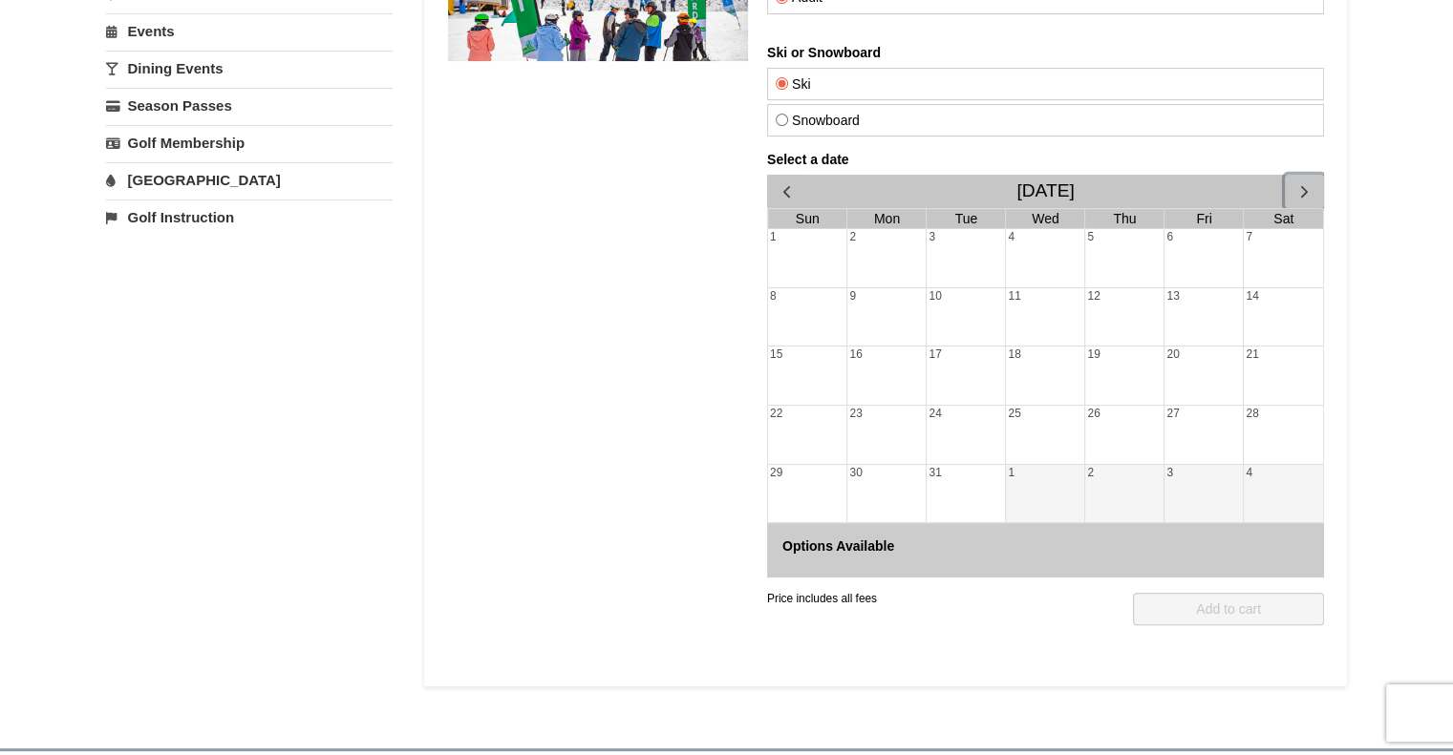
click at [1293, 184] on span "button" at bounding box center [1303, 191] width 20 height 20
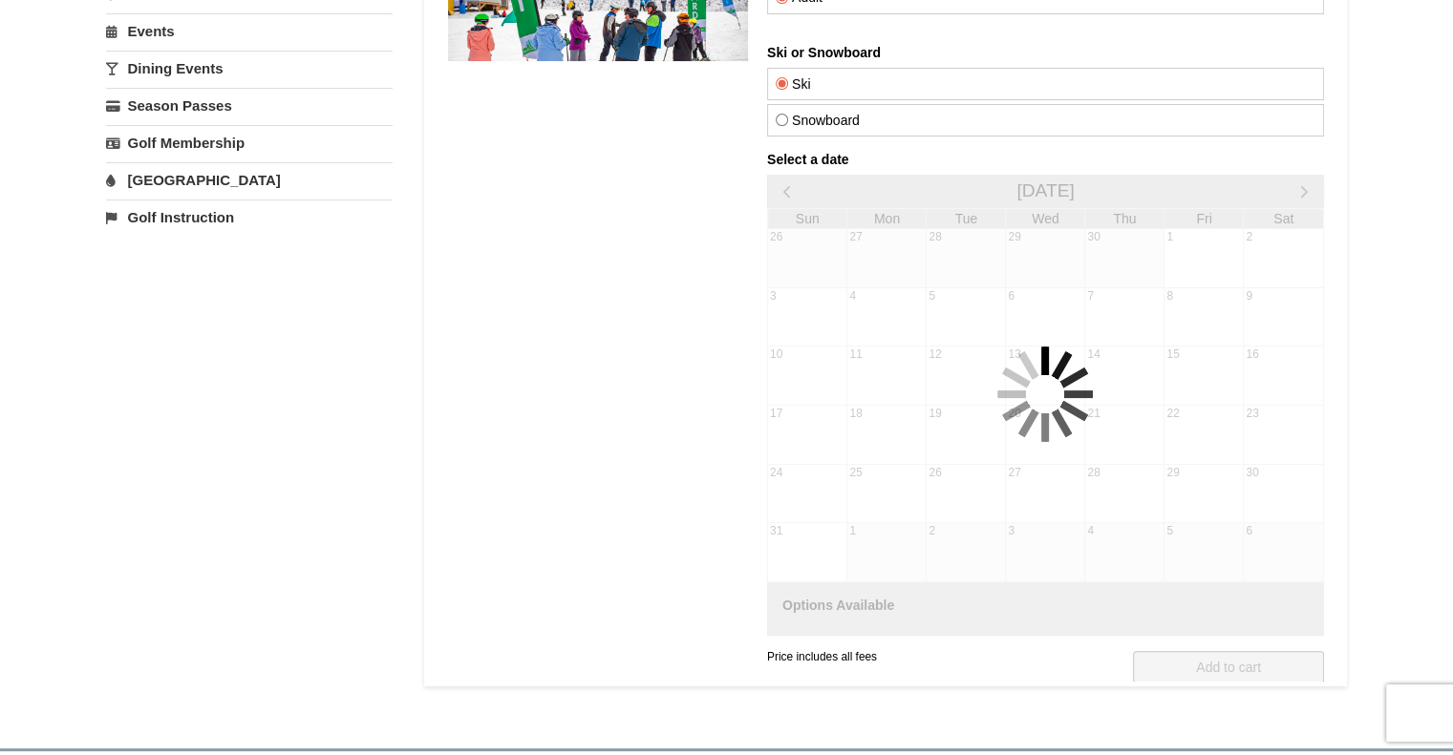
click at [1293, 184] on div "Select a date October 2027 Sun Mon Tue Wed Thu Fri Sat 26 27 28 29 30 1 2 3 4 5…" at bounding box center [1044, 394] width 557 height 484
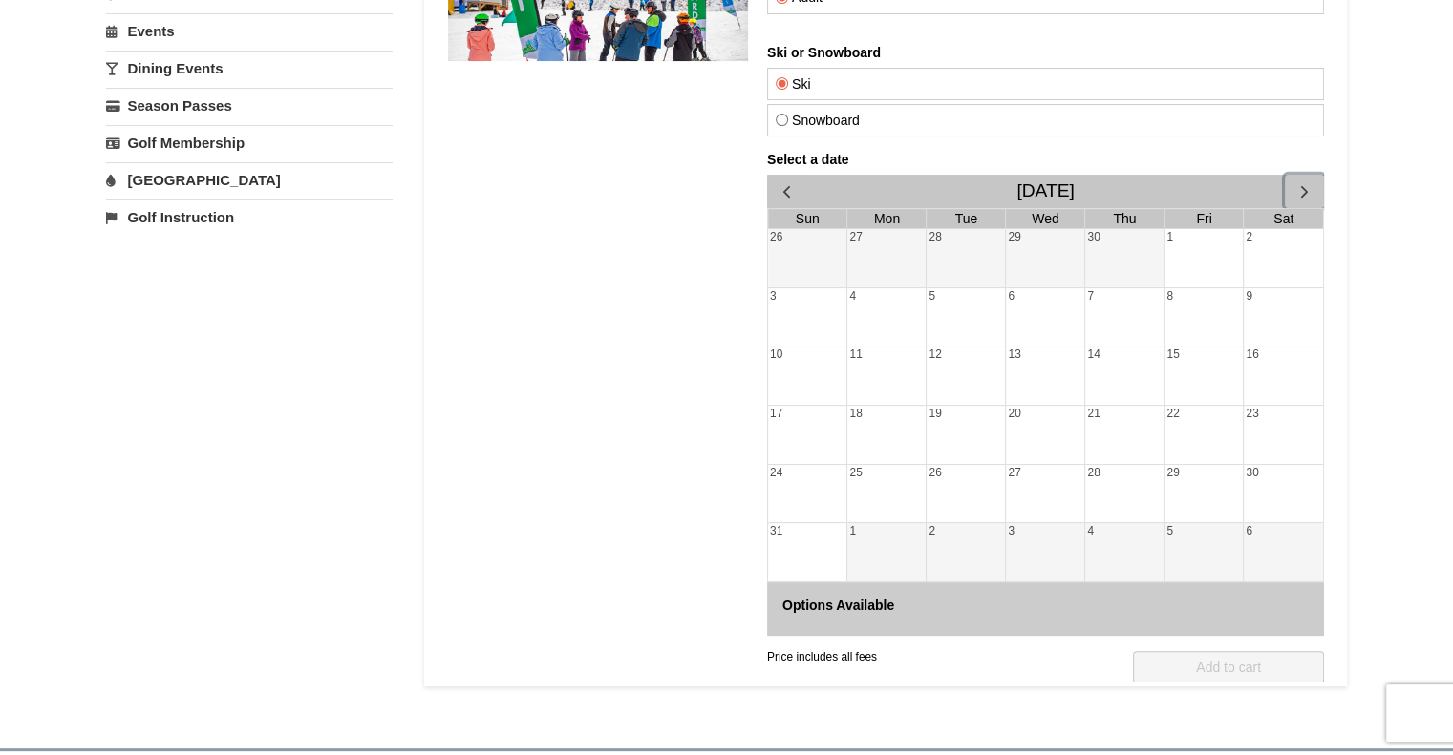
click at [1293, 184] on span "button" at bounding box center [1303, 191] width 20 height 20
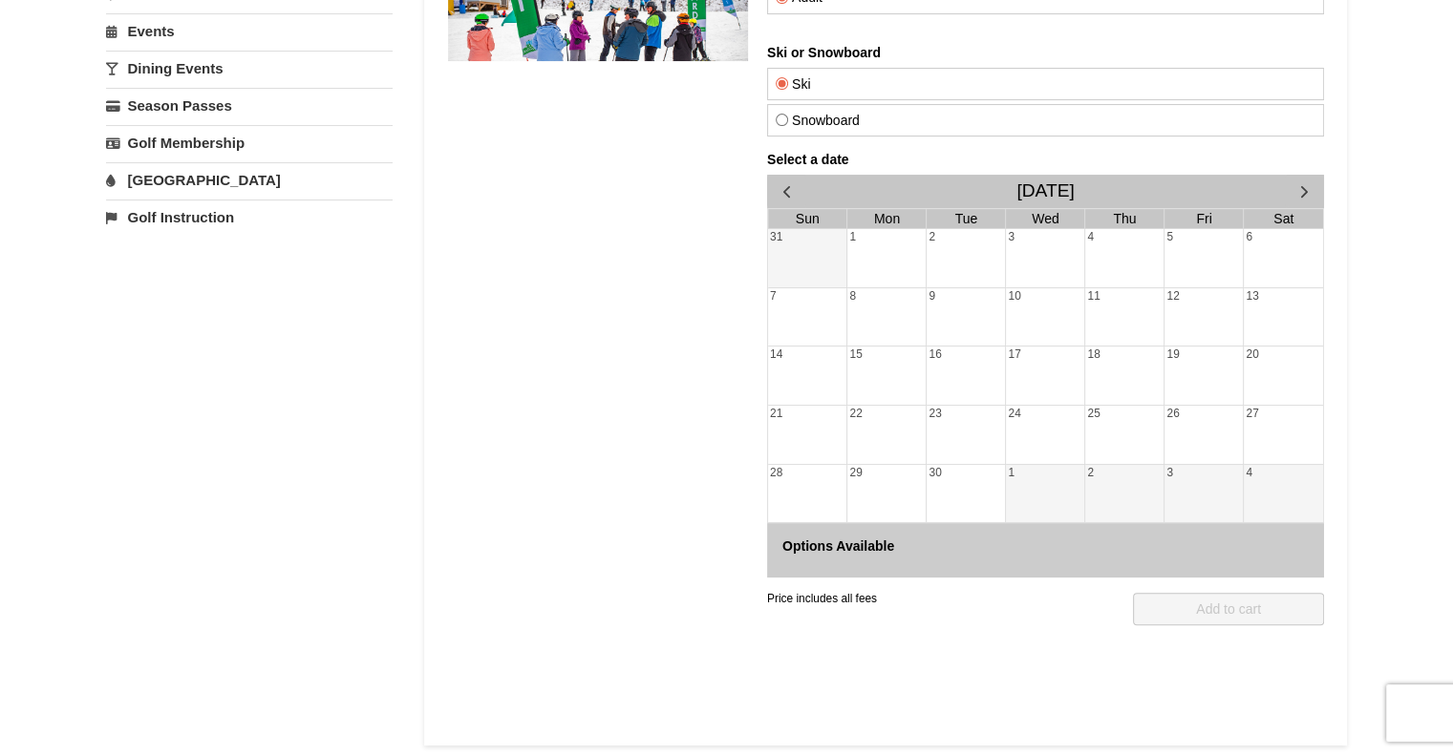
click at [1293, 184] on div "Select a date November 2027 Sun Mon Tue Wed Thu Fri Sat 31 1 2 3 4 5 6 7 8 9 10…" at bounding box center [1044, 365] width 557 height 426
click at [1293, 184] on span "button" at bounding box center [1303, 191] width 20 height 20
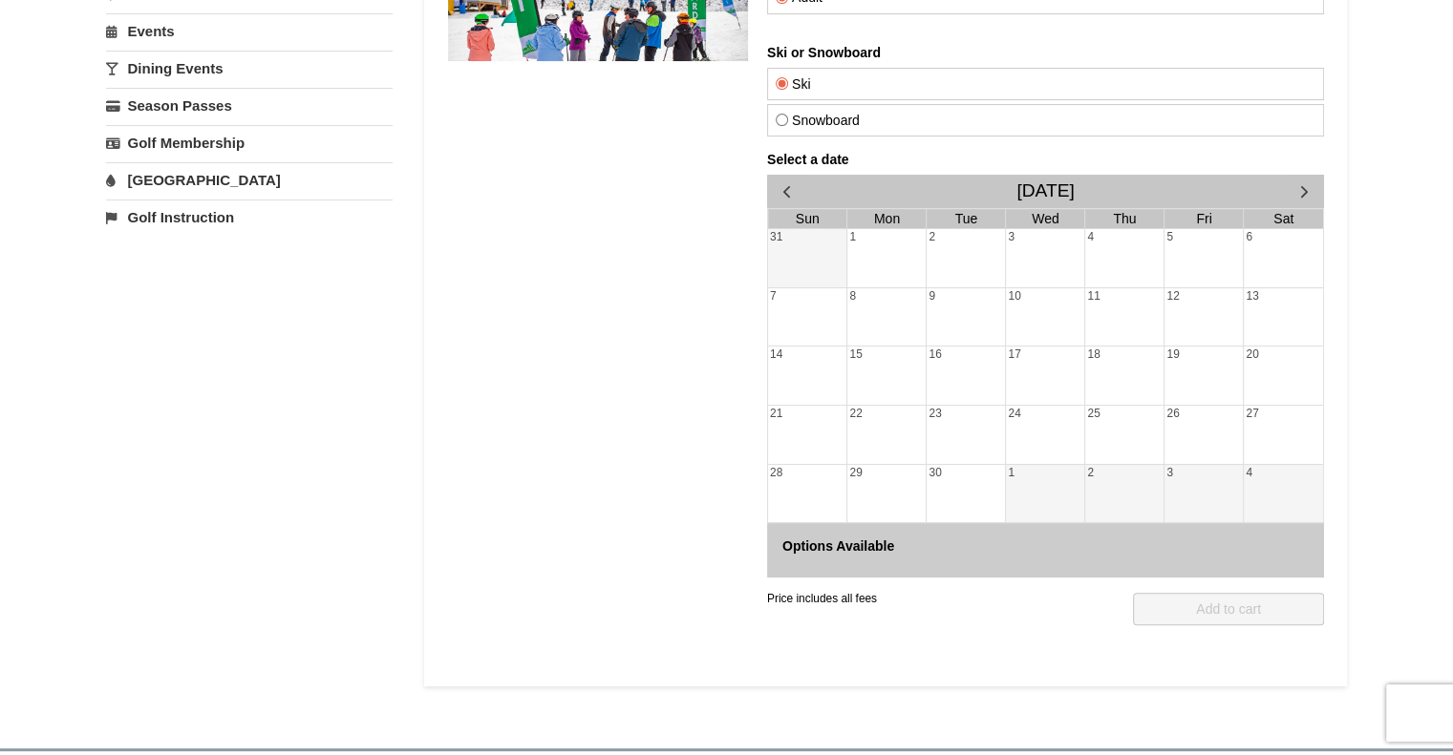
click at [1293, 184] on div "Select a date November 2027 Sun Mon Tue Wed Thu Fri Sat 31 1 2 3 4 5 6 7 8 9 10…" at bounding box center [1044, 365] width 557 height 426
click at [1293, 184] on span "button" at bounding box center [1303, 191] width 20 height 20
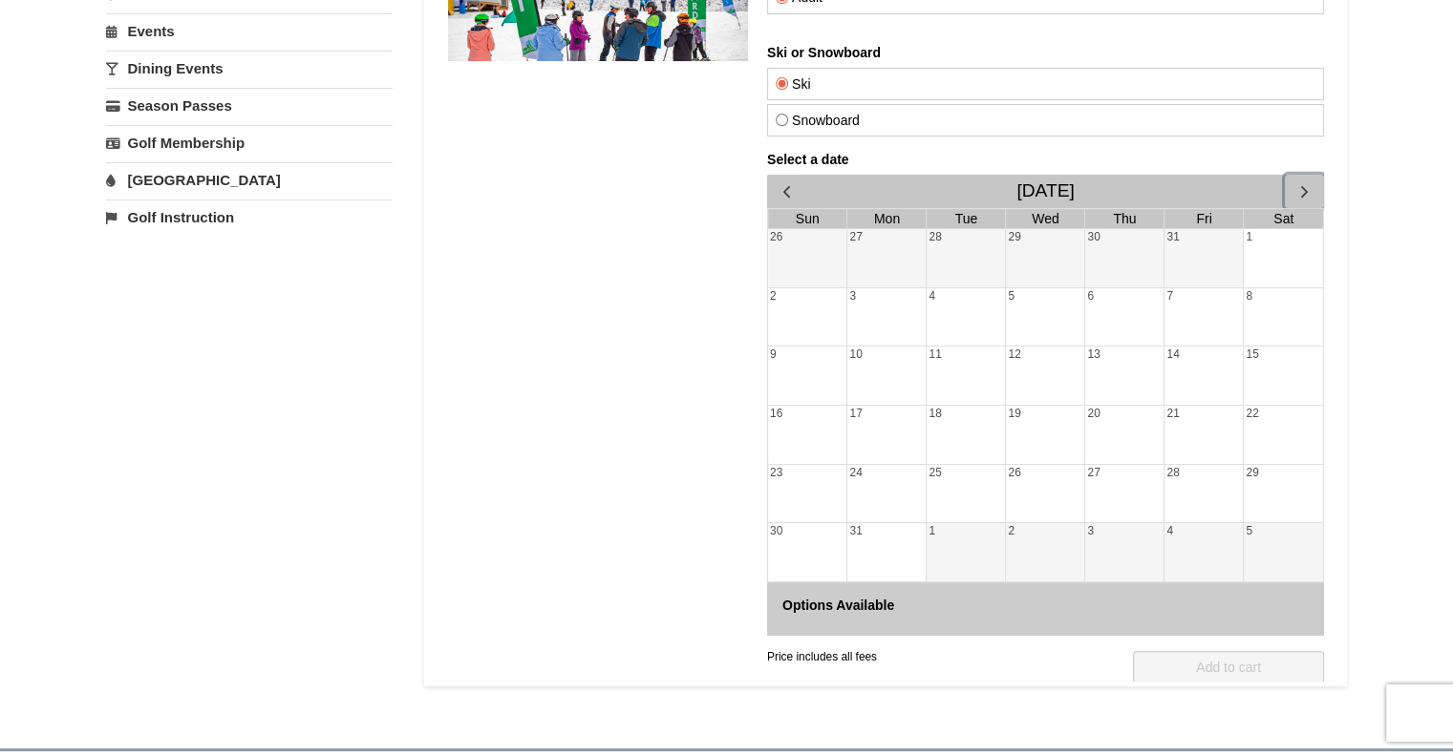
click at [1293, 184] on span "button" at bounding box center [1303, 191] width 20 height 20
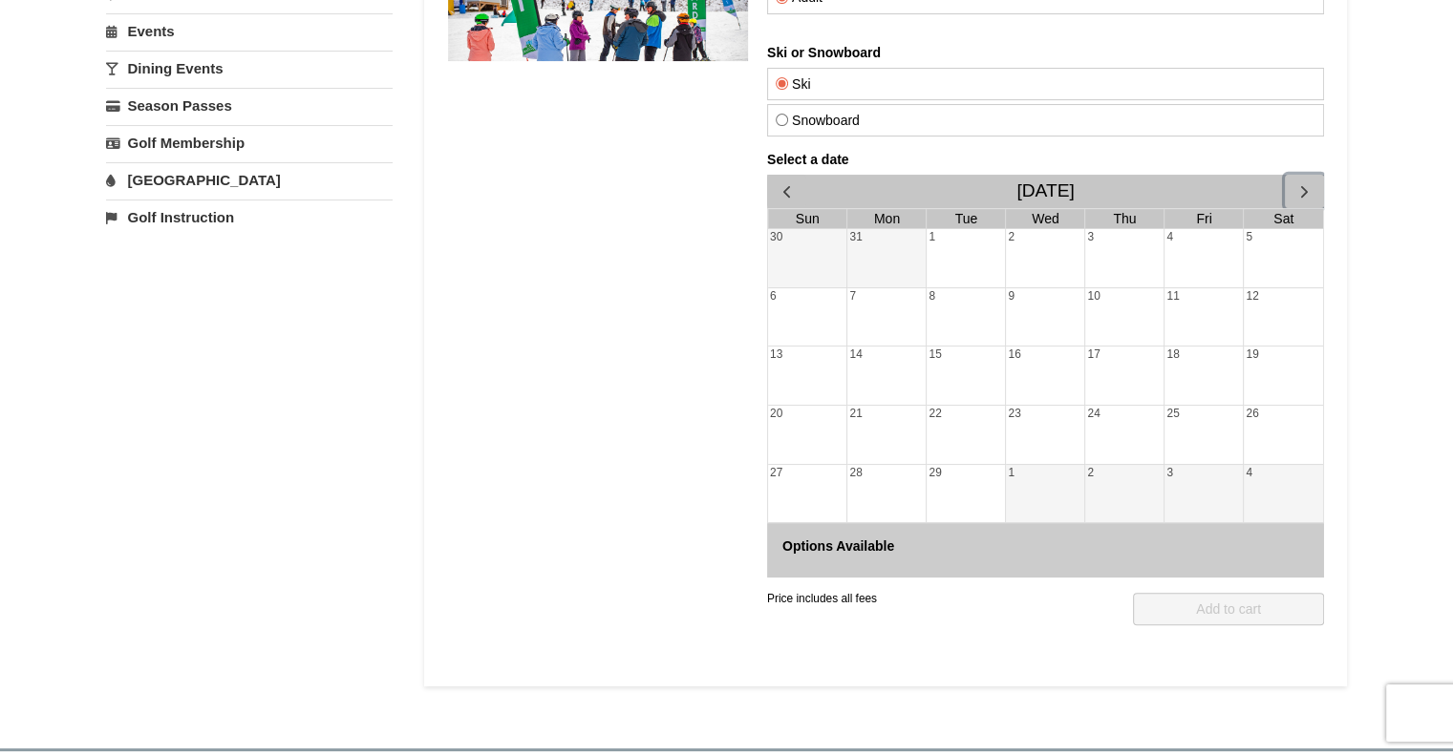
click at [1293, 184] on span "button" at bounding box center [1303, 191] width 20 height 20
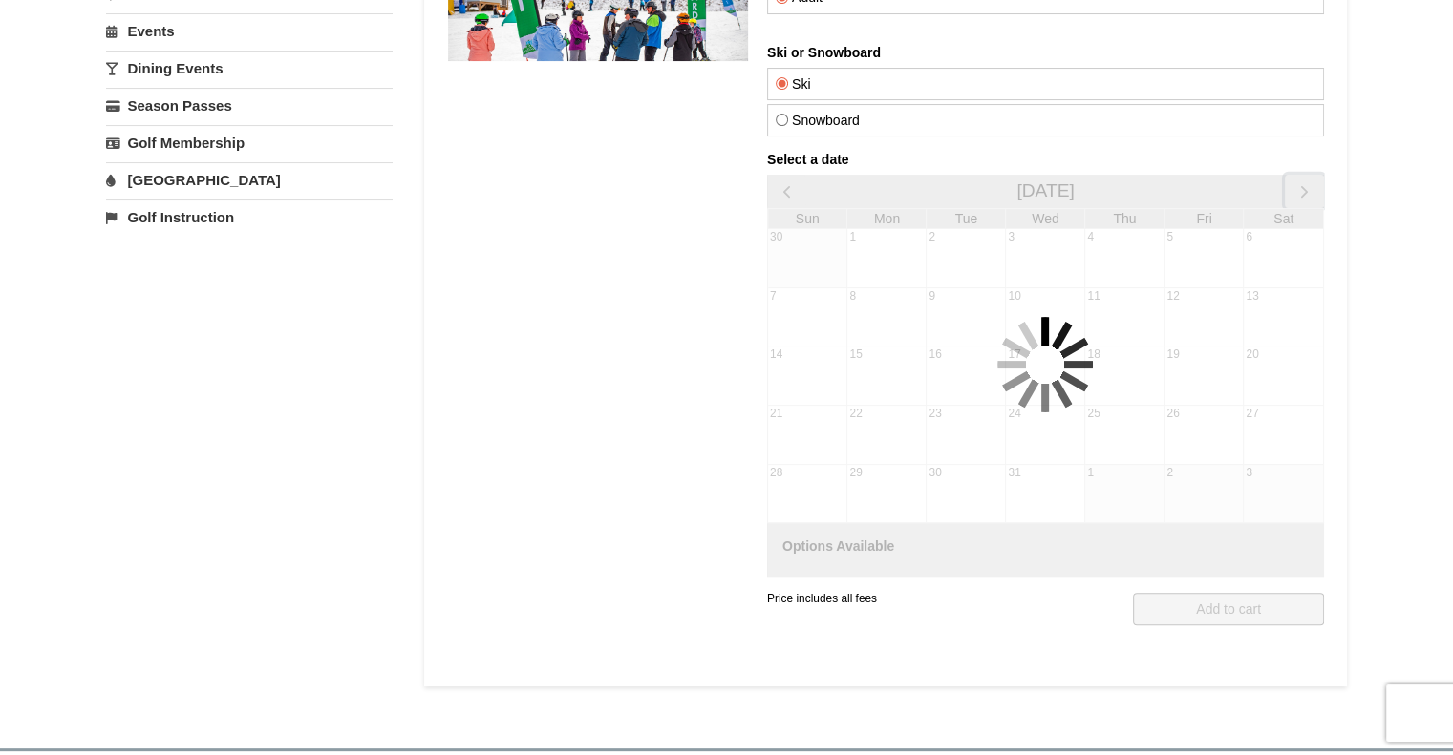
click at [1293, 184] on span "button" at bounding box center [1303, 191] width 20 height 20
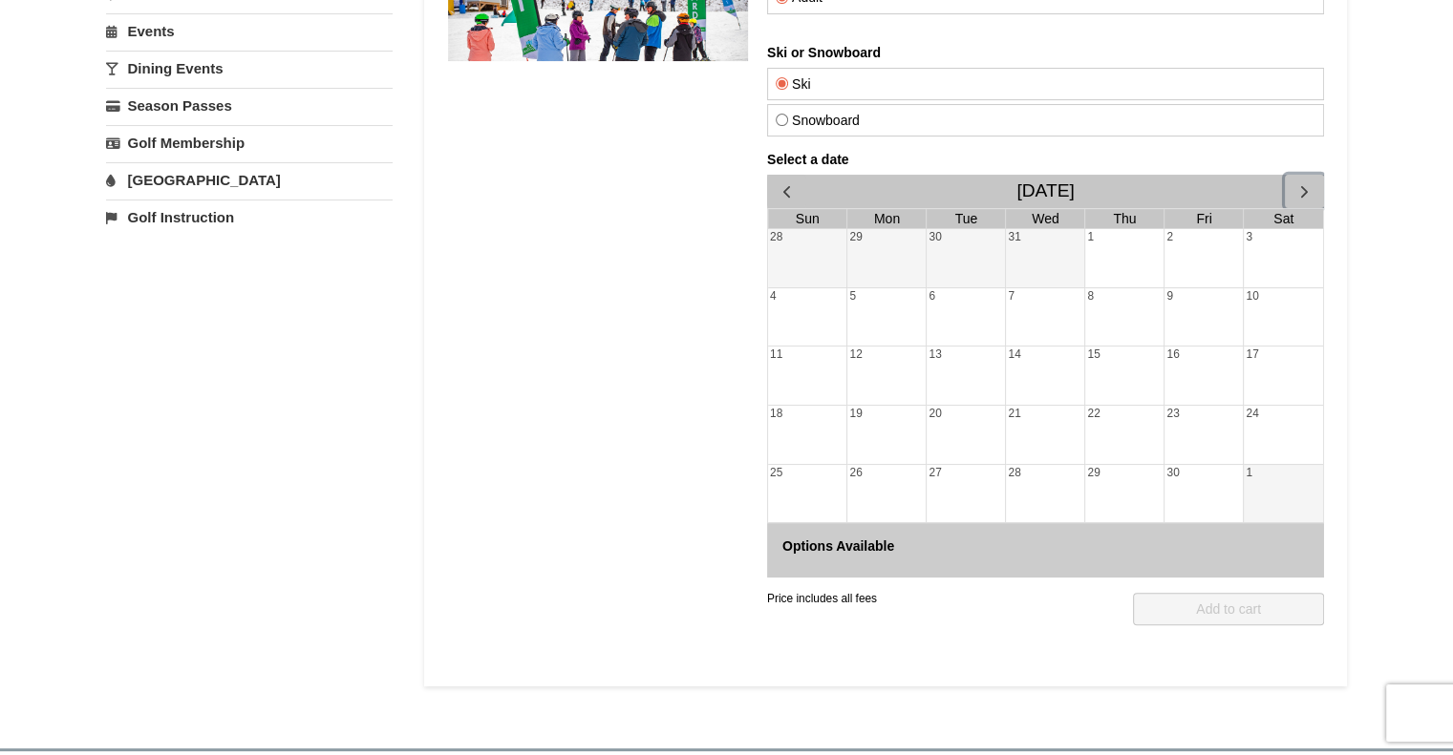
click at [1293, 184] on span "button" at bounding box center [1303, 191] width 20 height 20
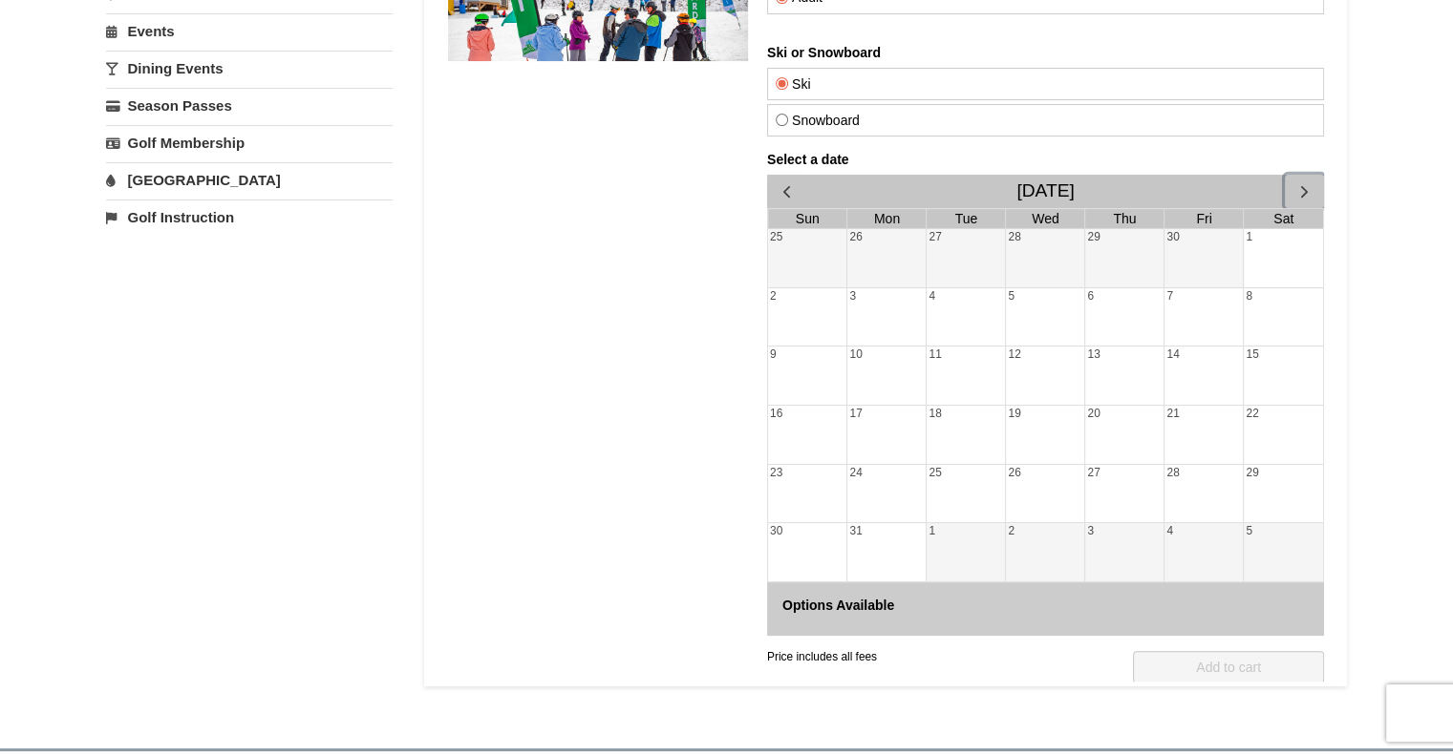
click at [1293, 184] on span "button" at bounding box center [1303, 191] width 20 height 20
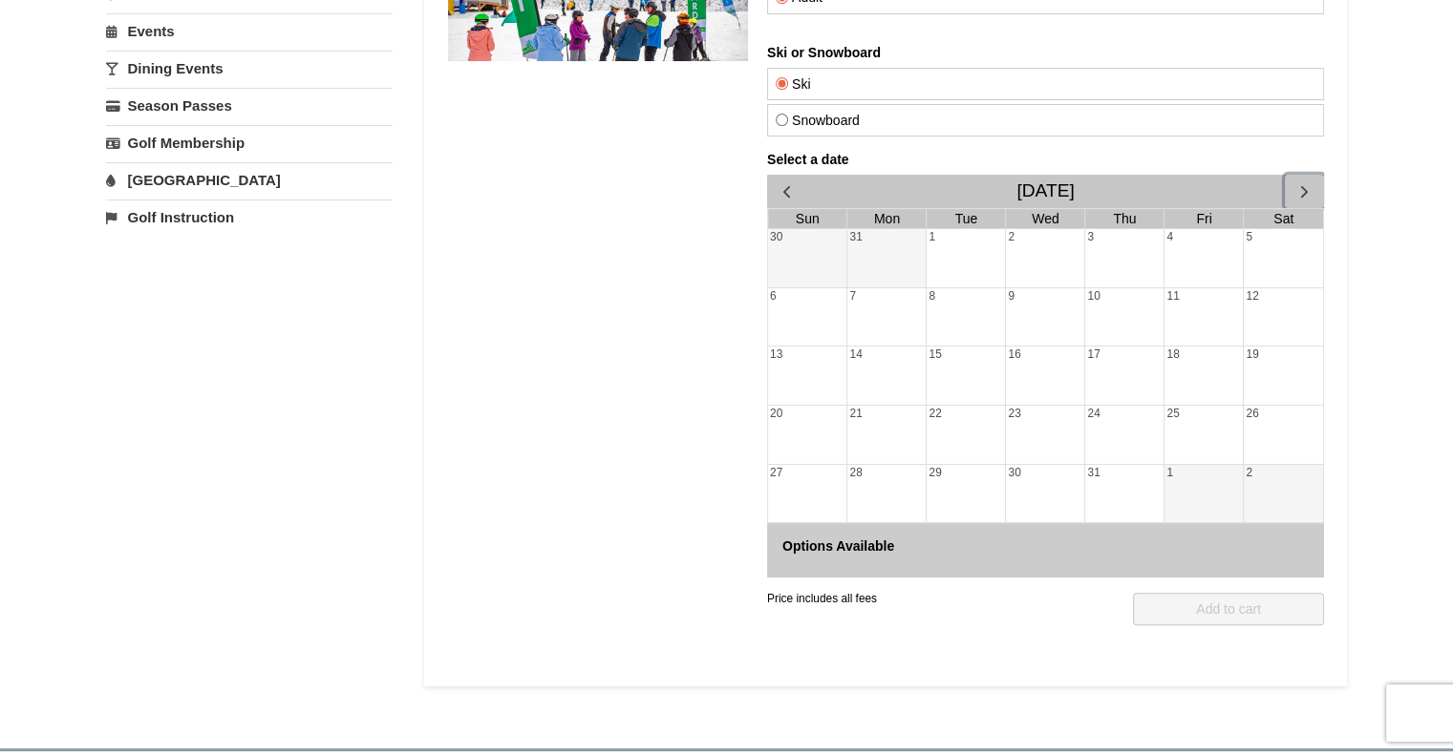
click at [1293, 184] on span "button" at bounding box center [1303, 191] width 20 height 20
click at [1293, 184] on div "Select a date September 2028 Sun Mon Tue Wed Thu Fri Sat 27 28 29 30 31 1 2 3 4…" at bounding box center [1044, 365] width 557 height 426
click at [1293, 184] on span "button" at bounding box center [1303, 191] width 20 height 20
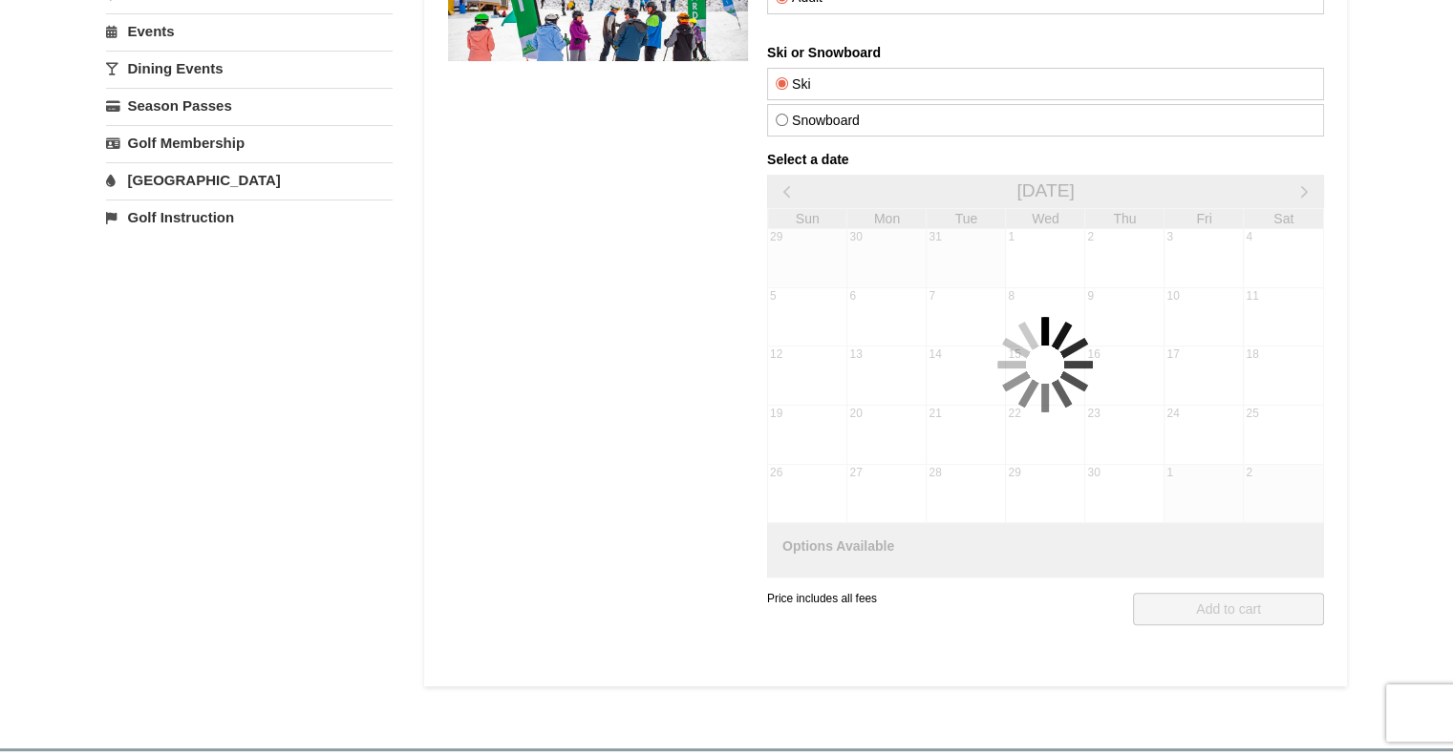
click at [1293, 184] on div "Select a date November 2028 Sun Mon Tue Wed Thu Fri Sat 29 30 31 1 2 3 4 5 6 7 …" at bounding box center [1044, 365] width 557 height 426
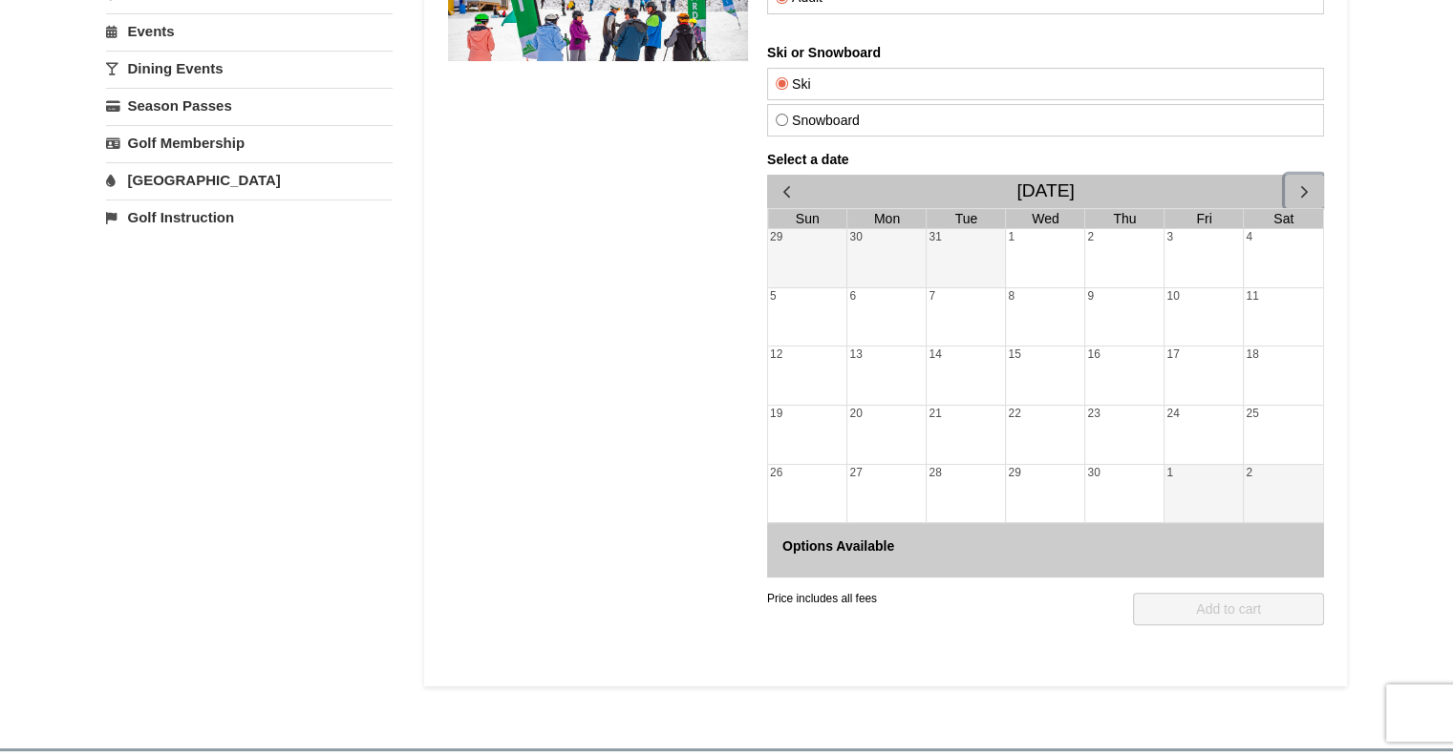
click at [1293, 184] on span "button" at bounding box center [1303, 191] width 20 height 20
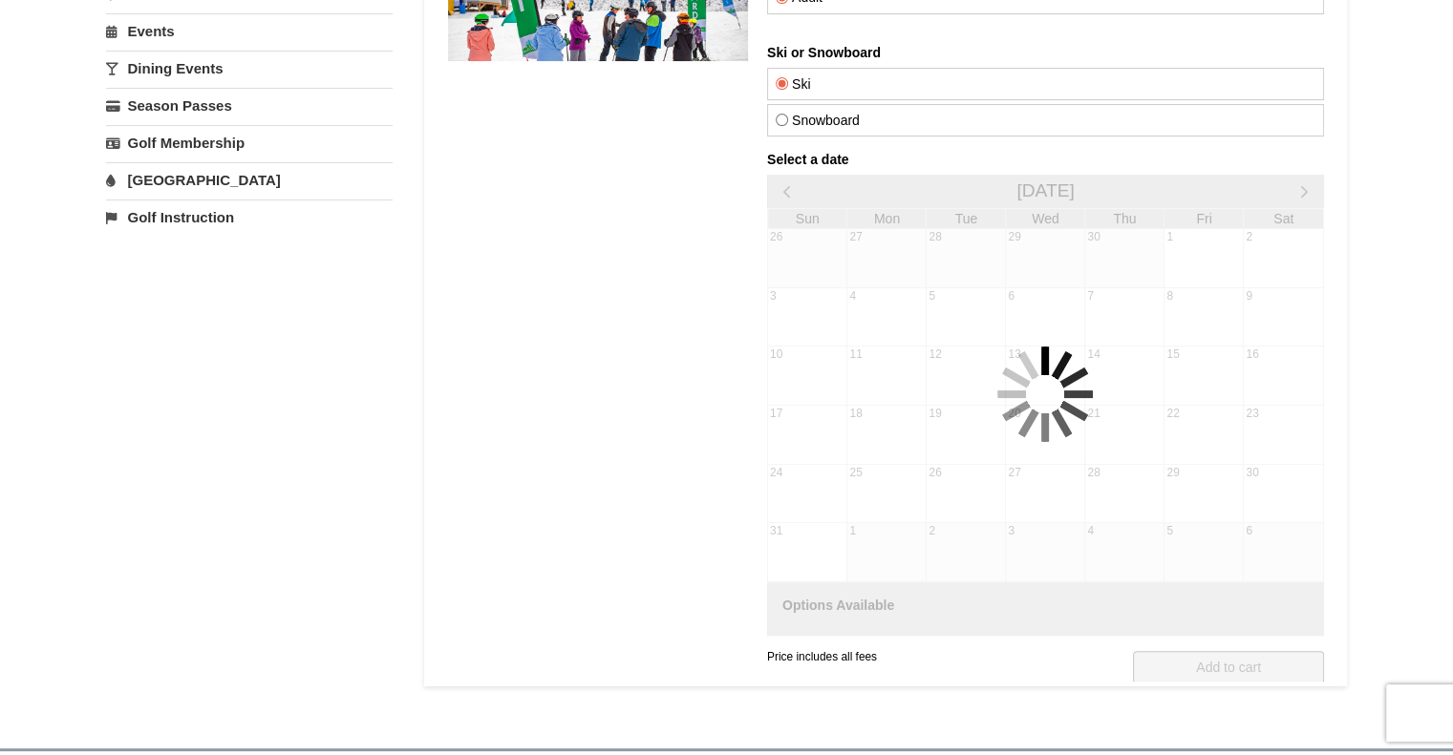
click at [1293, 184] on div "Select a date December 2028 Sun Mon Tue Wed Thu Fri Sat 26 27 28 29 30 1 2 3 4 …" at bounding box center [1044, 394] width 557 height 484
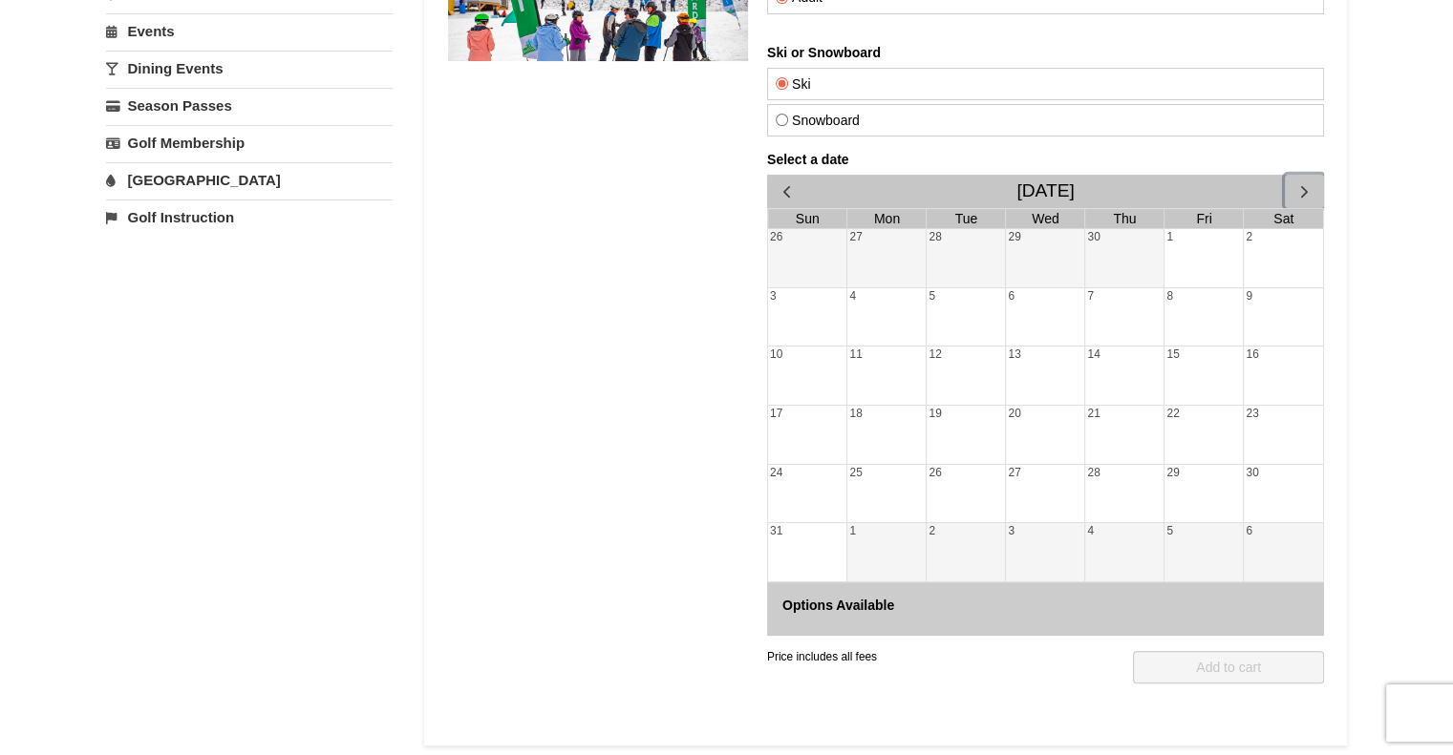
click at [1293, 184] on span "button" at bounding box center [1303, 191] width 20 height 20
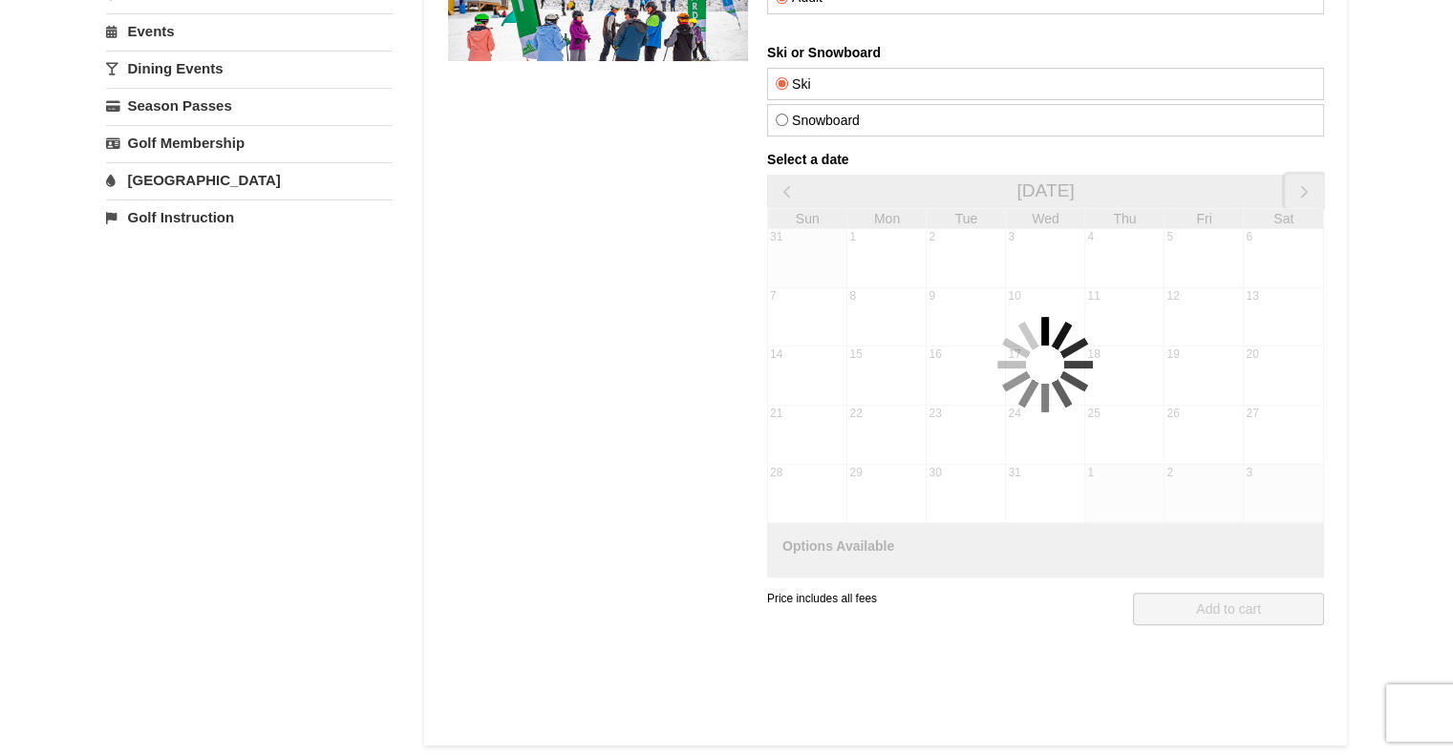
click at [1293, 184] on span "button" at bounding box center [1303, 191] width 20 height 20
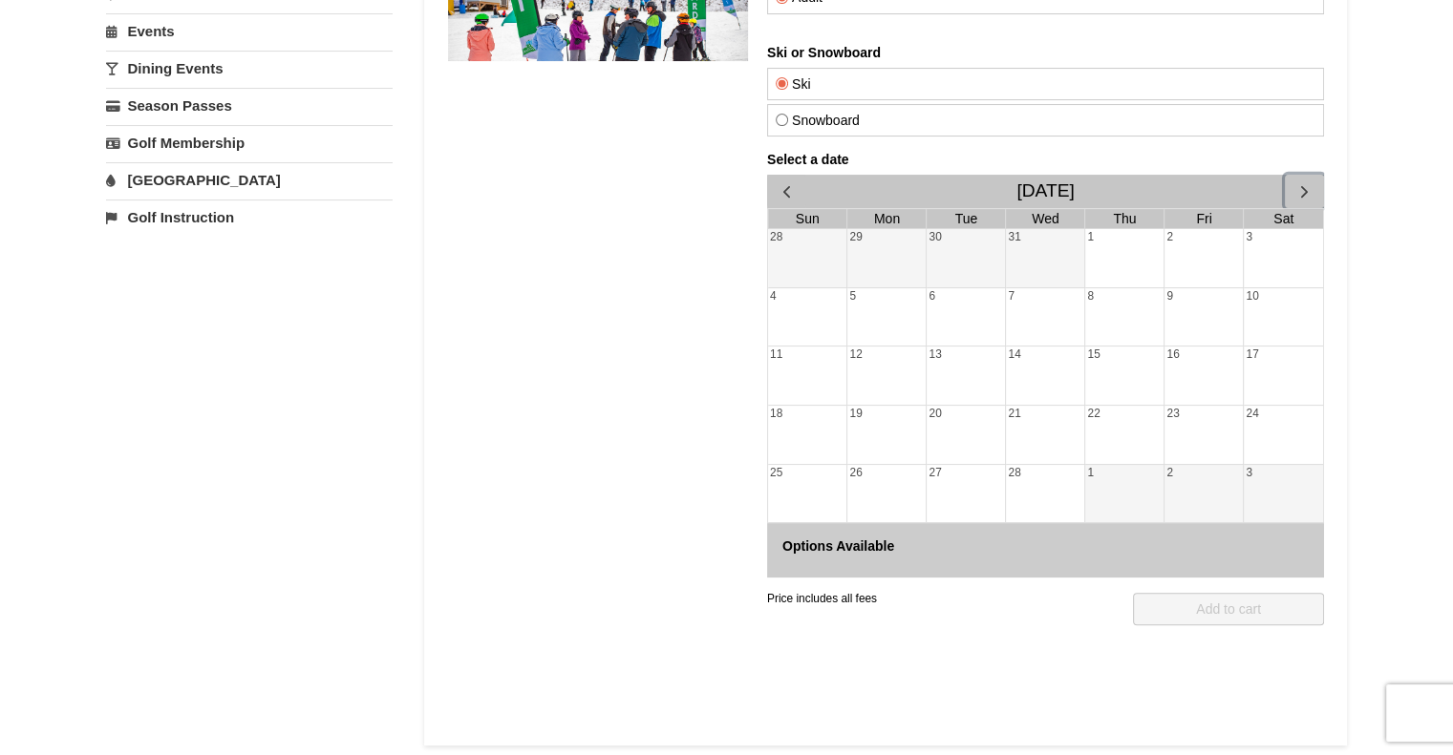
click at [1293, 184] on span "button" at bounding box center [1303, 191] width 20 height 20
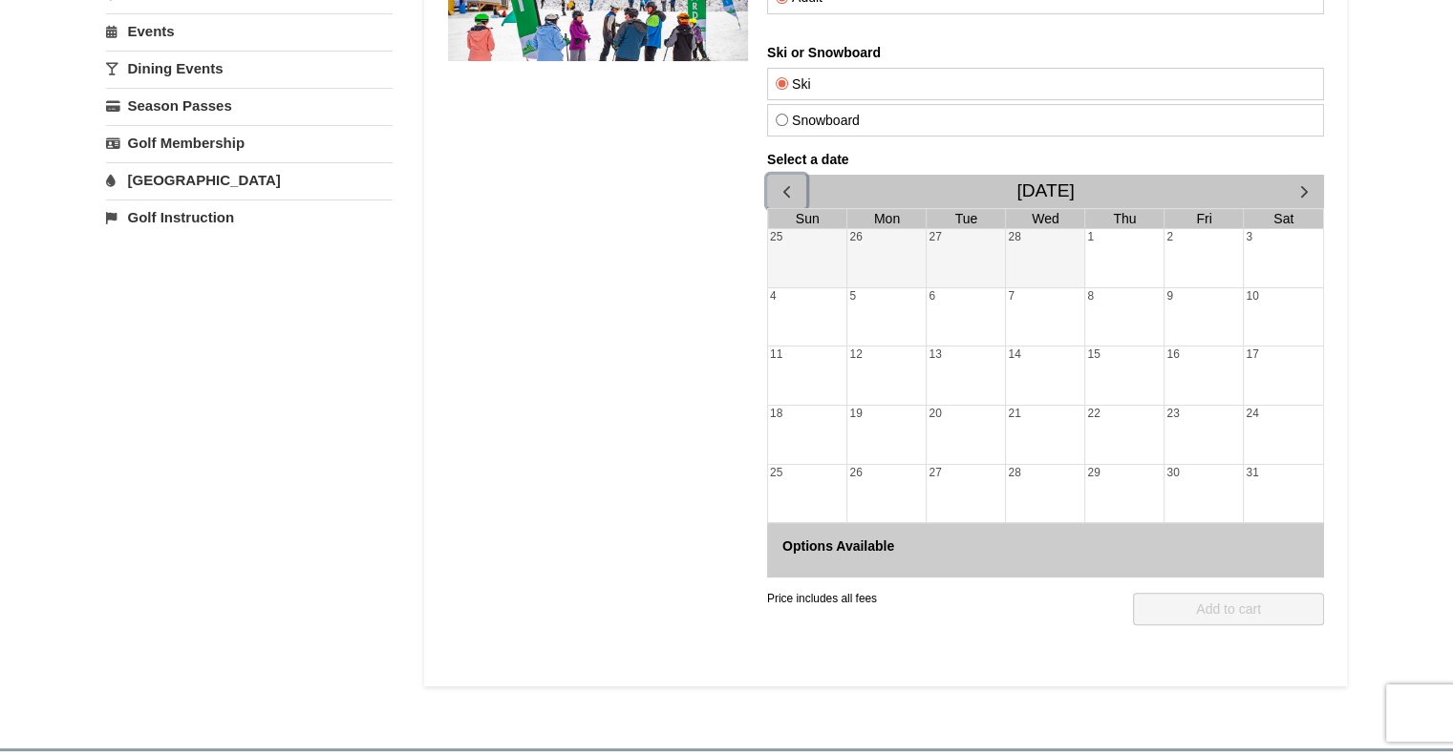
click at [785, 203] on button "button" at bounding box center [785, 191] width 39 height 33
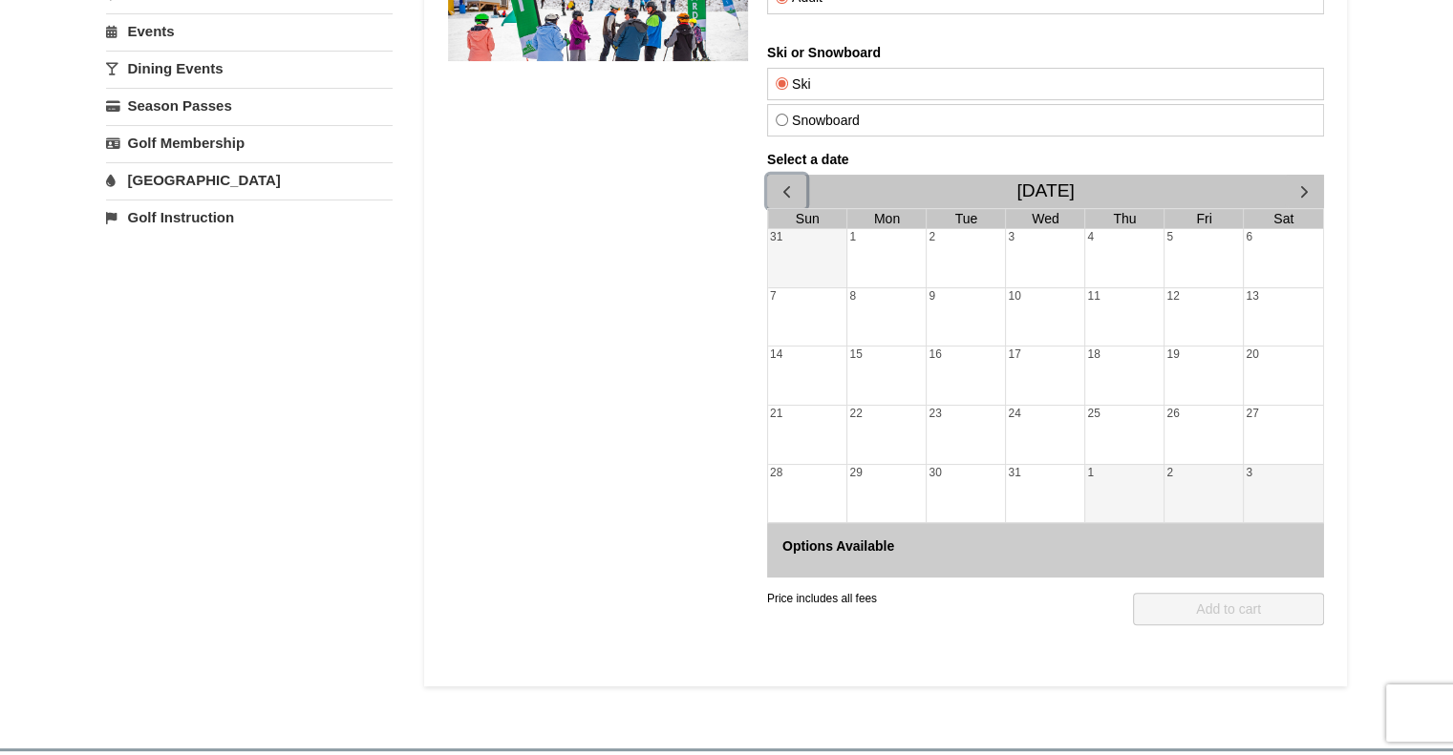
click at [785, 203] on button "button" at bounding box center [785, 191] width 39 height 33
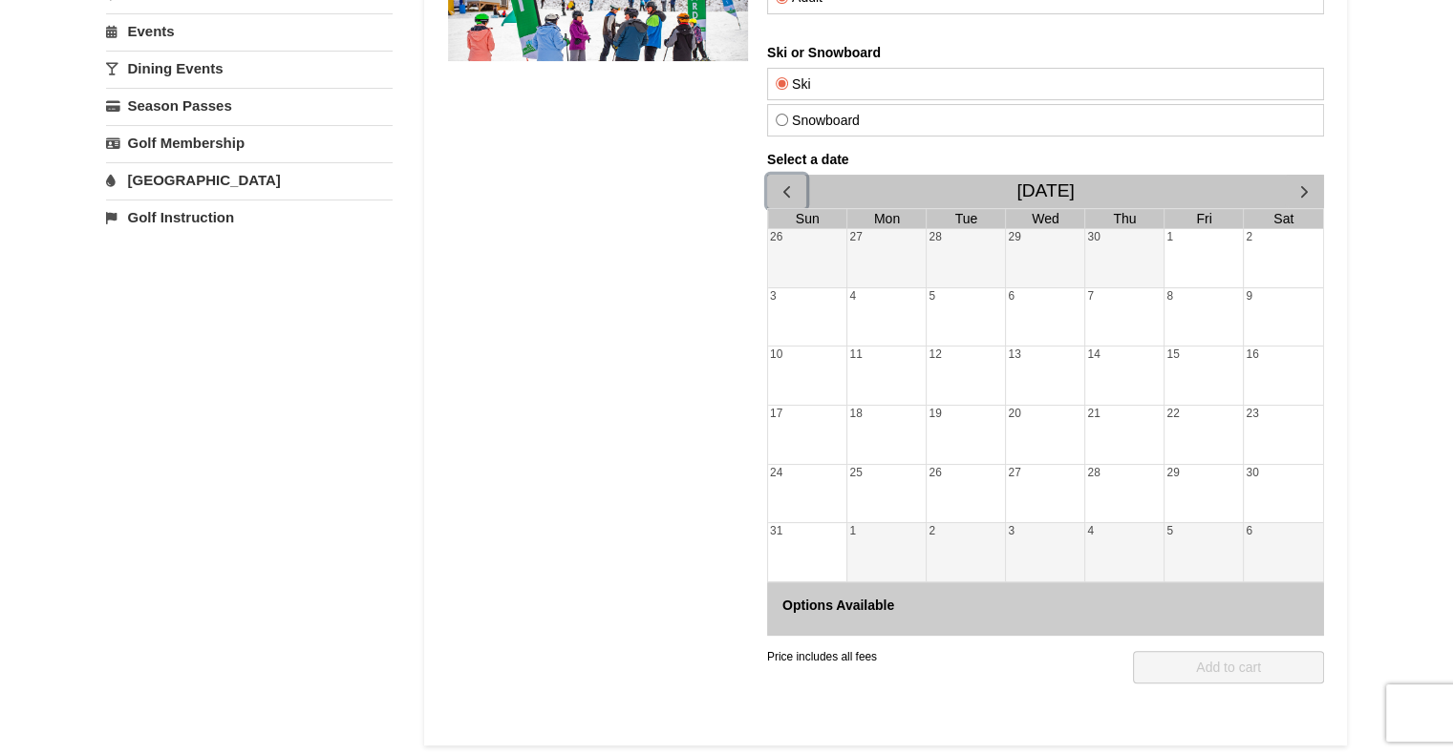
click at [894, 548] on div "1" at bounding box center [885, 552] width 78 height 58
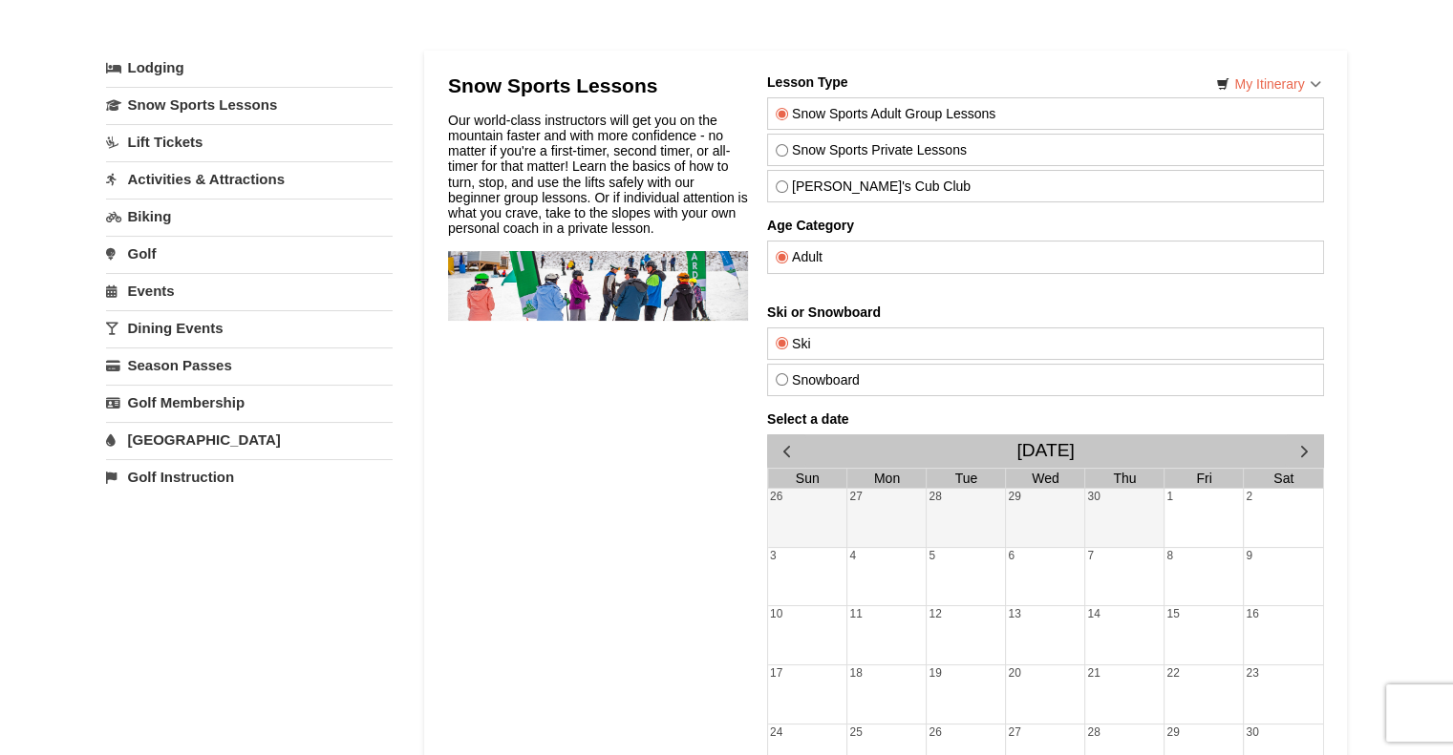
click at [838, 383] on label "Snowboard" at bounding box center [1045, 379] width 540 height 15
click at [787, 383] on input "Snowboard" at bounding box center [781, 379] width 12 height 12
radio input "true"
click at [953, 444] on div "December 2028" at bounding box center [1044, 451] width 557 height 33
click at [1016, 445] on h2 "December 2028" at bounding box center [1043, 450] width 57 height 21
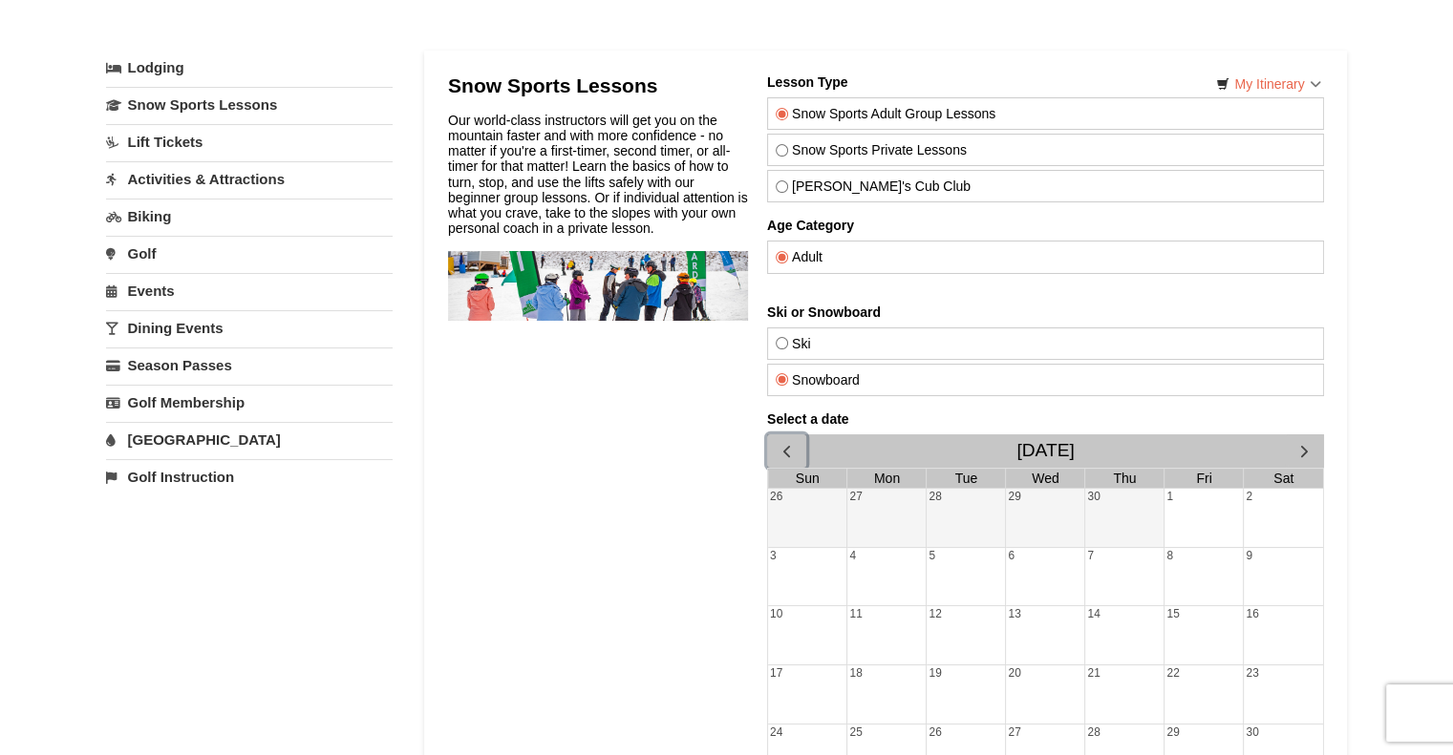
click at [779, 435] on button "button" at bounding box center [785, 451] width 39 height 33
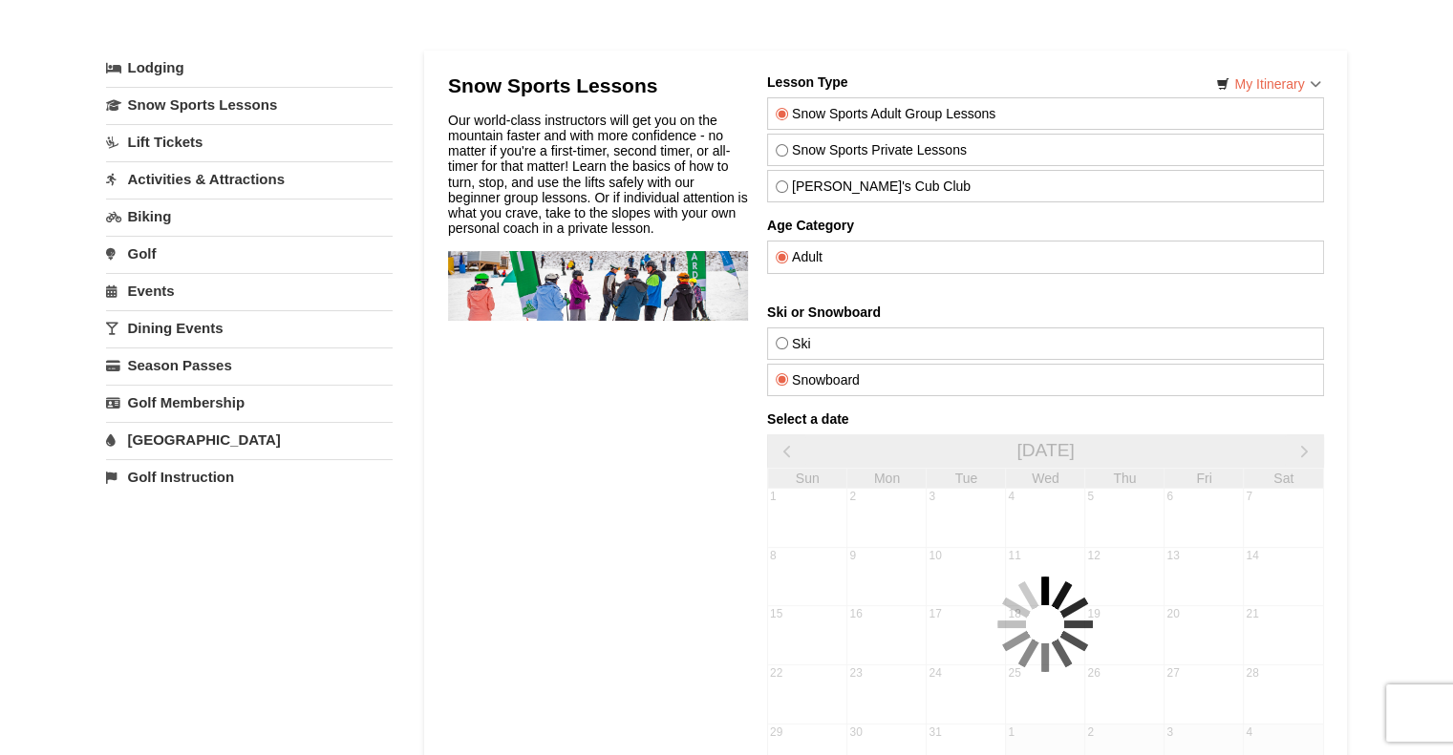
click at [779, 433] on div "Select a date October 2028 Sun Mon Tue Wed Thu Fri Sat 1 2 3 4 5 6 7 8 9 10 11 …" at bounding box center [1044, 625] width 557 height 426
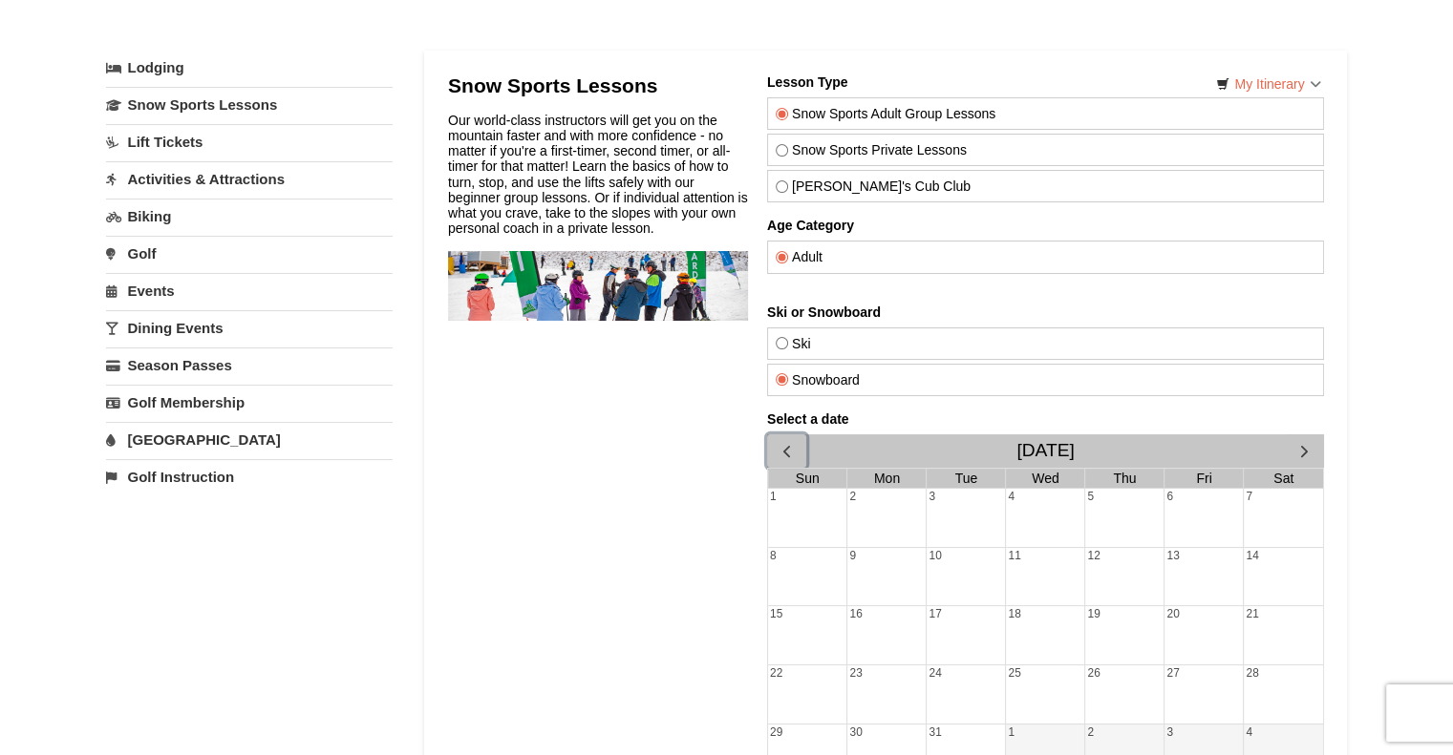
click at [779, 435] on button "button" at bounding box center [785, 451] width 39 height 33
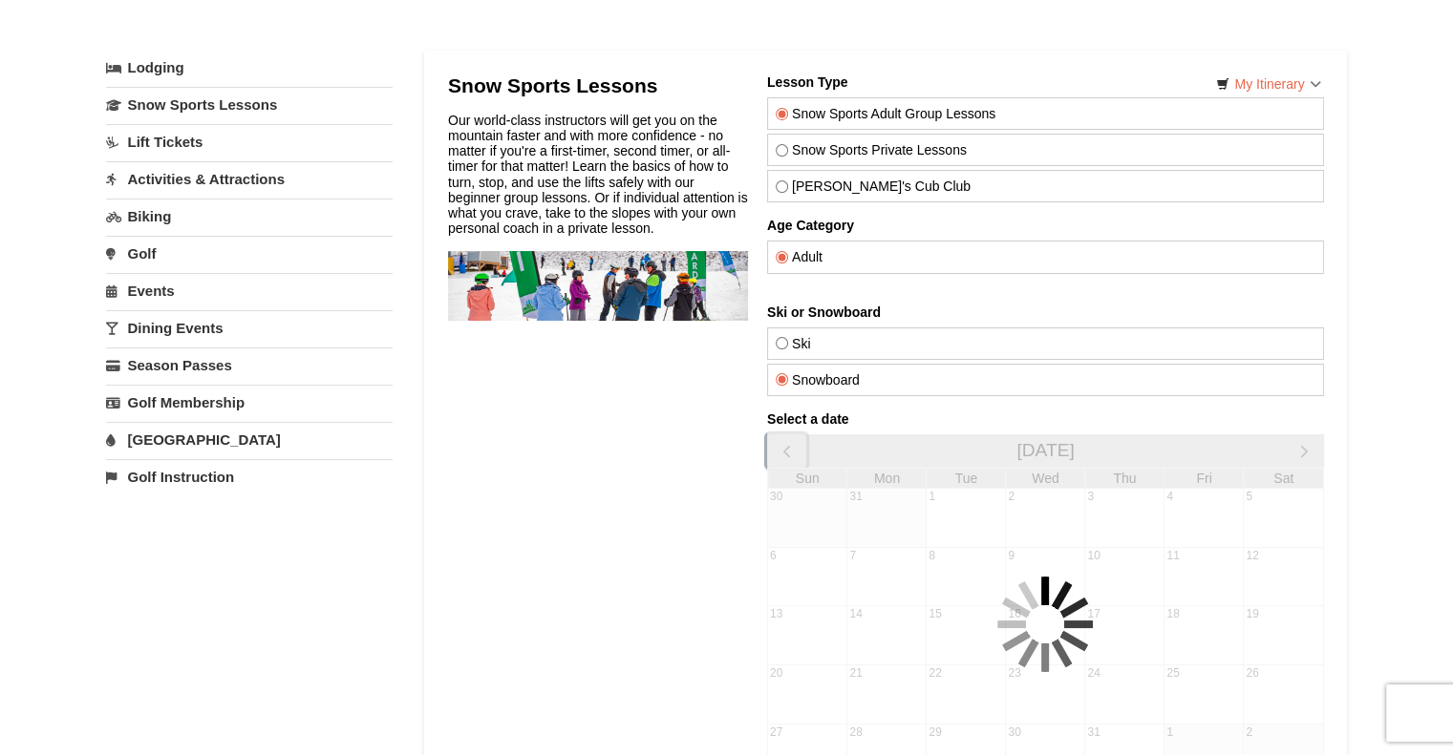
click at [779, 435] on button "button" at bounding box center [785, 451] width 39 height 33
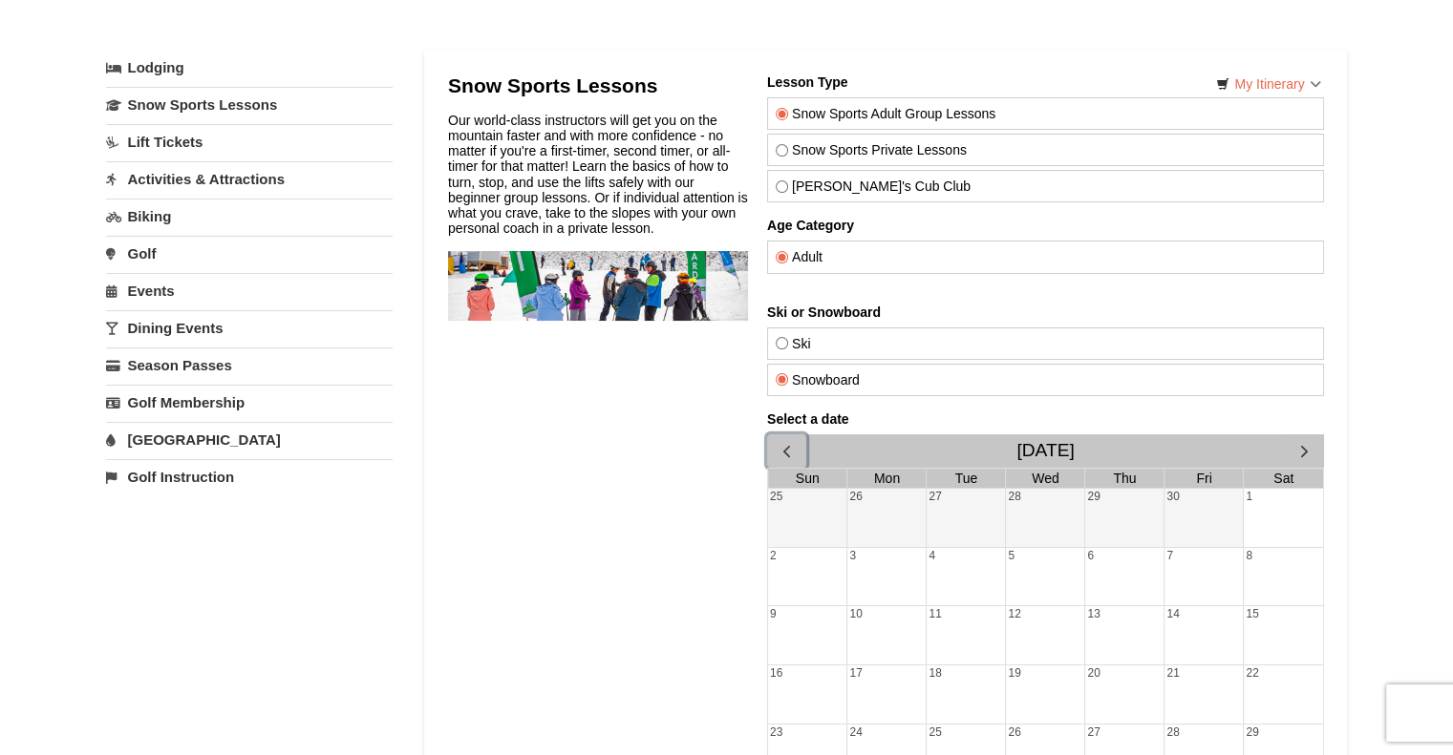
click at [779, 435] on button "button" at bounding box center [785, 451] width 39 height 33
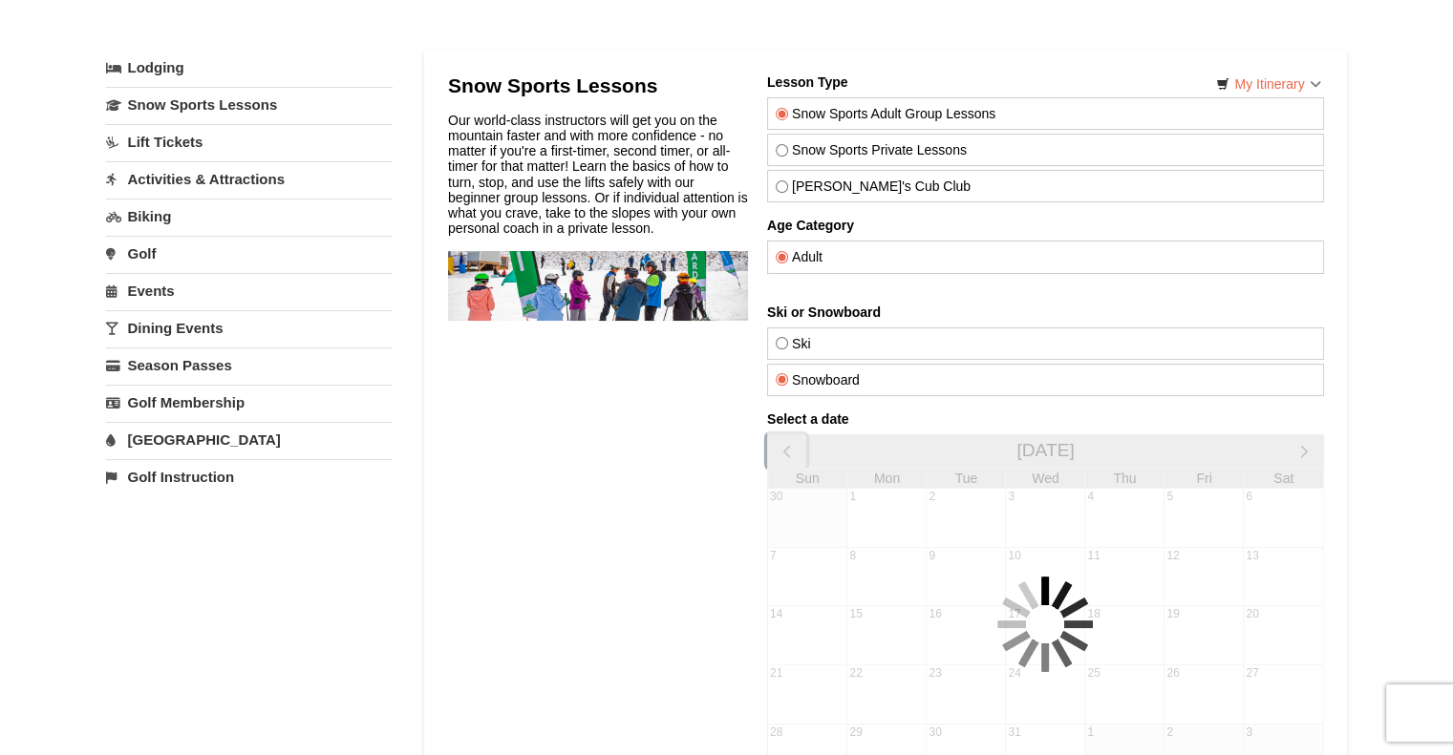
click at [779, 435] on button "button" at bounding box center [785, 451] width 39 height 33
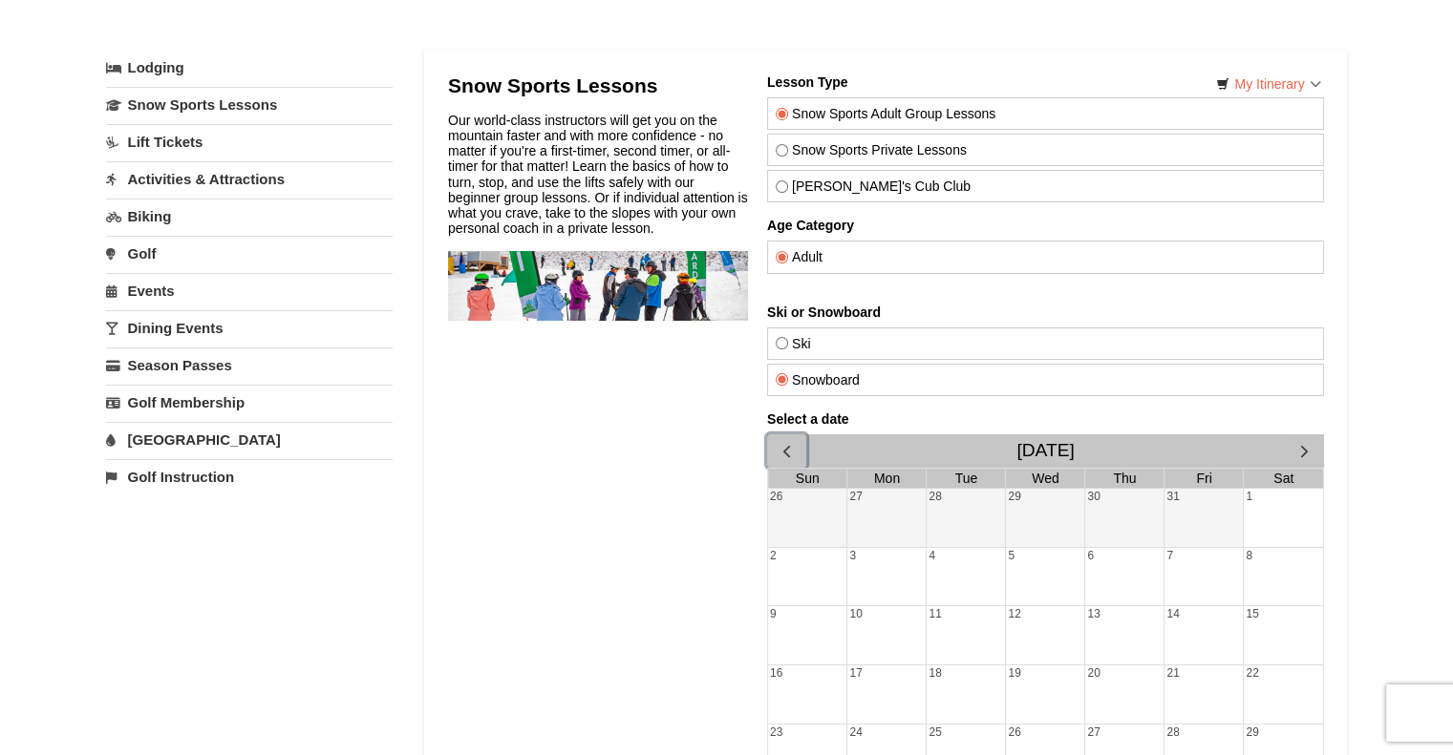
click at [779, 435] on button "button" at bounding box center [785, 451] width 39 height 33
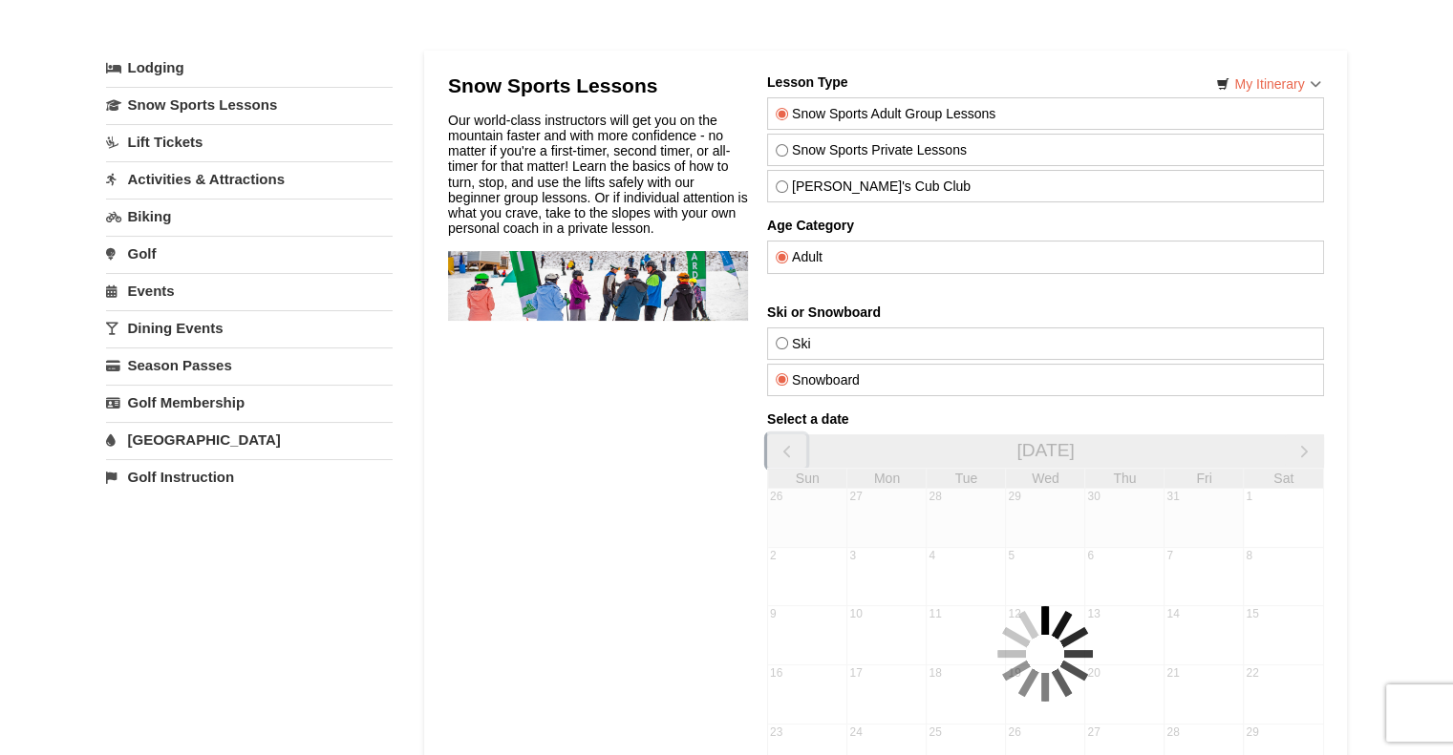
click at [779, 435] on button "button" at bounding box center [785, 451] width 39 height 33
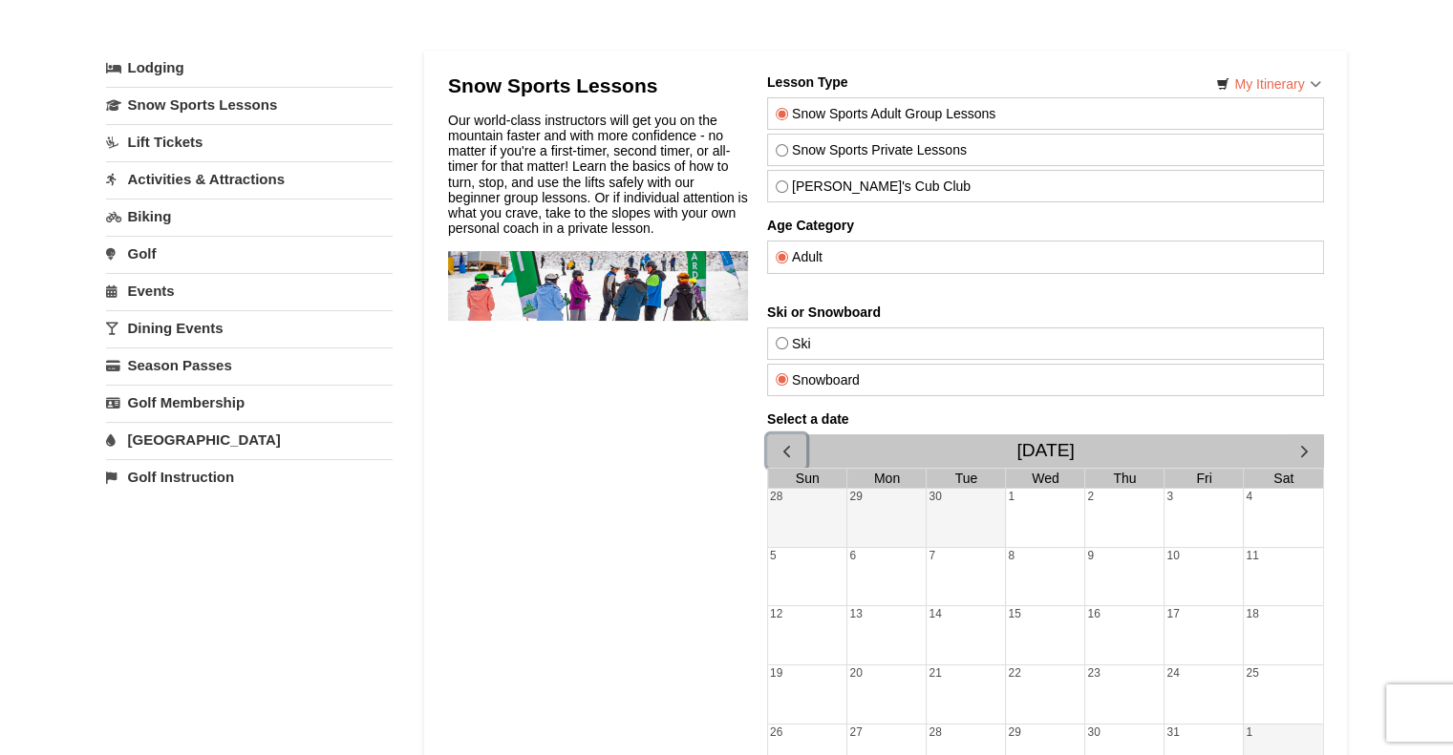
click at [779, 435] on button "button" at bounding box center [785, 451] width 39 height 33
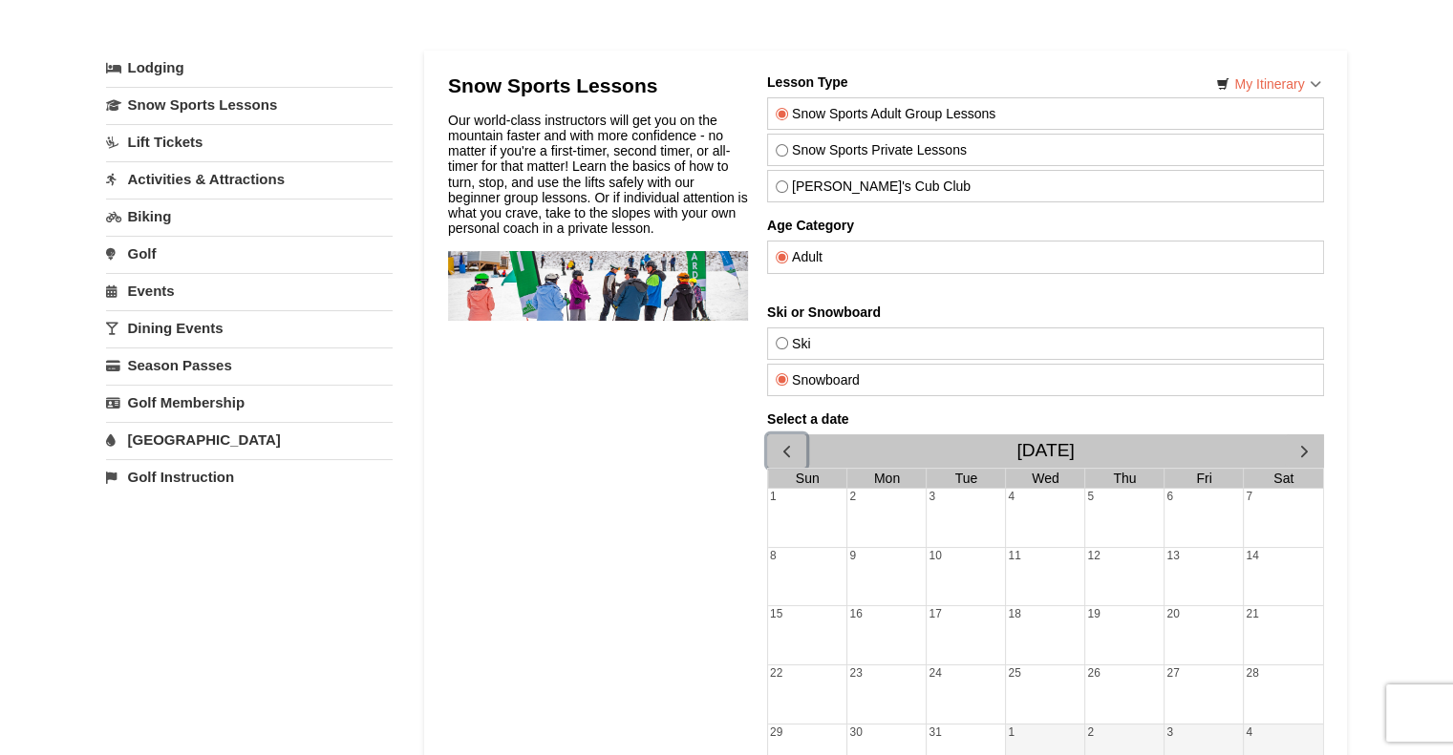
click at [779, 435] on button "button" at bounding box center [785, 451] width 39 height 33
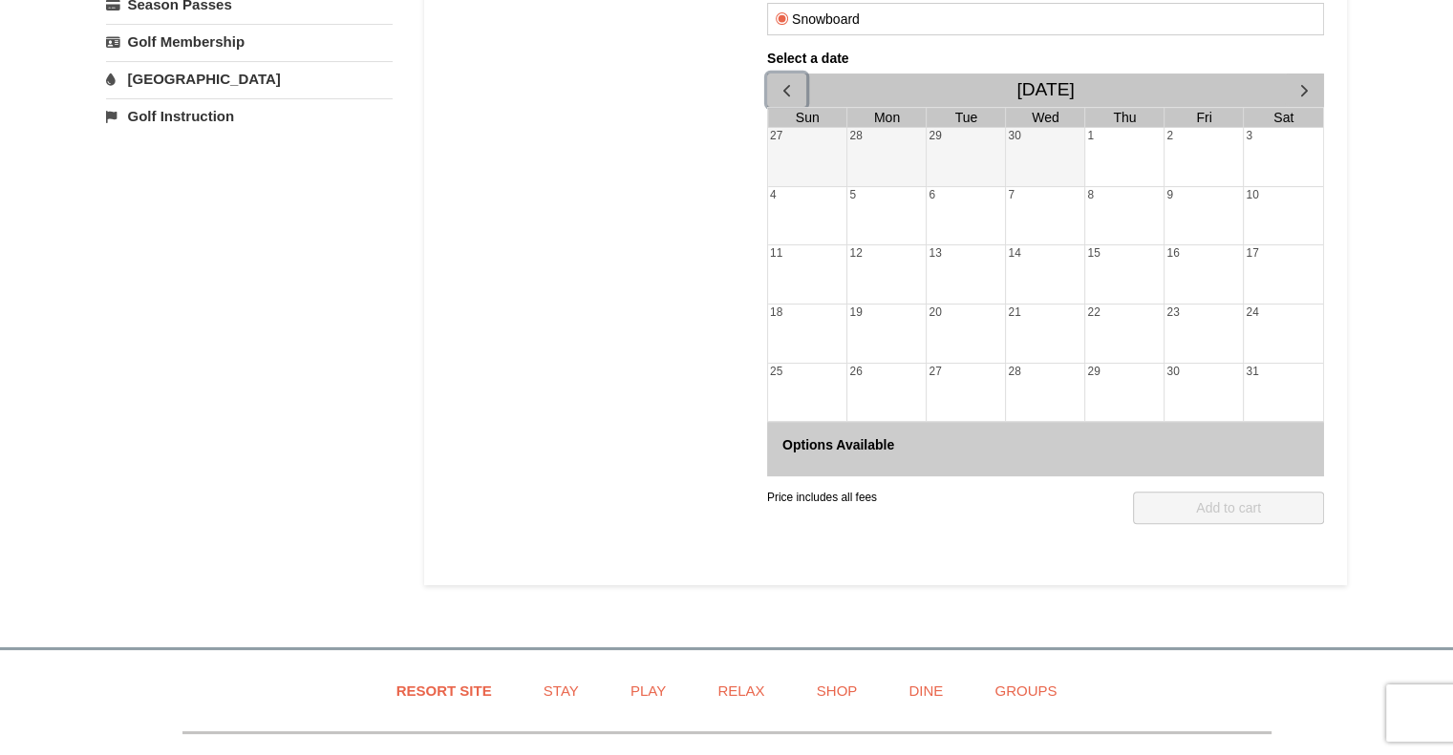
scroll to position [450, 0]
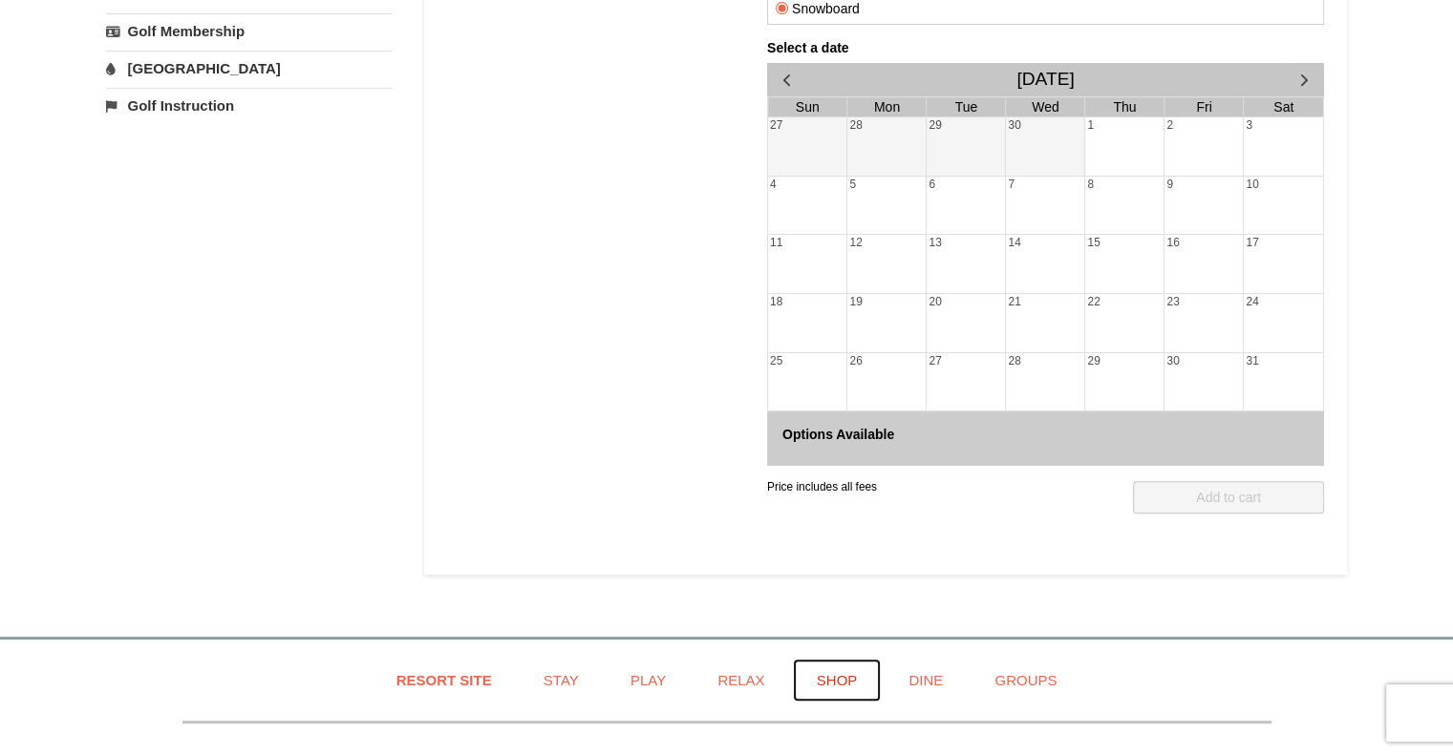
click at [832, 682] on link "Shop" at bounding box center [837, 680] width 89 height 43
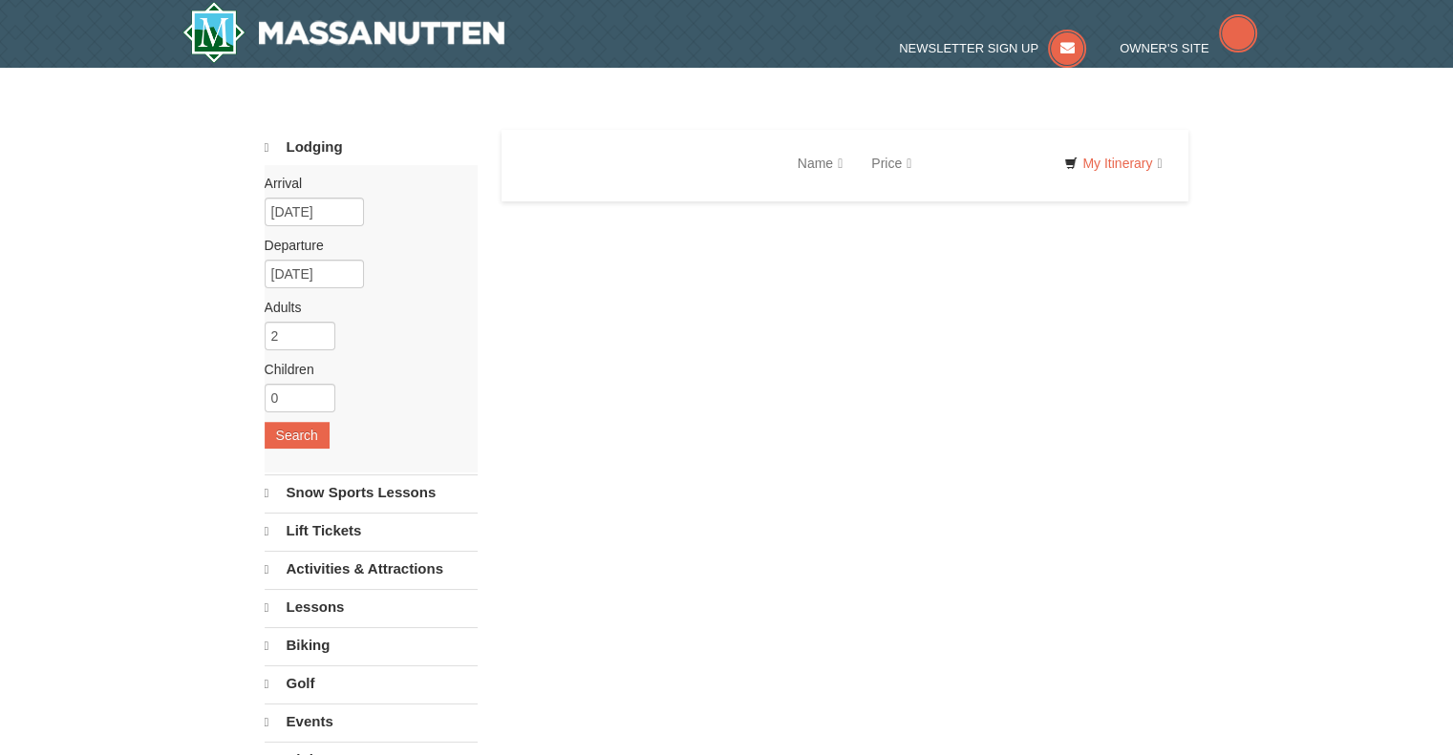
select select "10"
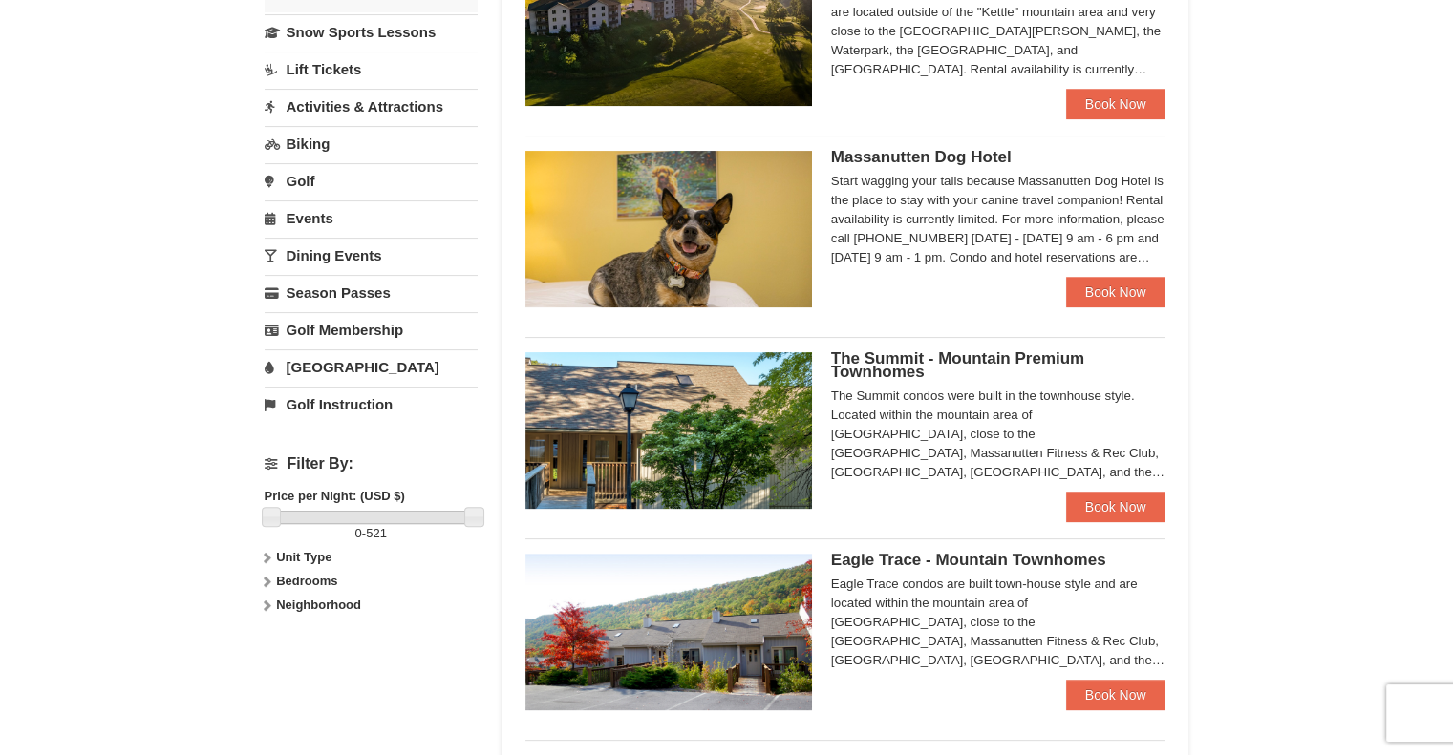
scroll to position [460, 0]
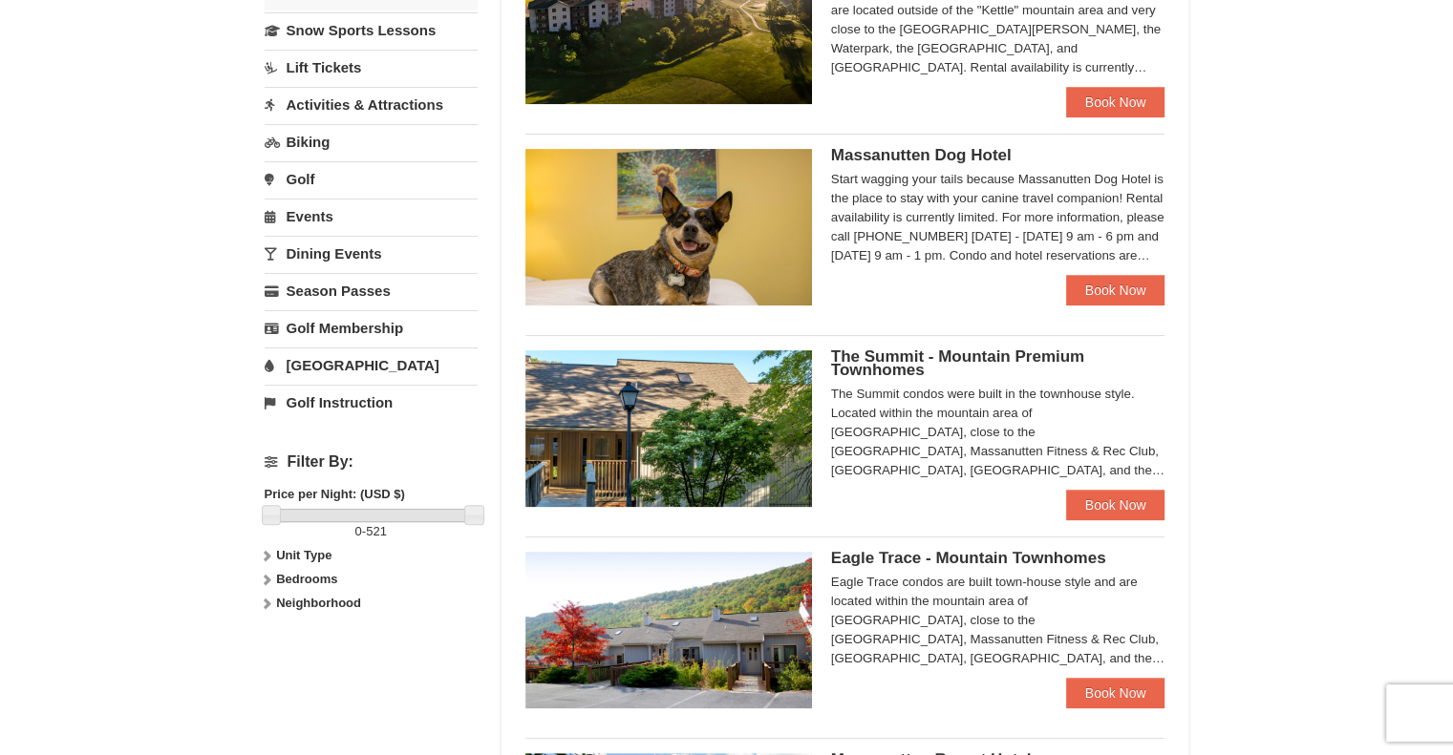
click at [344, 454] on h4 "Filter By:" at bounding box center [371, 462] width 213 height 17
click at [268, 458] on h4 "Filter By:" at bounding box center [371, 462] width 213 height 17
click at [273, 459] on h4 "Filter By:" at bounding box center [371, 462] width 213 height 17
click at [269, 457] on h4 "Filter By:" at bounding box center [371, 462] width 213 height 17
drag, startPoint x: 469, startPoint y: 511, endPoint x: 383, endPoint y: 503, distance: 86.3
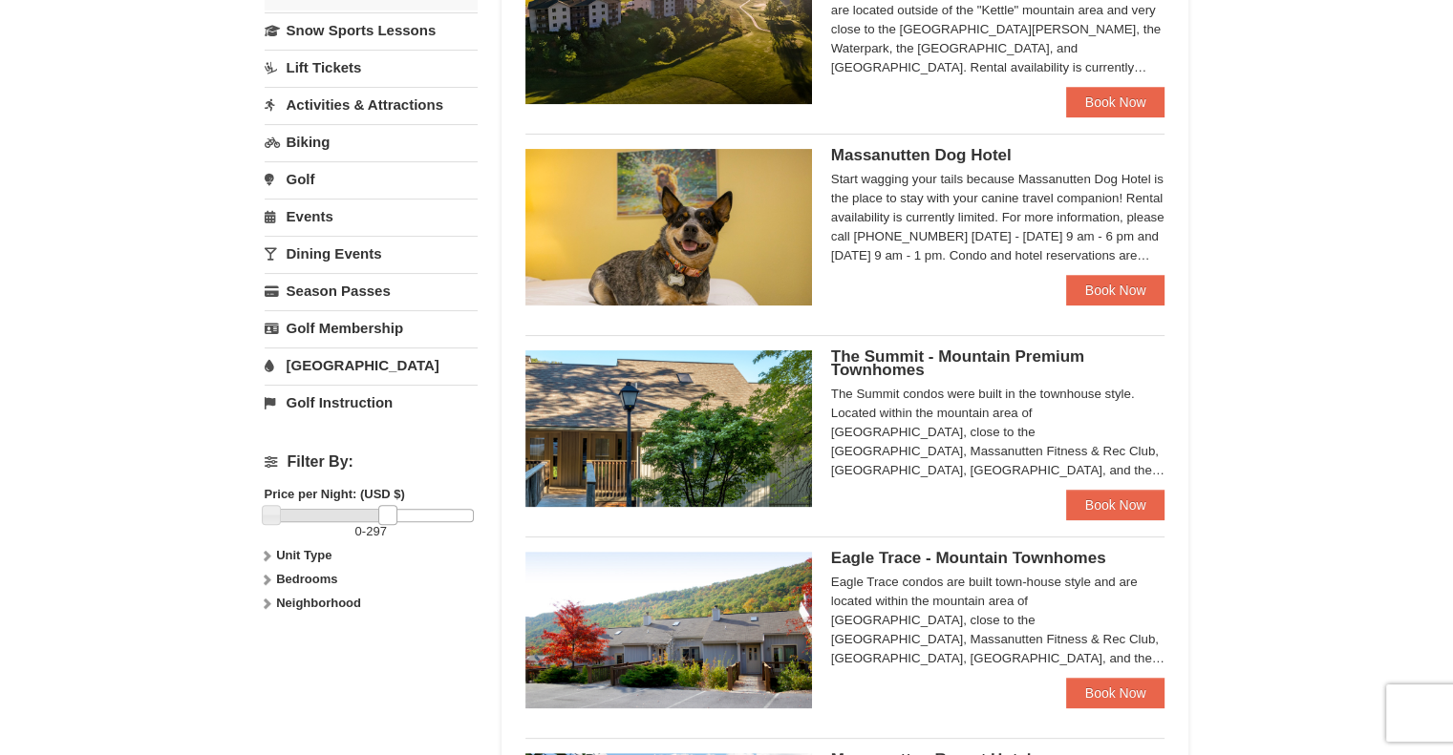
click at [383, 505] on link at bounding box center [387, 514] width 19 height 19
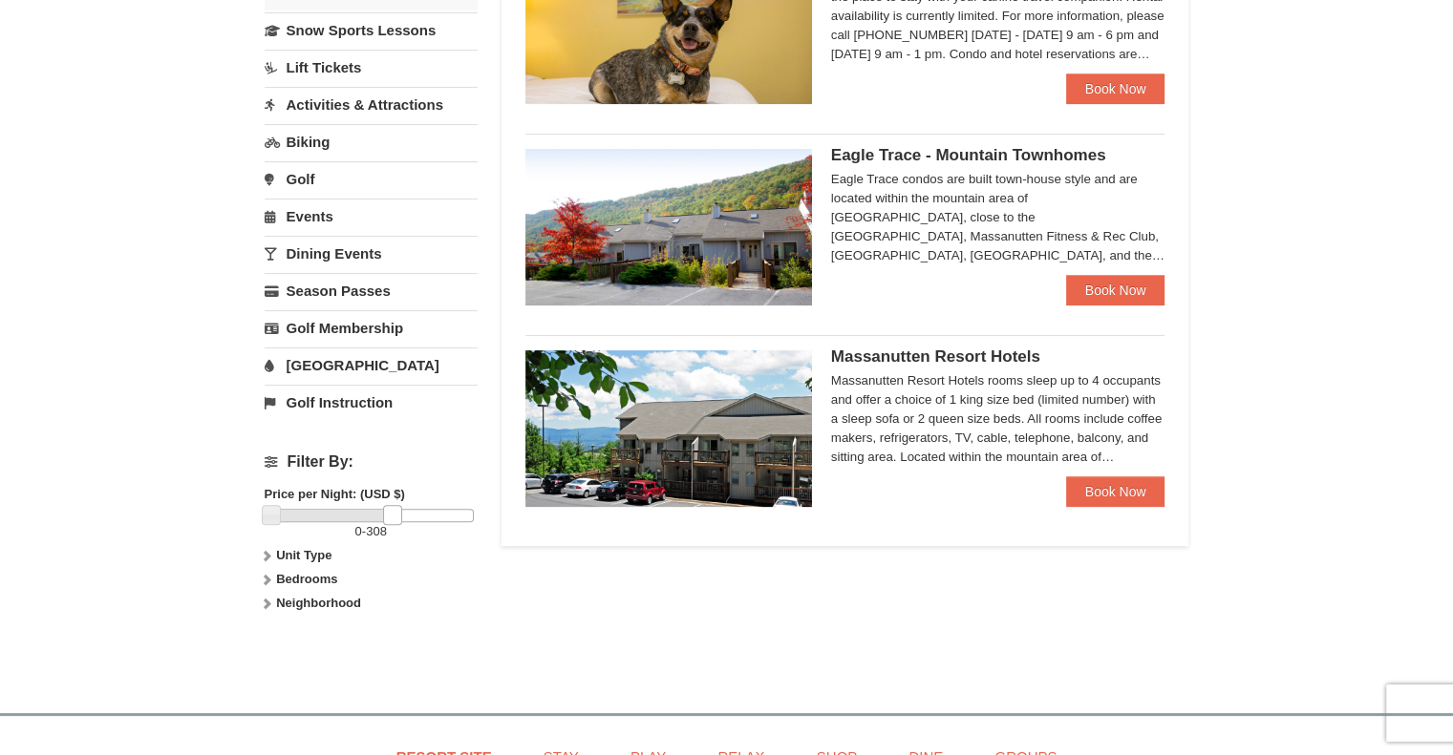
click at [387, 506] on link at bounding box center [392, 514] width 19 height 19
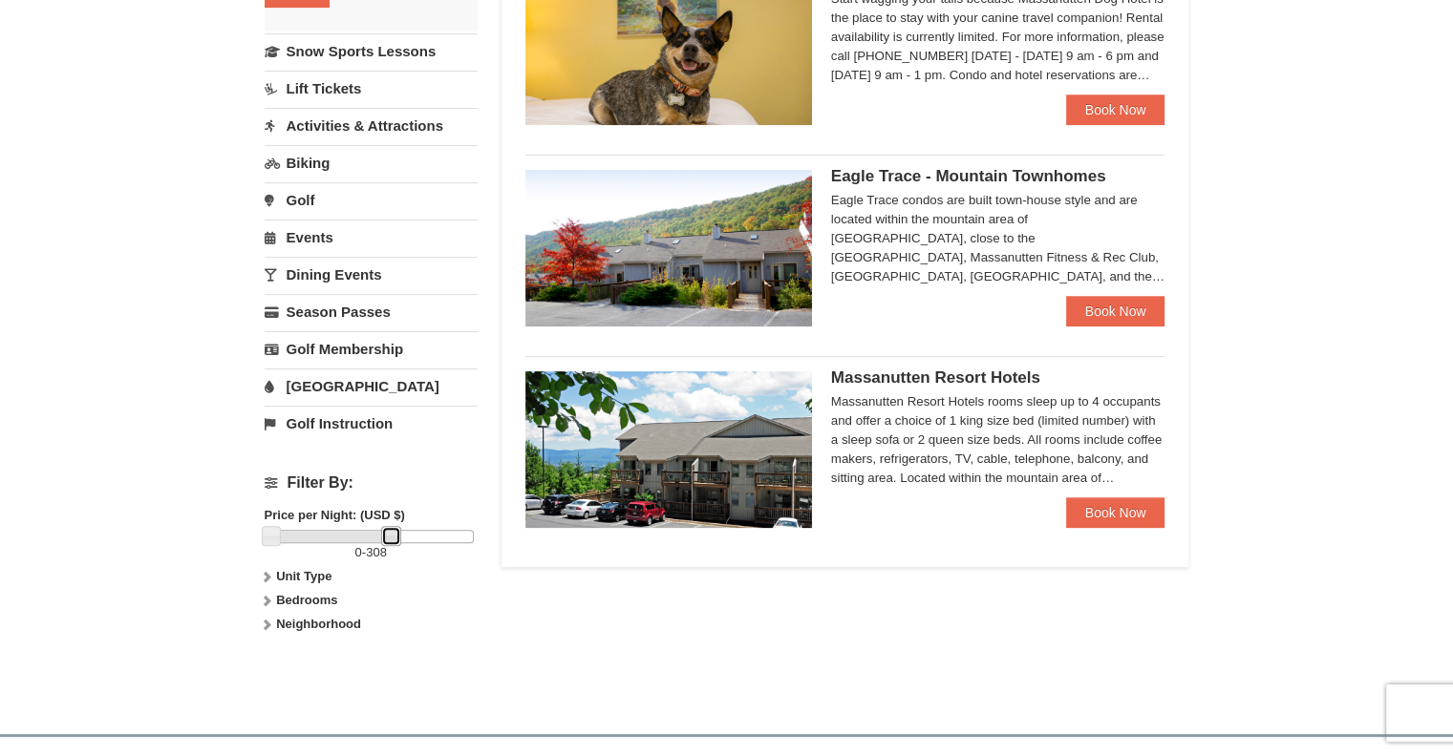
scroll to position [439, 0]
click at [921, 379] on span "Massanutten Resort Hotels" at bounding box center [935, 378] width 209 height 18
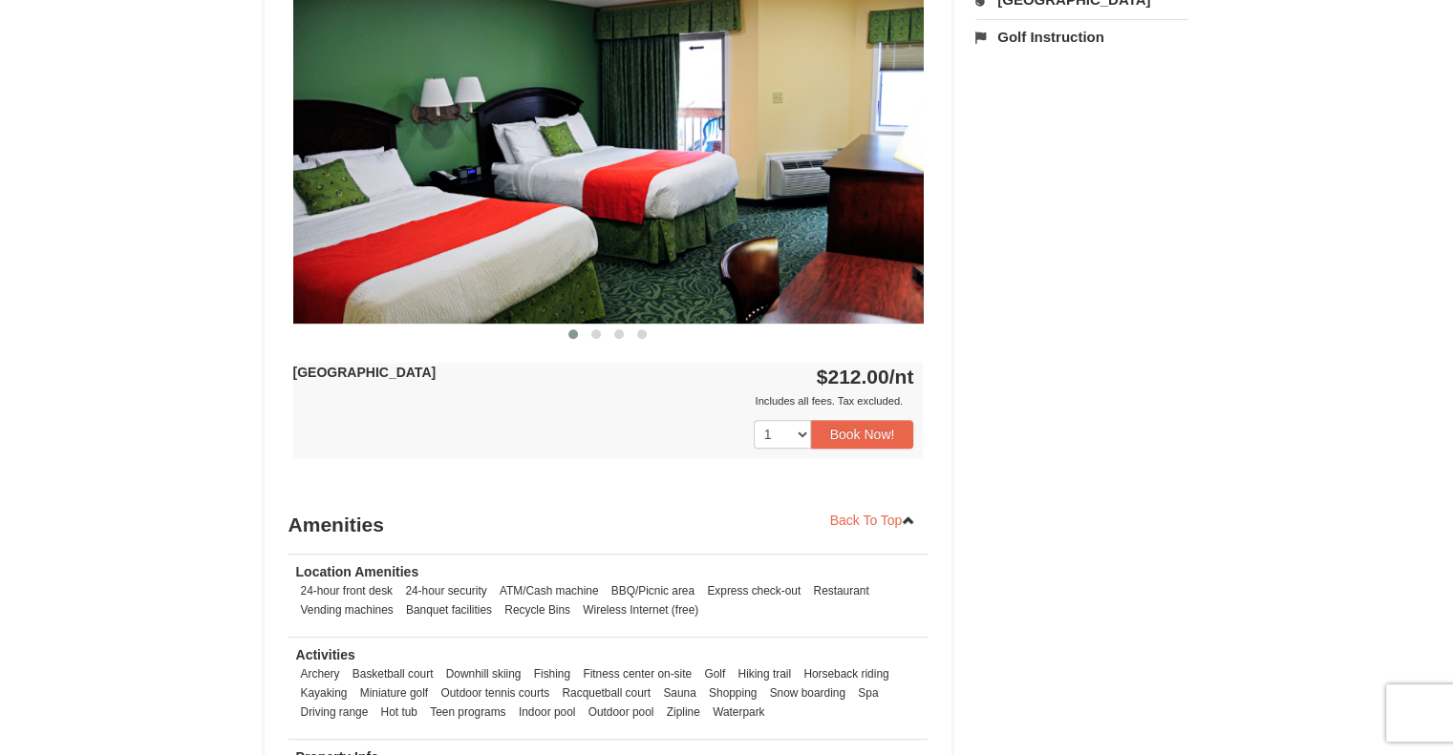
scroll to position [875, 0]
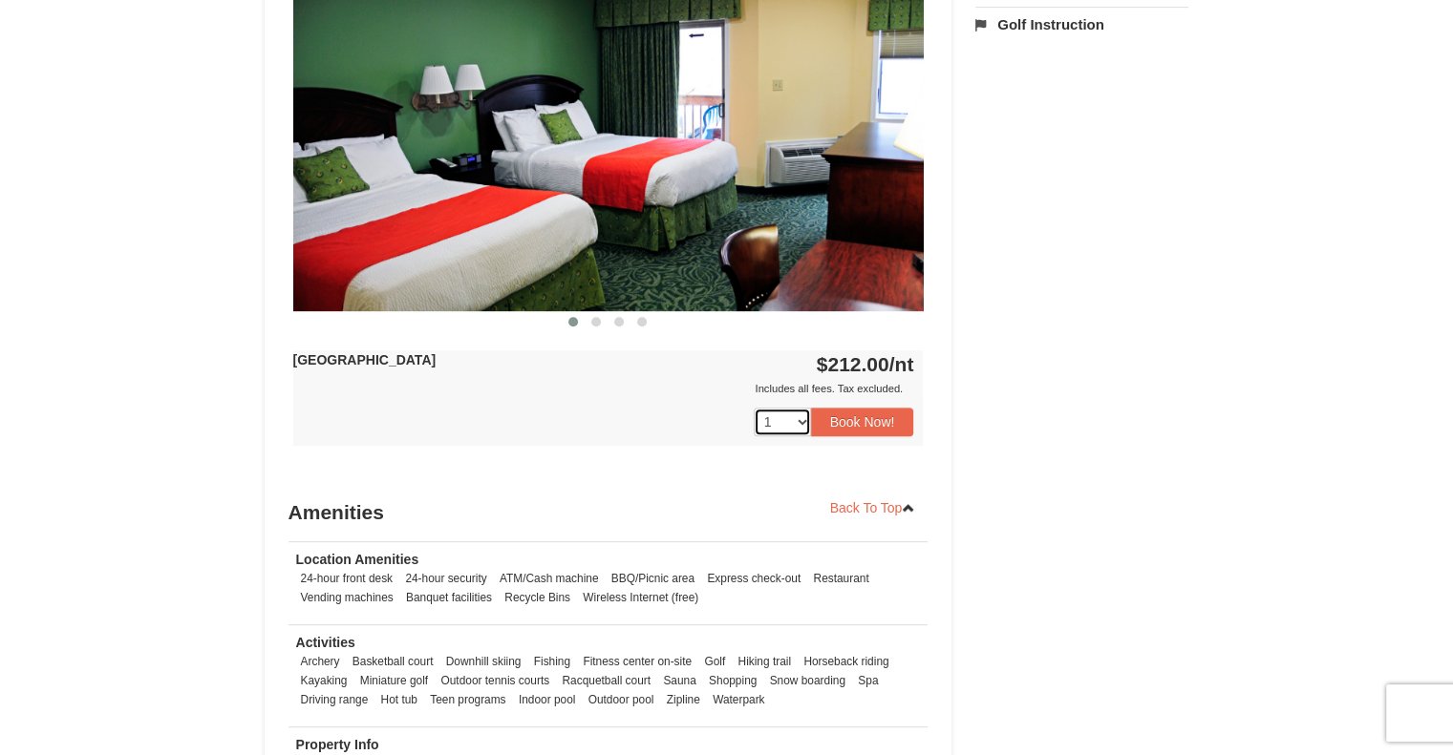
click at [796, 422] on select "1 2 3" at bounding box center [782, 422] width 57 height 29
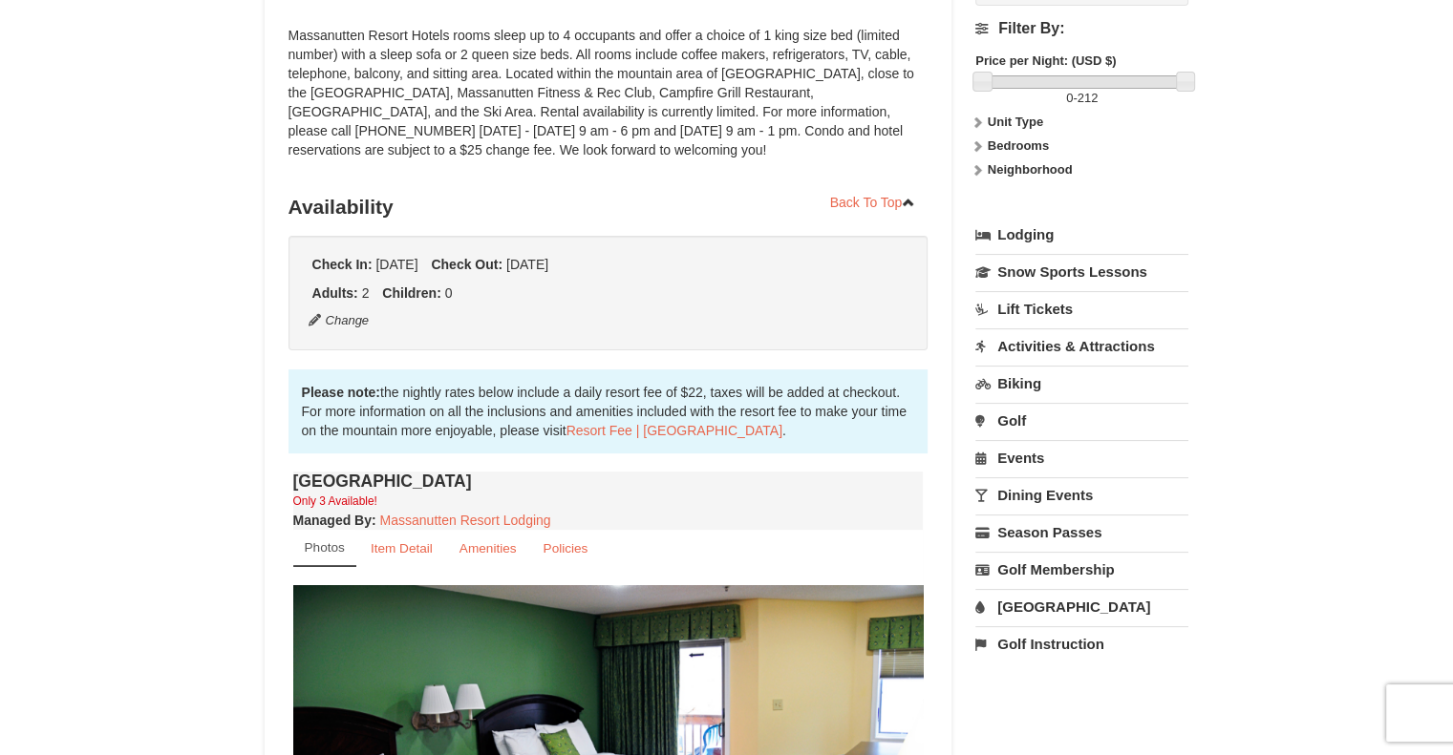
scroll to position [206, 0]
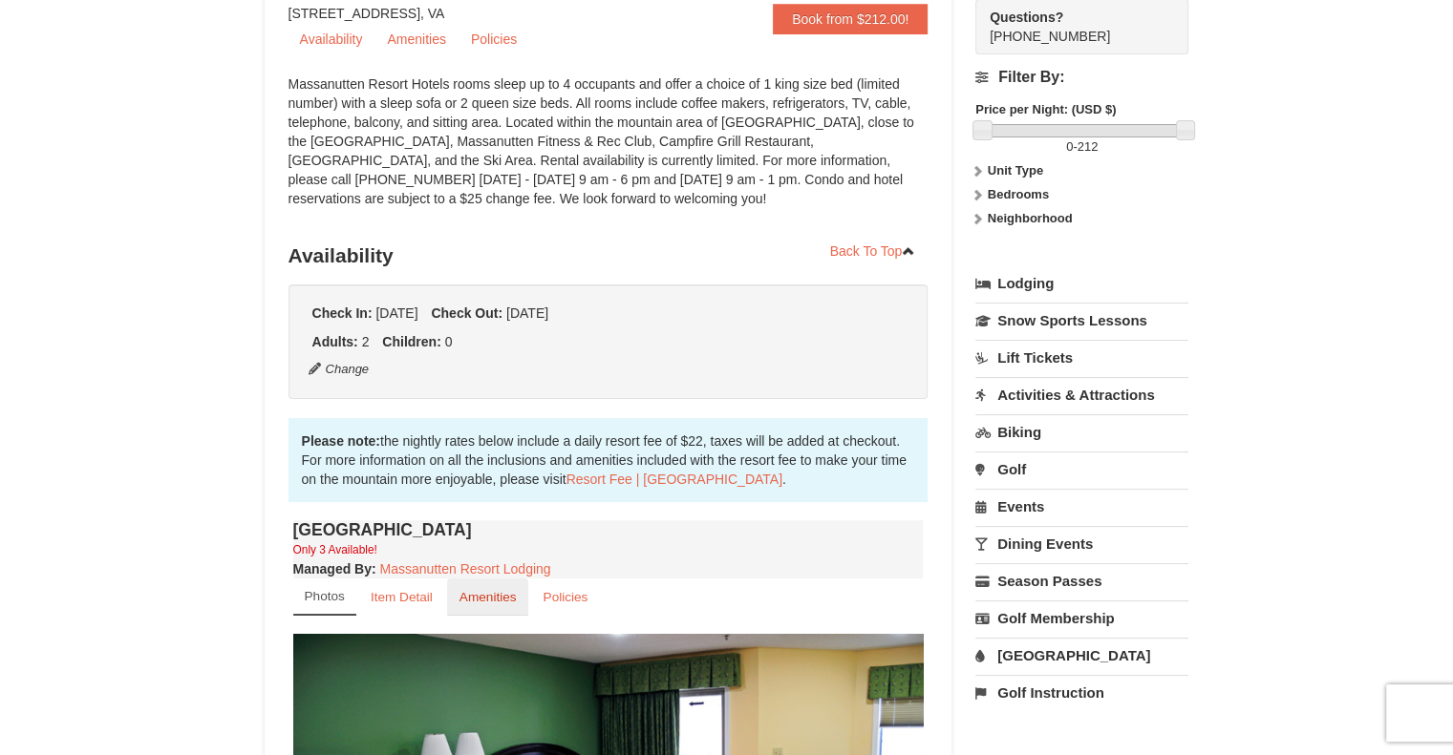
click at [490, 602] on small "Amenities" at bounding box center [487, 597] width 57 height 14
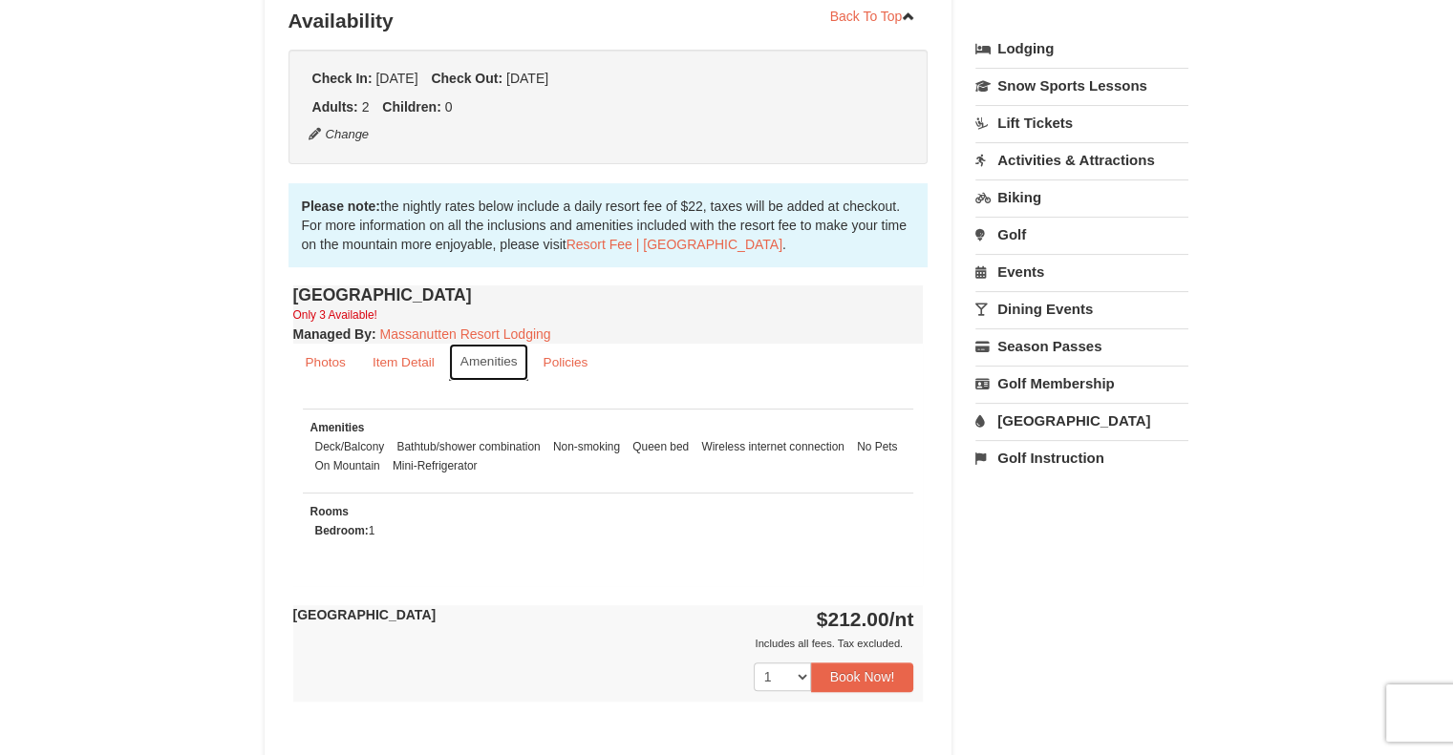
scroll to position [439, 0]
click at [1026, 350] on link "Season Passes" at bounding box center [1081, 347] width 213 height 35
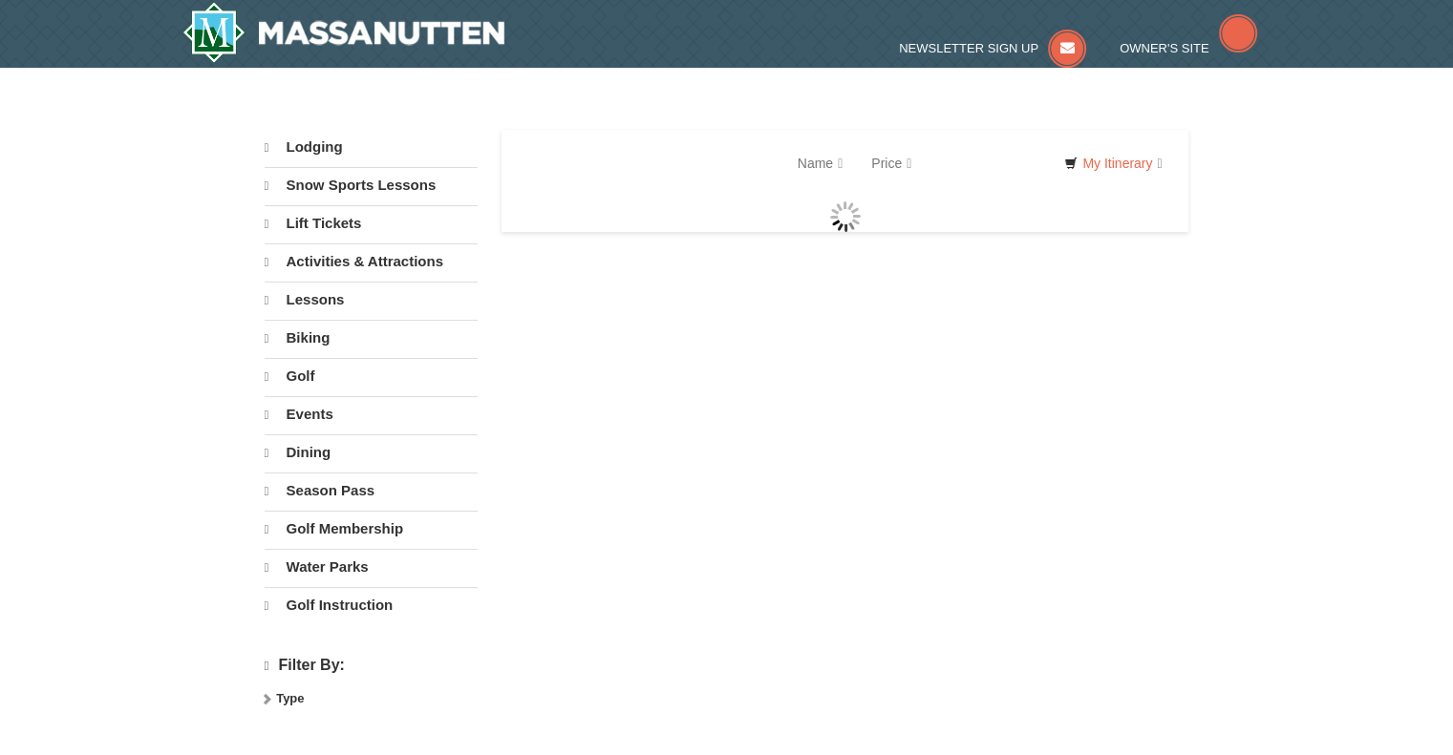
select select "10"
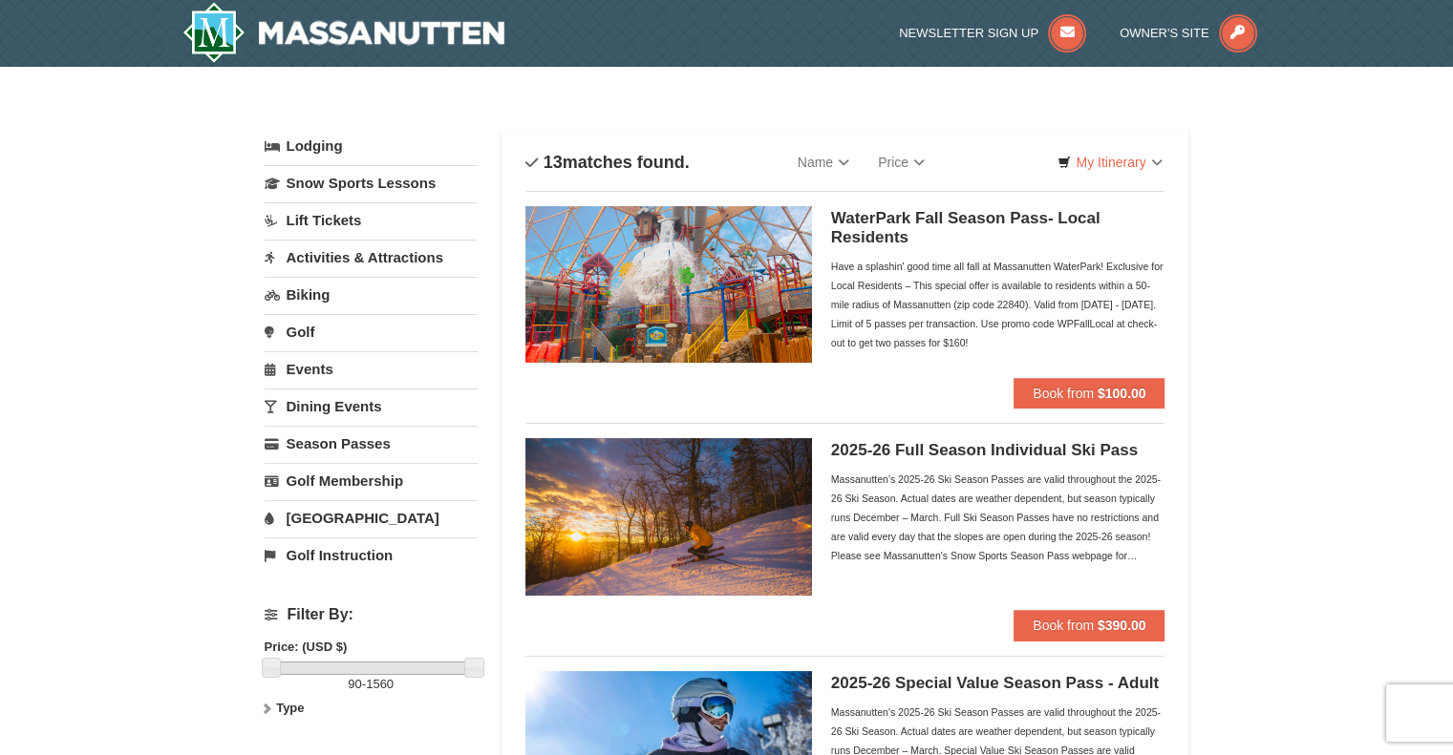
click at [882, 453] on h5 "2025-26 Full Season Individual Ski Pass" at bounding box center [998, 450] width 334 height 19
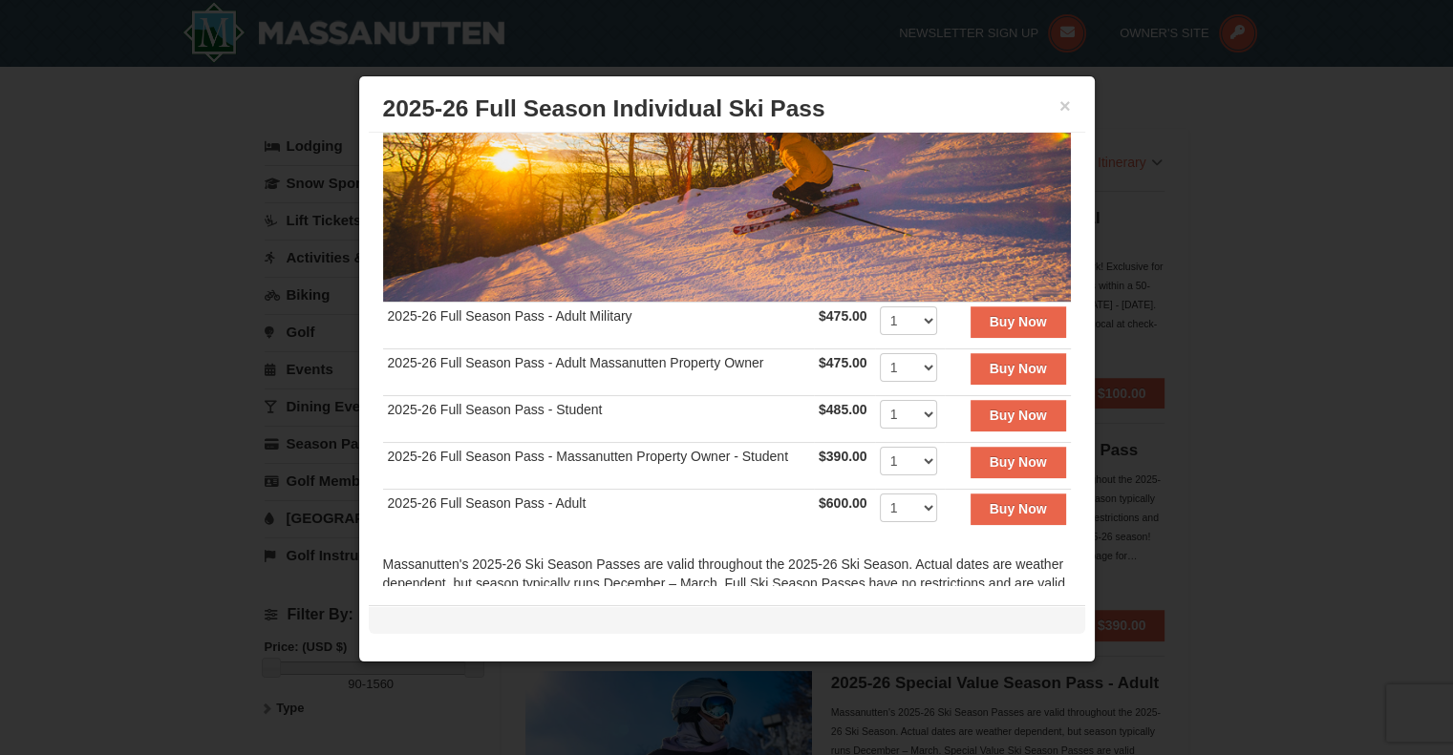
scroll to position [229, 0]
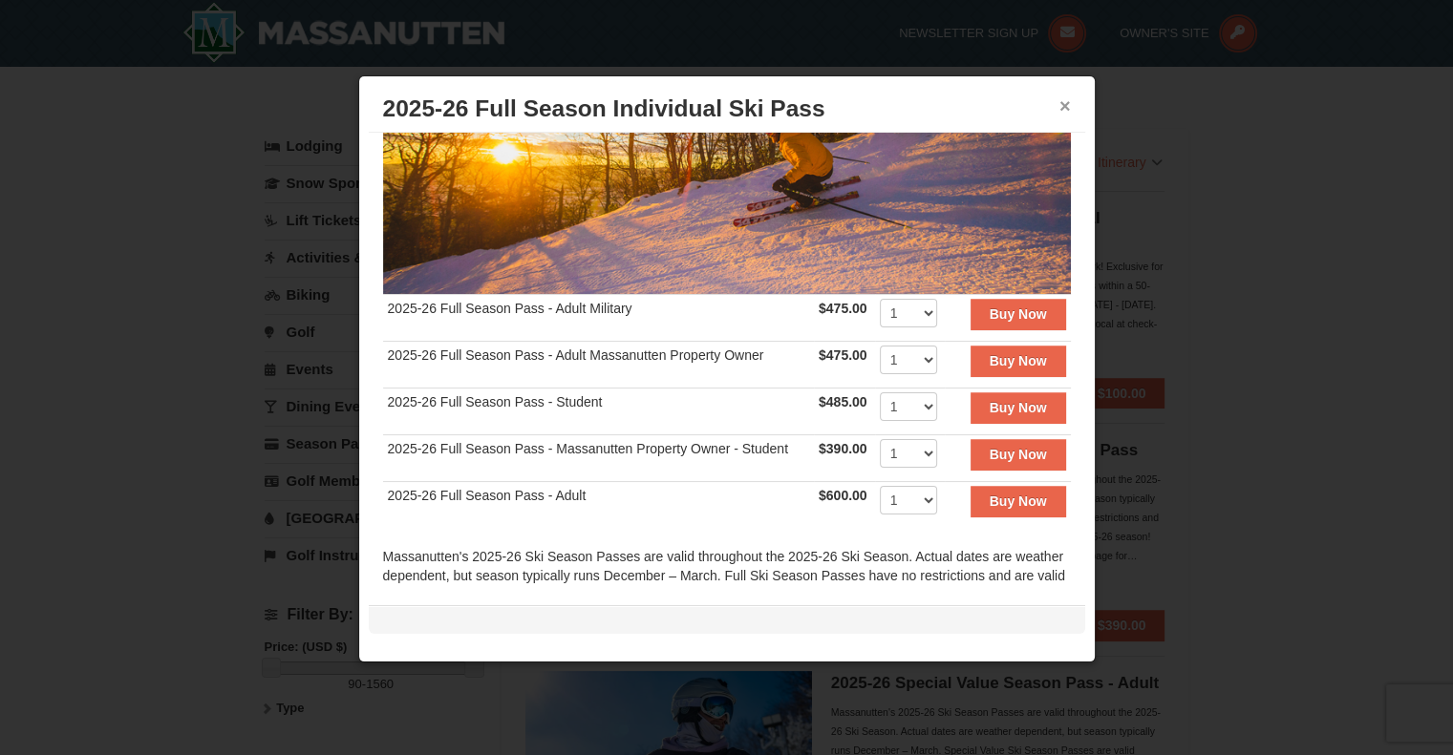
click at [1059, 106] on button "×" at bounding box center [1064, 105] width 11 height 19
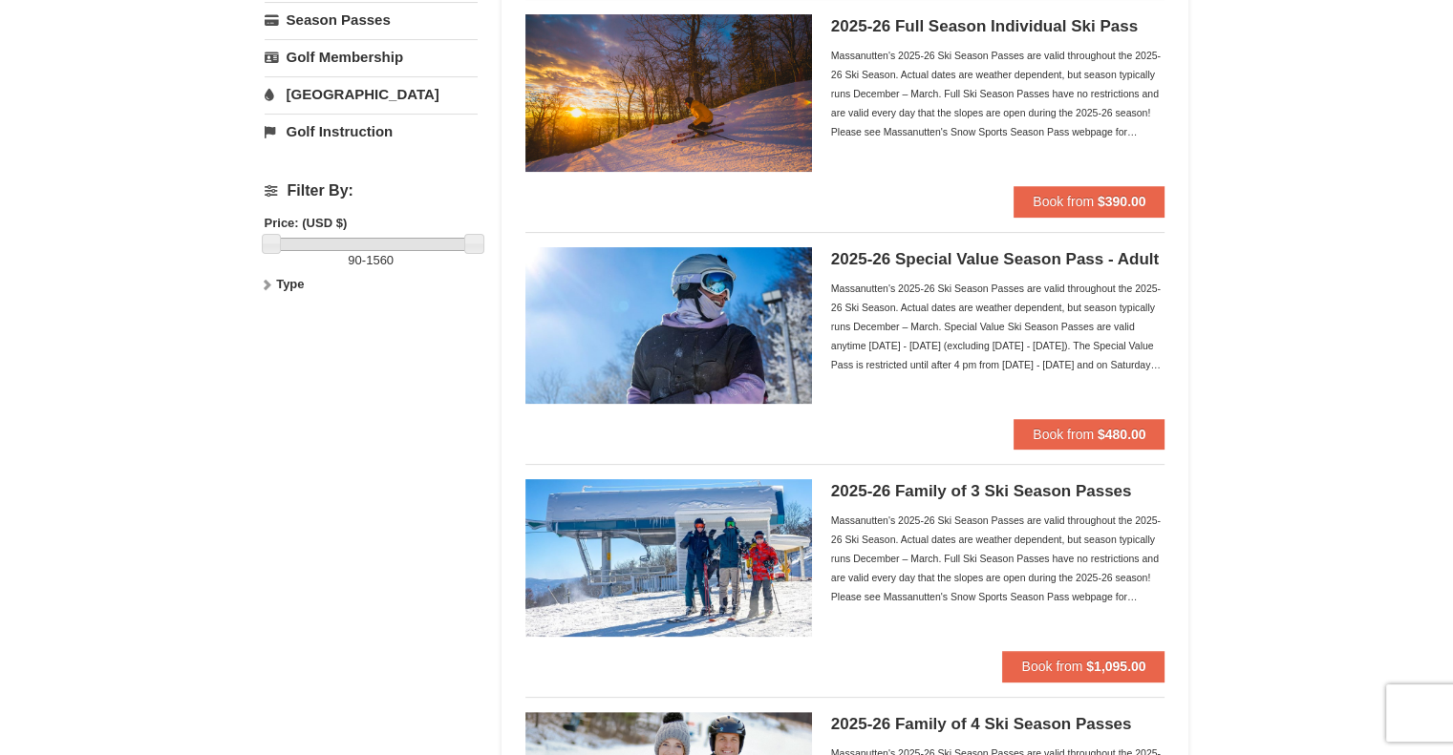
scroll to position [0, 0]
